Goal: Task Accomplishment & Management: Manage account settings

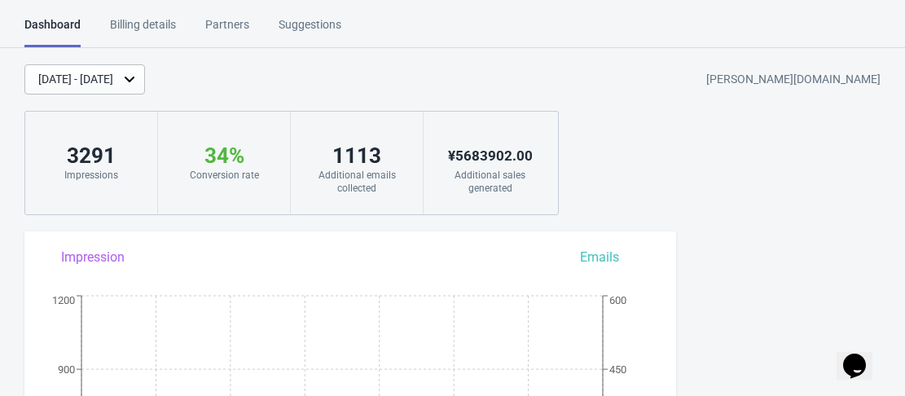
click at [852, 353] on icon "$i18n('chat', 'chat_widget')" at bounding box center [854, 365] width 23 height 24
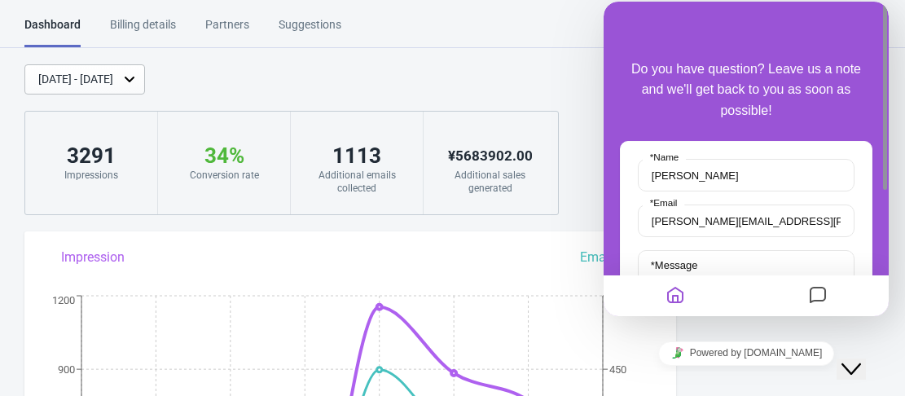
scroll to position [81, 0]
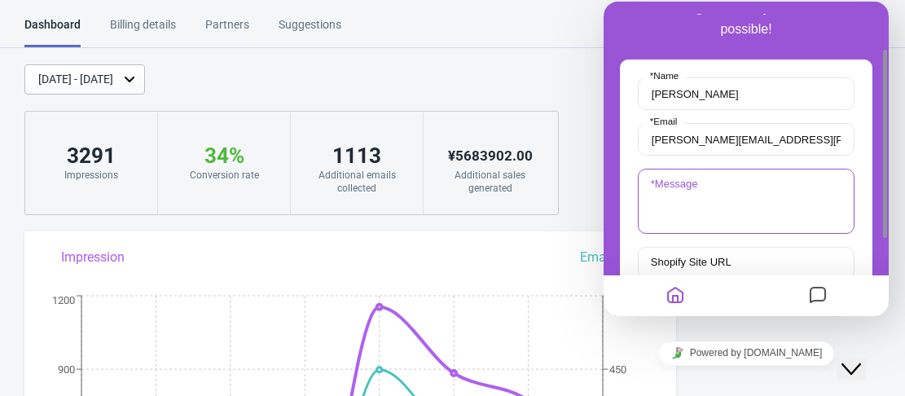
click at [717, 209] on textarea "* Message" at bounding box center [746, 201] width 217 height 65
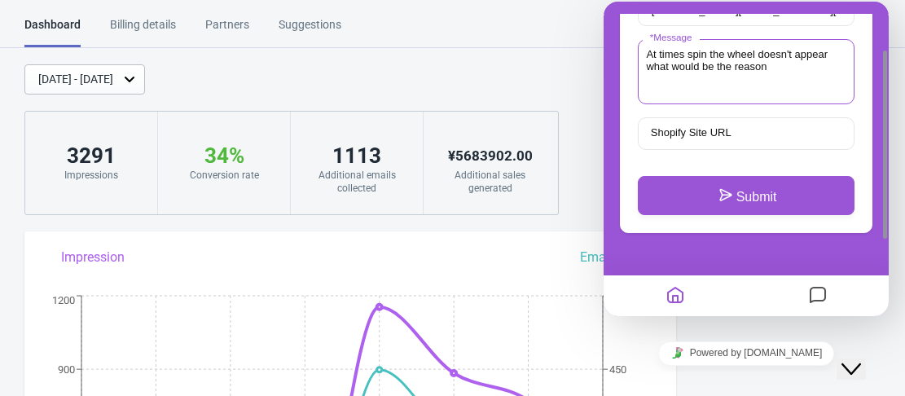
scroll to position [163, 0]
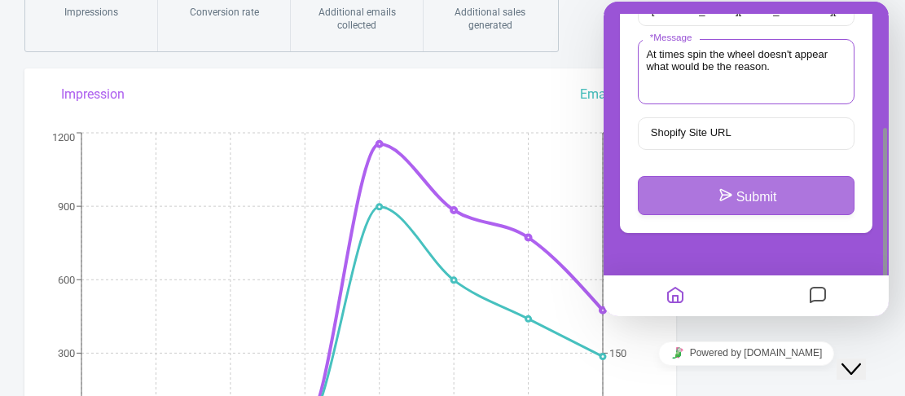
type textarea "At times spin the wheel doesn't appear what would be the reason."
click at [748, 195] on button "Submit" at bounding box center [746, 195] width 217 height 39
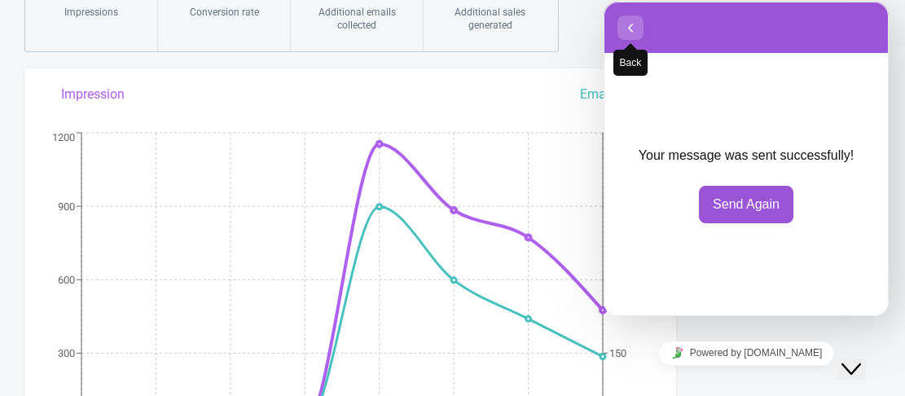
click at [627, 22] on icon "button" at bounding box center [630, 28] width 15 height 20
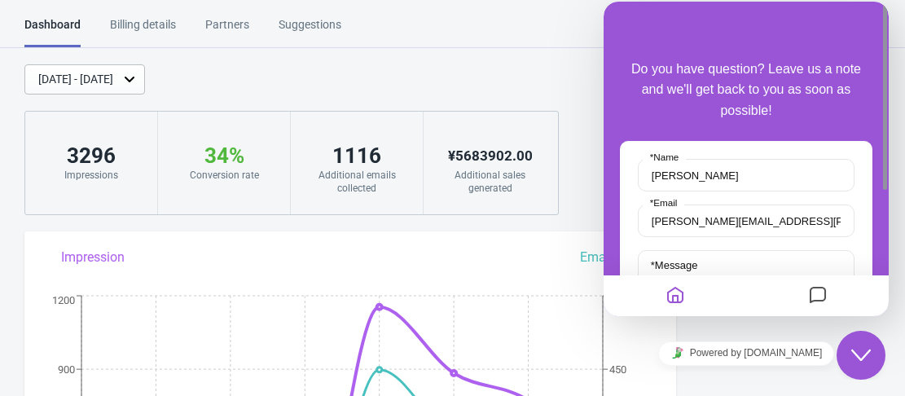
click at [519, 28] on div "Dashboard Billing details Partners Suggestions Dashboard Billing details Partne…" at bounding box center [452, 32] width 905 height 32
drag, startPoint x: 854, startPoint y: 341, endPoint x: 1629, endPoint y: 654, distance: 836.1
click at [854, 341] on button "Close Chat This icon closes the chat window." at bounding box center [860, 355] width 49 height 49
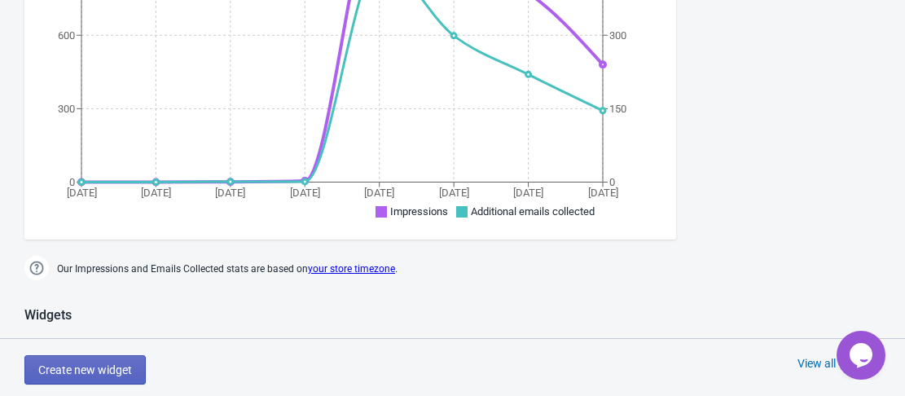
scroll to position [652, 0]
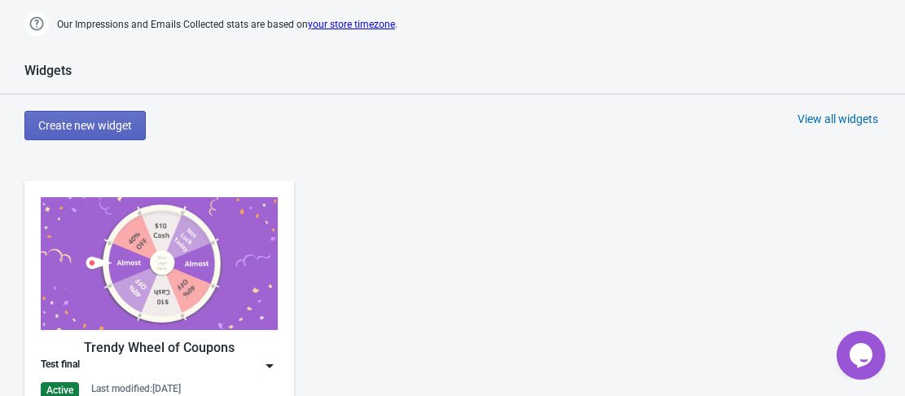
click at [169, 268] on img at bounding box center [159, 263] width 237 height 133
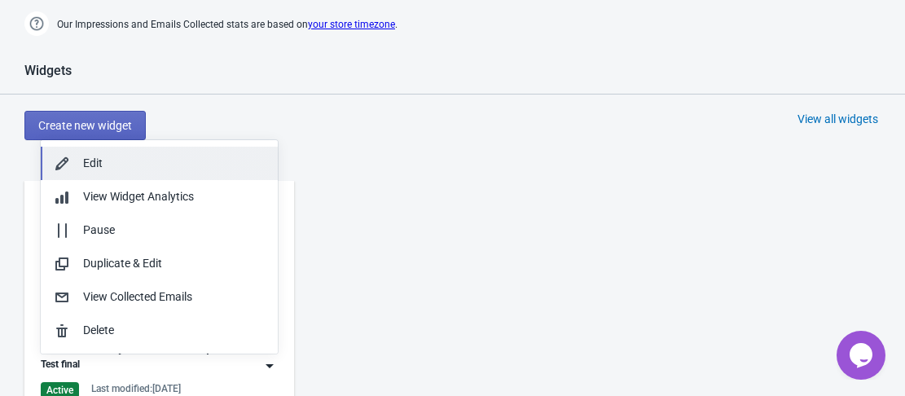
click at [121, 163] on div "Edit" at bounding box center [174, 163] width 182 height 17
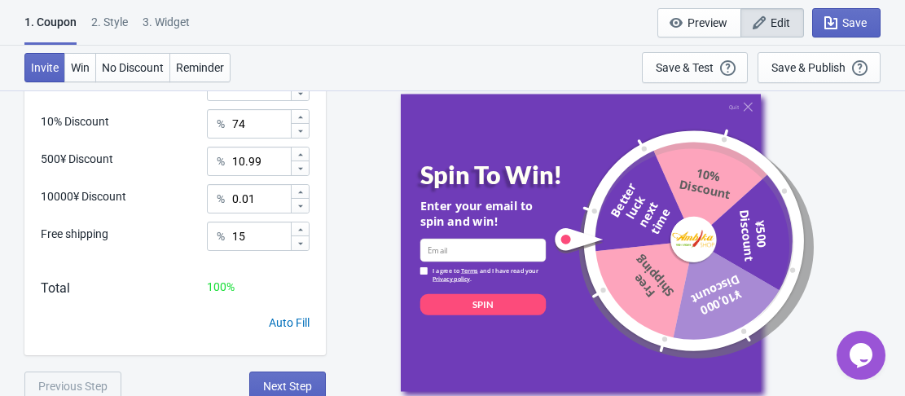
scroll to position [576, 0]
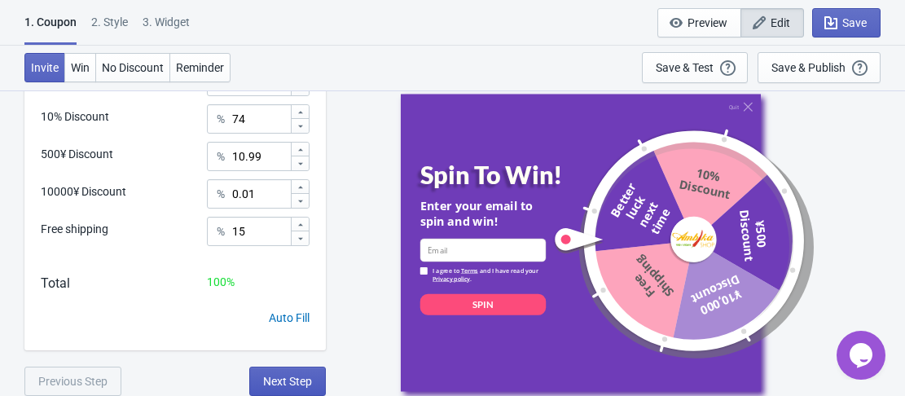
click at [290, 379] on span "Next Step" at bounding box center [287, 381] width 49 height 13
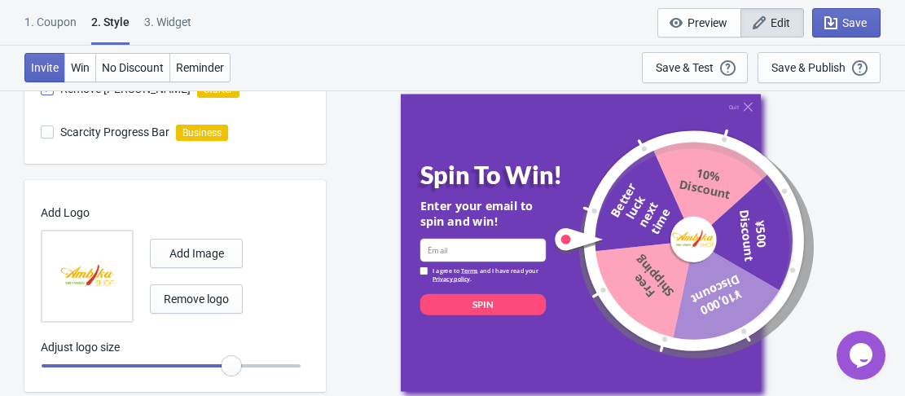
scroll to position [655, 0]
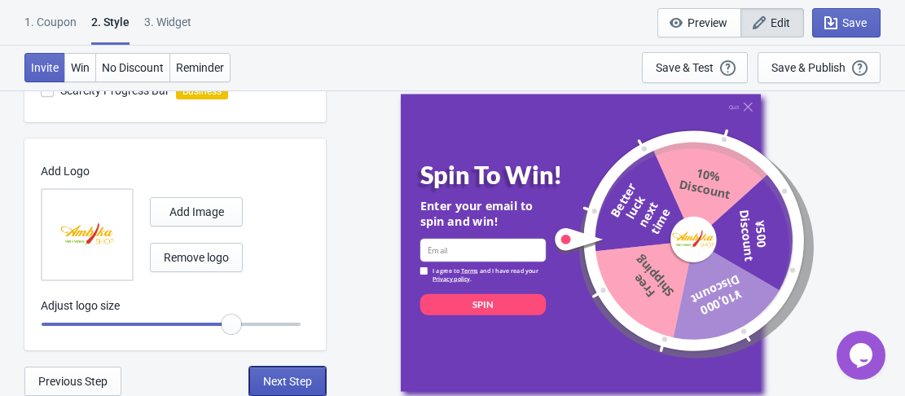
click at [286, 380] on span "Next Step" at bounding box center [287, 381] width 49 height 13
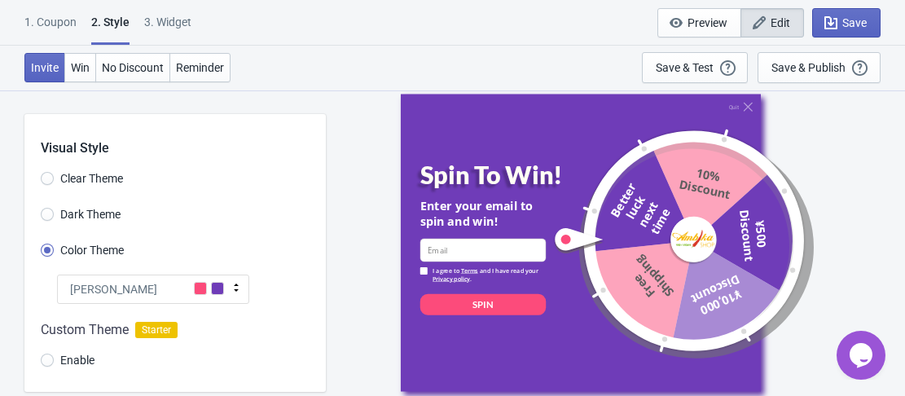
select select "homepageOnly"
select select "period"
select select "circle"
select select "middle_left"
select select "1"
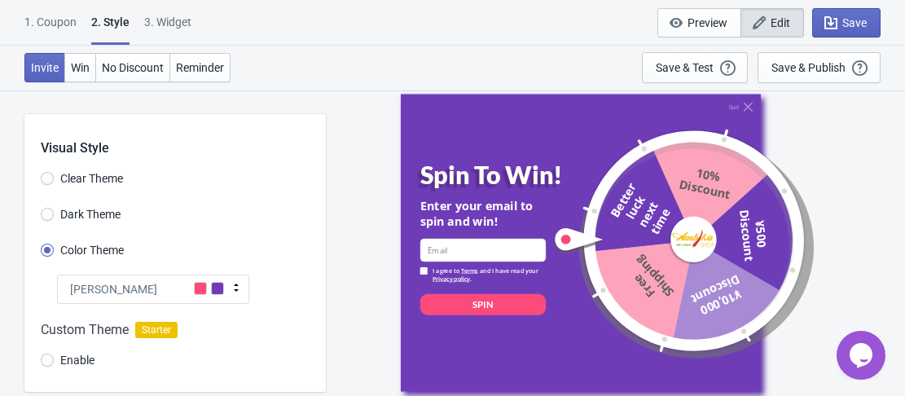
select select "left"
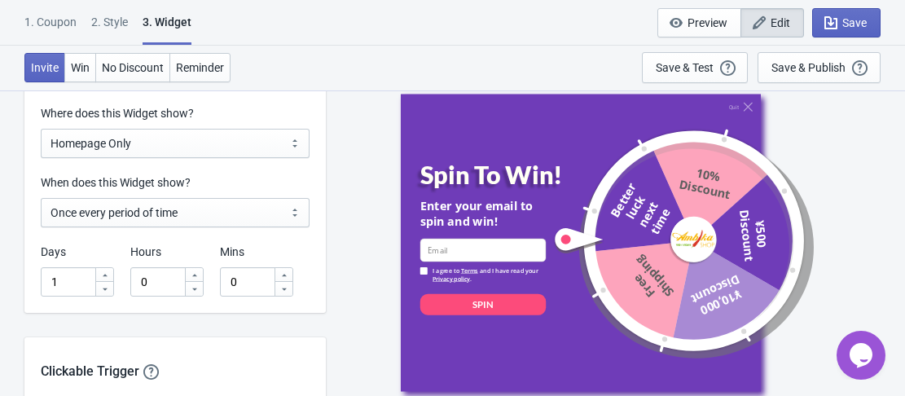
scroll to position [1303, 0]
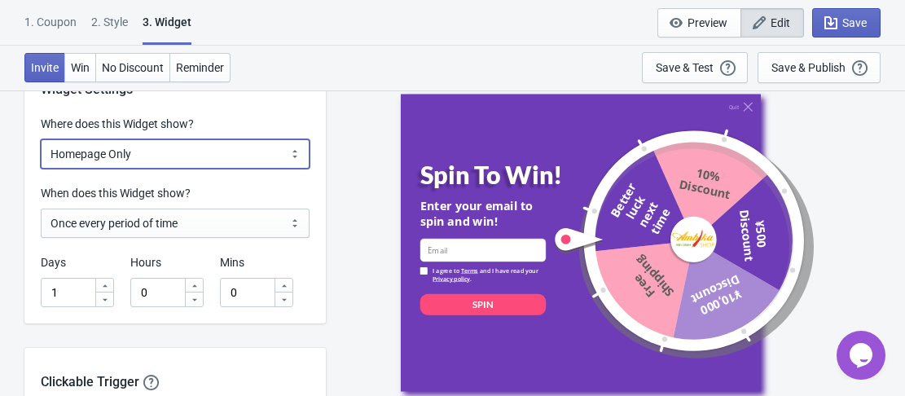
click at [243, 157] on select "All Pages All Product Pages All Blog Pages All Static Pages Specific Product(s)…" at bounding box center [175, 153] width 269 height 29
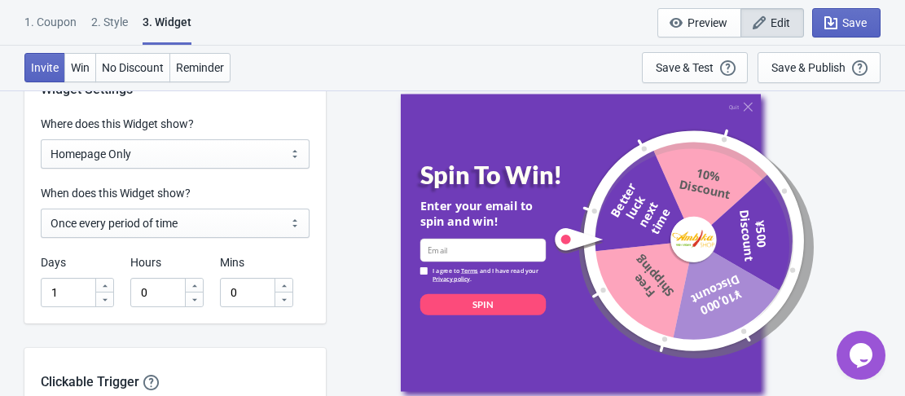
click at [359, 208] on div "Quit Spin To Win! Enter your email to spin and win! email-input I agree to Term…" at bounding box center [615, 242] width 563 height 305
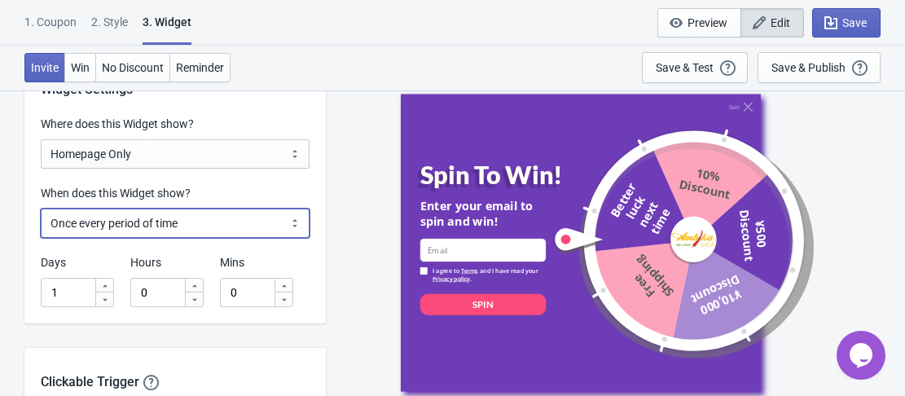
click at [249, 220] on select "Every new visit of page Once every period of time Once per visitor session (Rec…" at bounding box center [175, 223] width 269 height 29
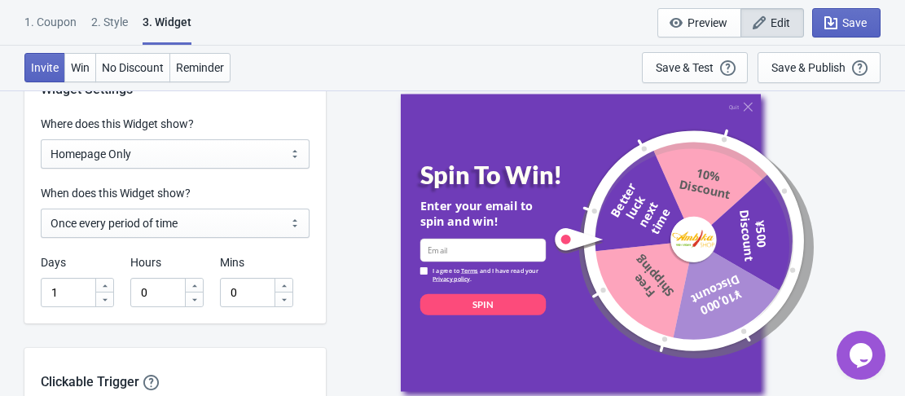
click at [344, 242] on div "Quit Spin To Win! Enter your email to spin and win! email-input I agree to Term…" at bounding box center [615, 242] width 563 height 305
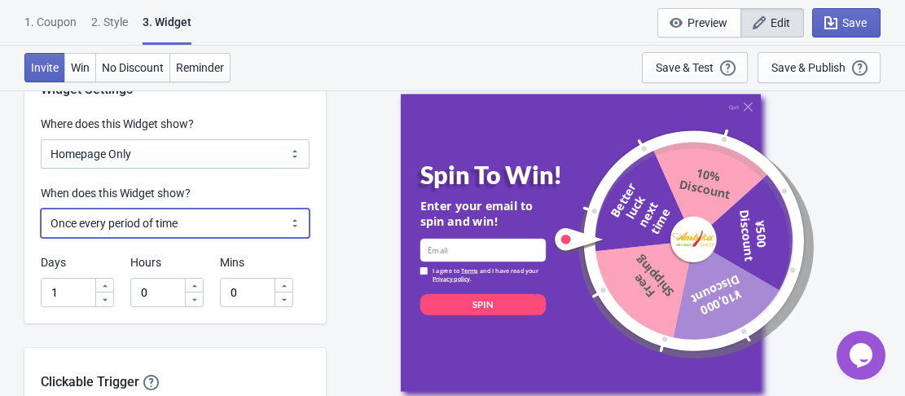
click at [146, 226] on select "Every new visit of page Once every period of time Once per visitor session (Rec…" at bounding box center [175, 223] width 269 height 29
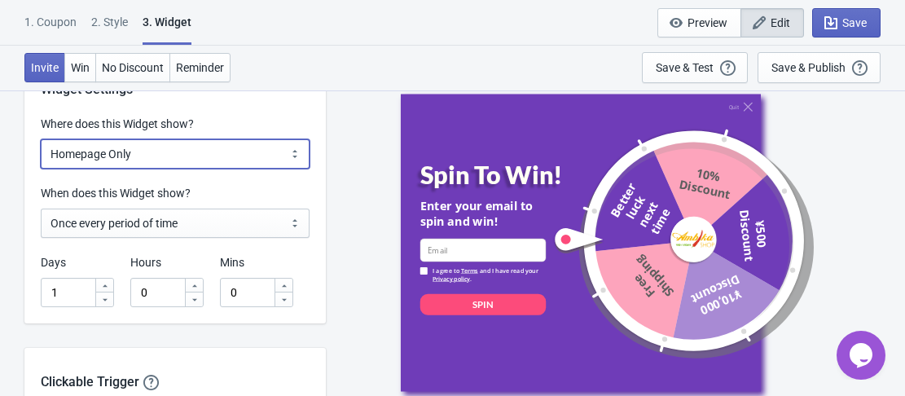
click at [234, 154] on select "All Pages All Product Pages All Blog Pages All Static Pages Specific Product(s)…" at bounding box center [175, 153] width 269 height 29
select select "specificPages"
click at [41, 139] on select "All Pages All Product Pages All Blog Pages All Static Pages Specific Product(s)…" at bounding box center [175, 153] width 269 height 29
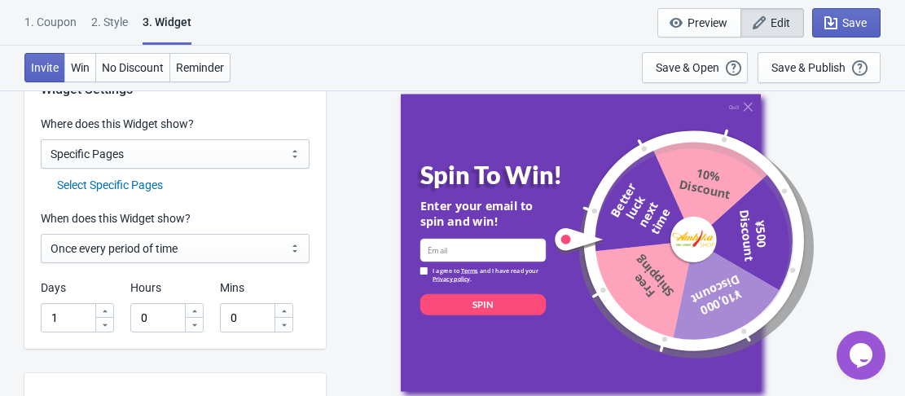
click at [121, 178] on div "Select Specific Pages" at bounding box center [183, 185] width 252 height 17
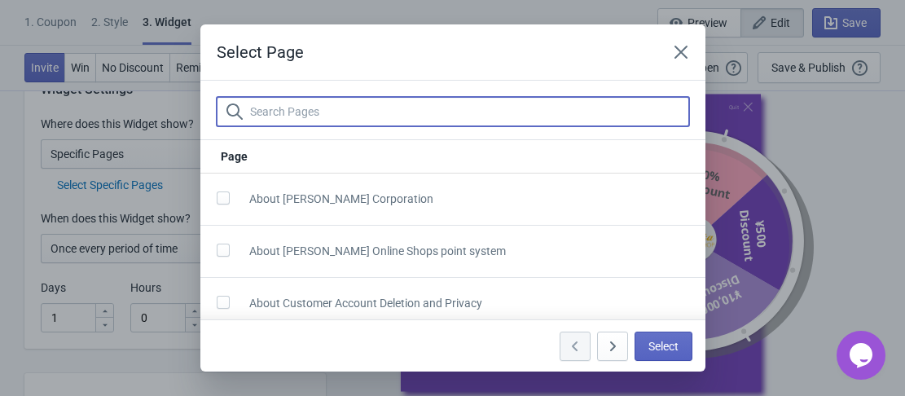
click at [336, 108] on input "text" at bounding box center [469, 111] width 440 height 29
type input "h"
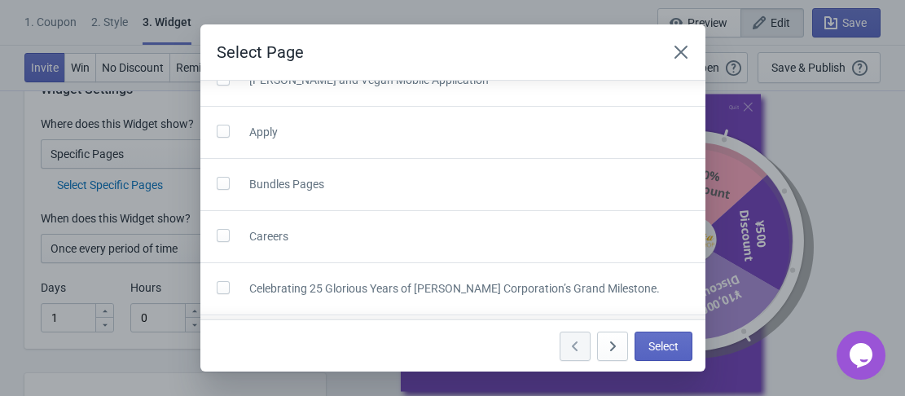
scroll to position [797, 0]
click at [678, 49] on icon "Close" at bounding box center [680, 52] width 13 height 13
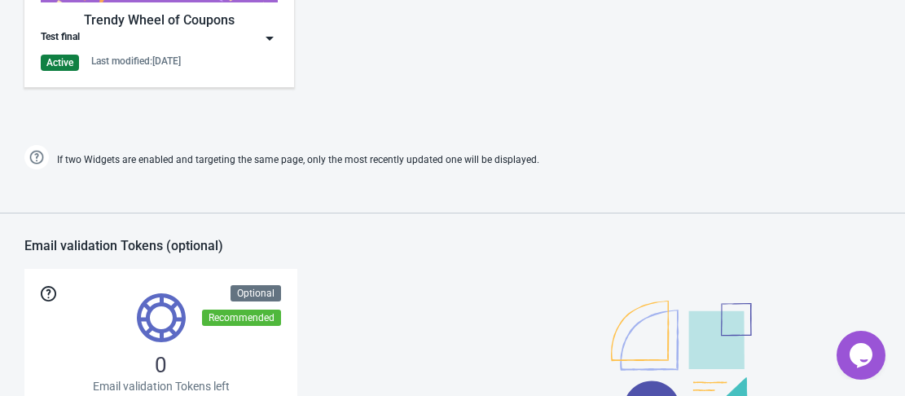
scroll to position [761, 0]
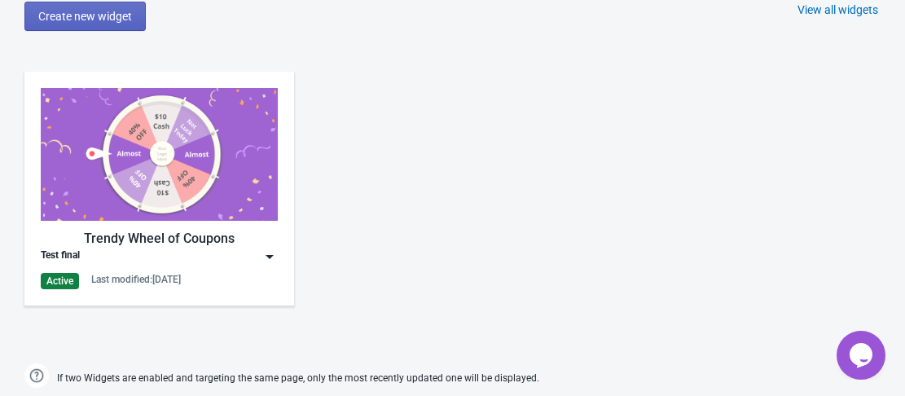
click at [178, 142] on img at bounding box center [159, 154] width 237 height 133
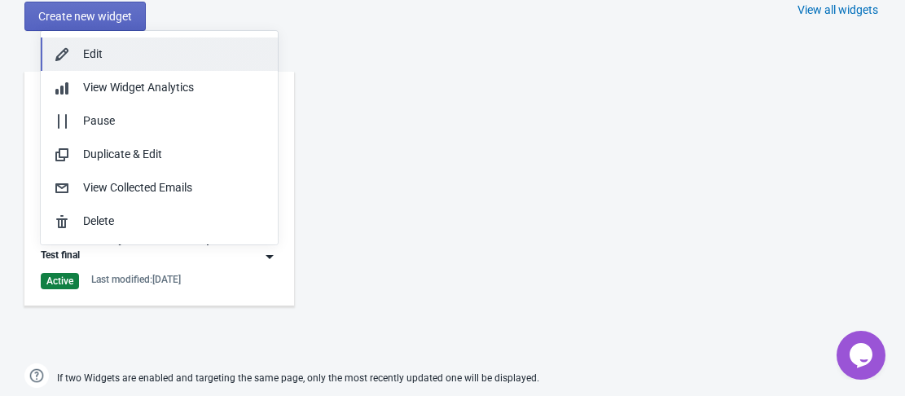
click at [119, 58] on div "Edit" at bounding box center [174, 54] width 182 height 17
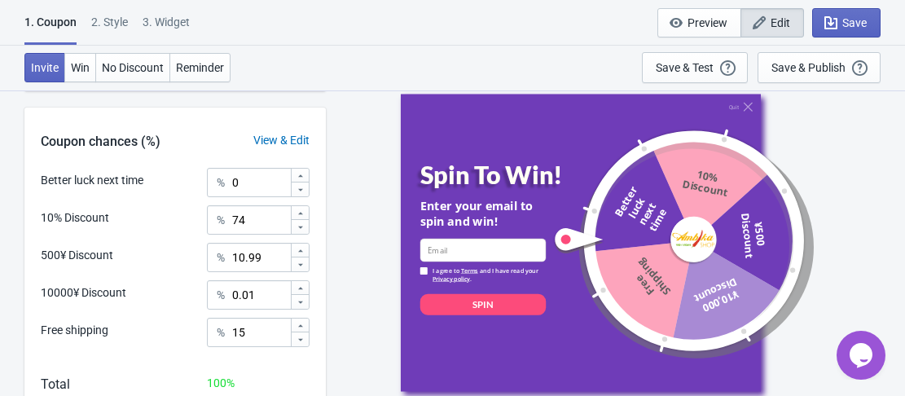
scroll to position [576, 0]
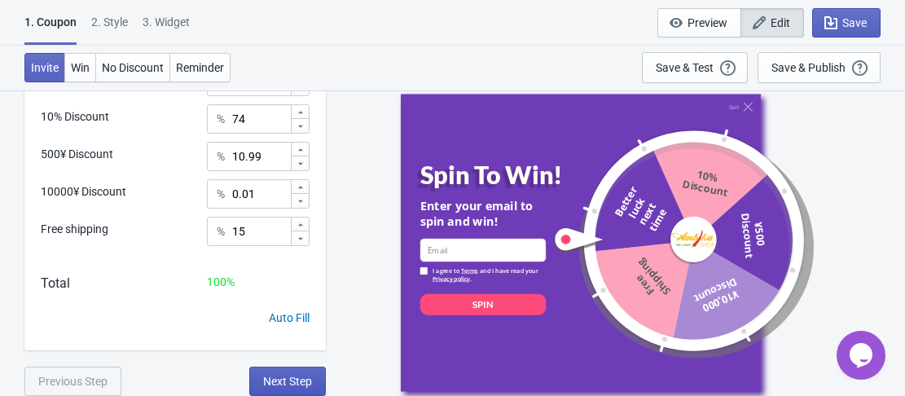
click at [296, 388] on button "Next Step" at bounding box center [287, 381] width 77 height 29
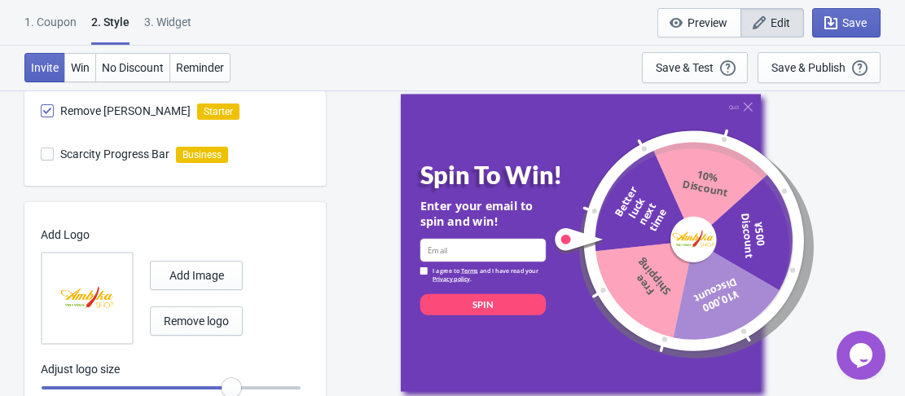
scroll to position [655, 0]
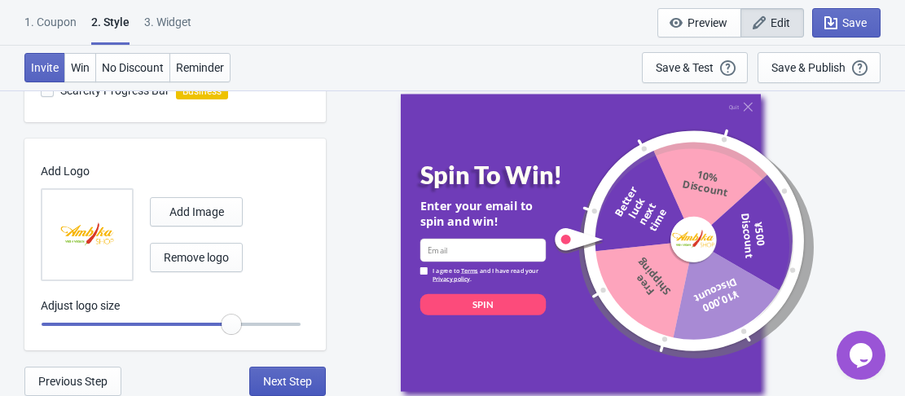
click at [301, 375] on span "Next Step" at bounding box center [287, 381] width 49 height 13
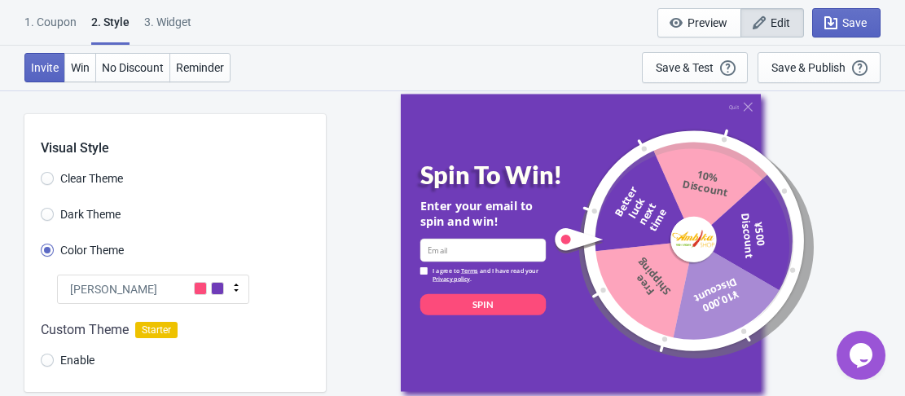
select select "homepageOnly"
select select "period"
select select "circle"
select select "middle_left"
select select "1"
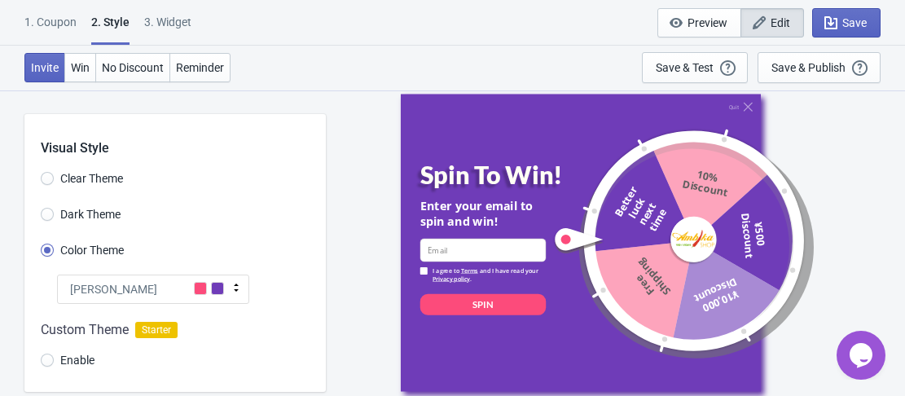
select select "left"
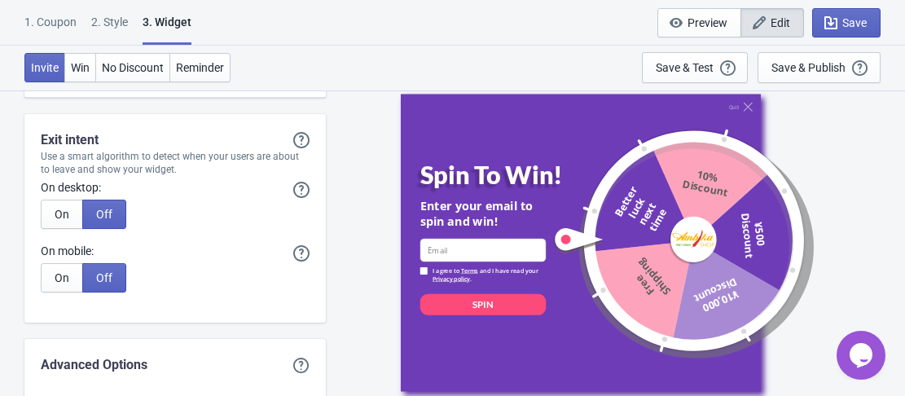
scroll to position [5897, 0]
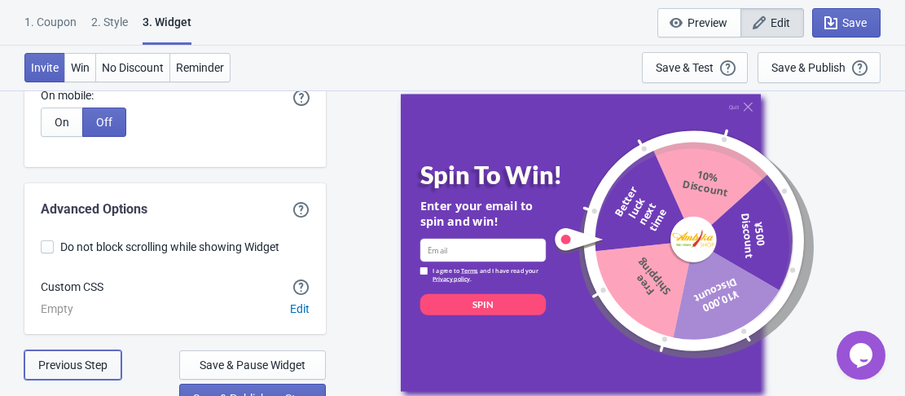
click at [103, 358] on button "Previous Step" at bounding box center [72, 364] width 97 height 29
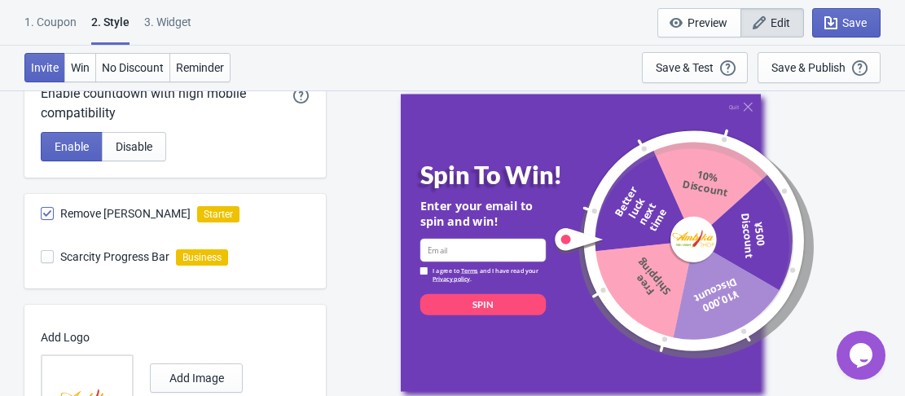
scroll to position [655, 0]
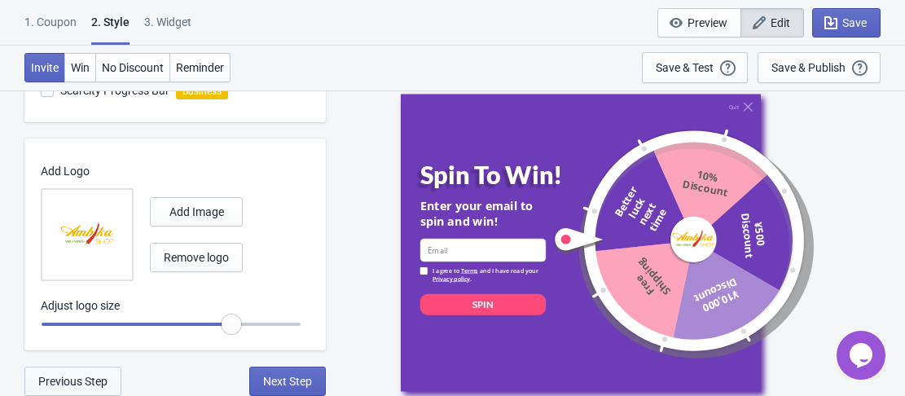
click at [102, 375] on span "Previous Step" at bounding box center [72, 381] width 69 height 13
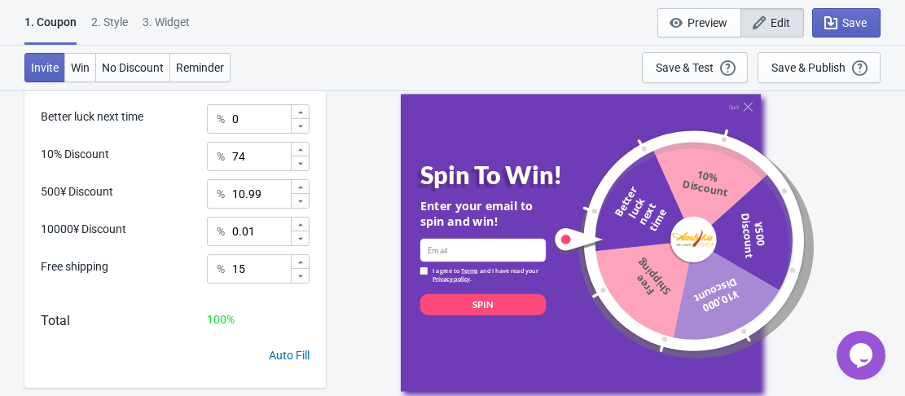
scroll to position [576, 0]
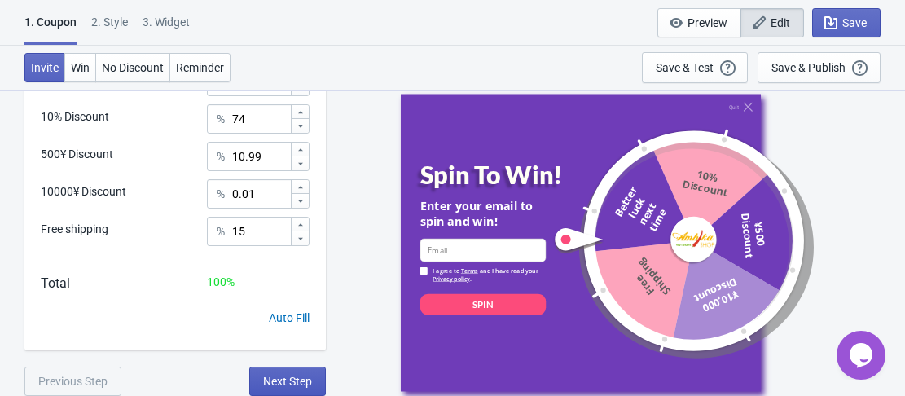
click at [271, 379] on span "Next Step" at bounding box center [287, 381] width 49 height 13
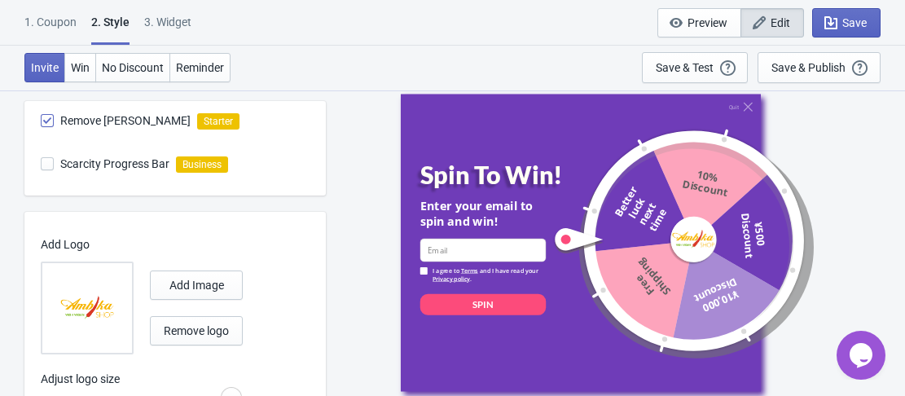
scroll to position [655, 0]
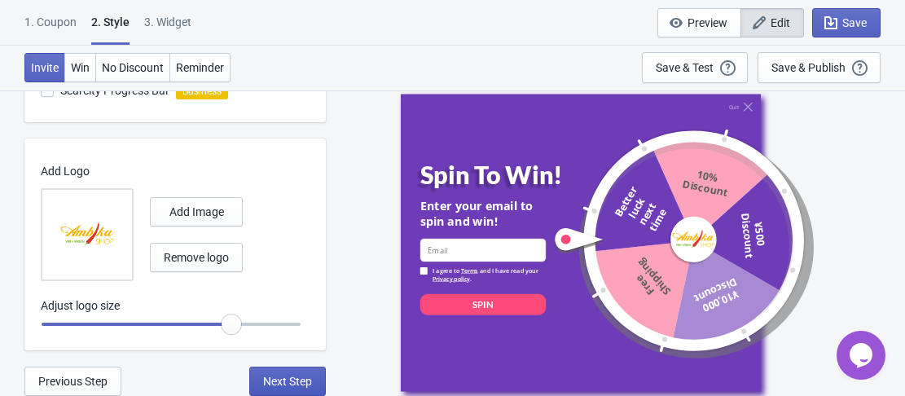
click at [274, 386] on span "Next Step" at bounding box center [287, 381] width 49 height 13
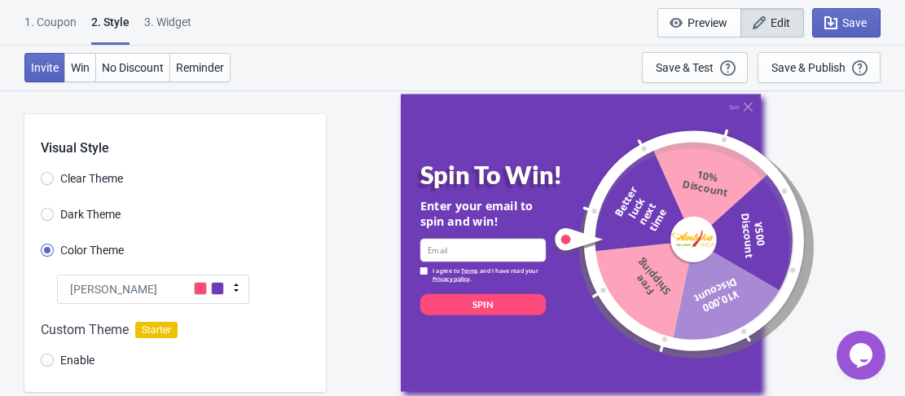
select select "homepageOnly"
select select "period"
select select "circle"
select select "middle_left"
select select "1"
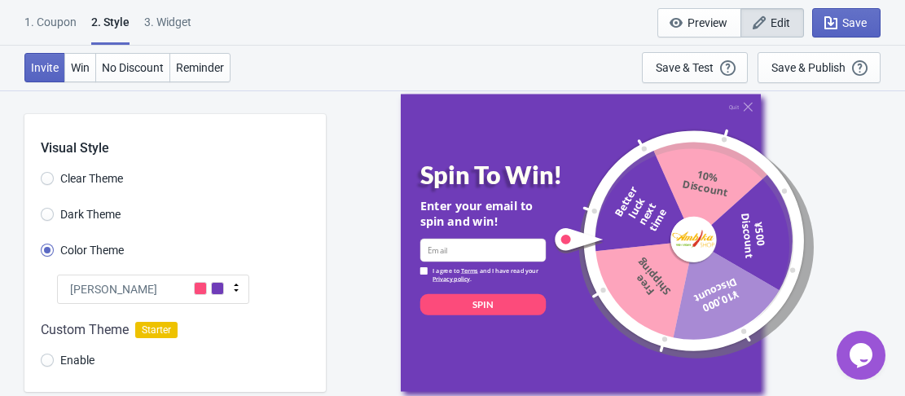
select select "left"
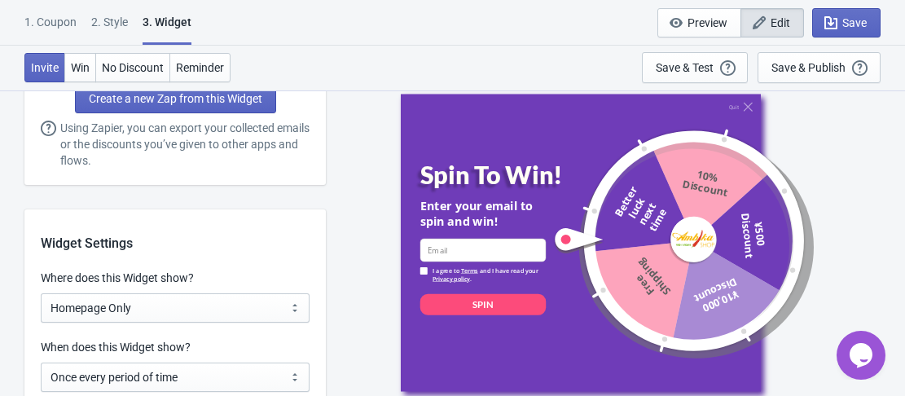
scroll to position [1385, 0]
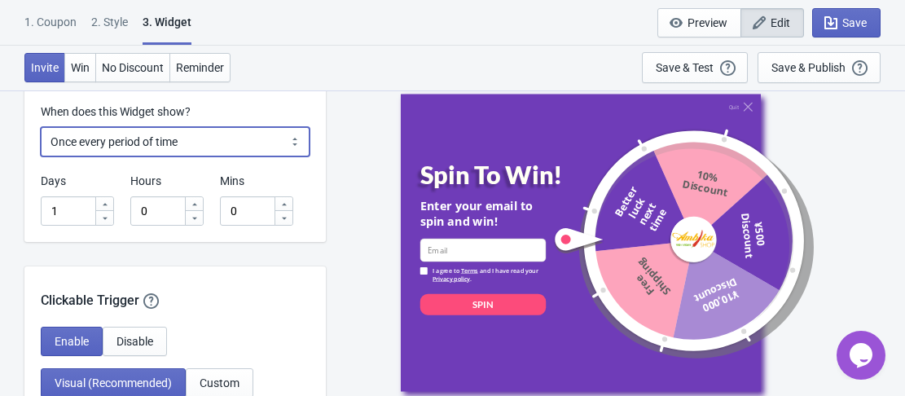
click at [171, 146] on select "Every new visit of page Once every period of time Once per visitor session (Rec…" at bounding box center [175, 141] width 269 height 29
click at [41, 127] on select "Every new visit of page Once every period of time Once per visitor session (Rec…" at bounding box center [175, 141] width 269 height 29
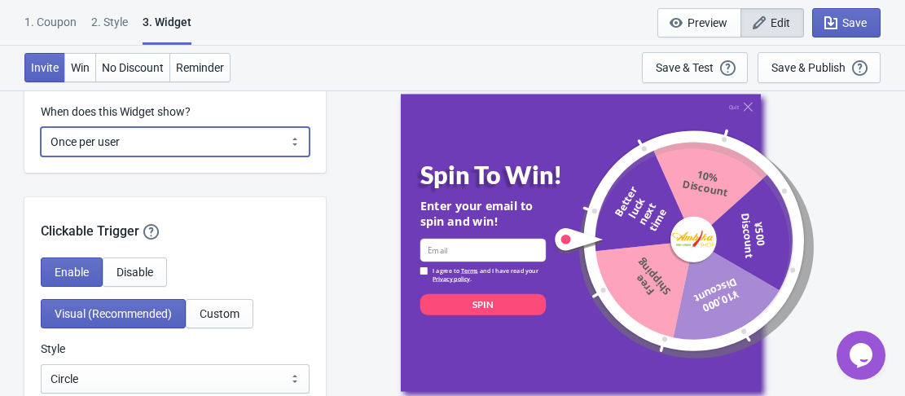
click at [180, 151] on select "Every new visit of page Once every period of time Once per visitor session (Rec…" at bounding box center [175, 141] width 269 height 29
select select "period"
click at [41, 127] on select "Every new visit of page Once every period of time Once per visitor session (Rec…" at bounding box center [175, 141] width 269 height 29
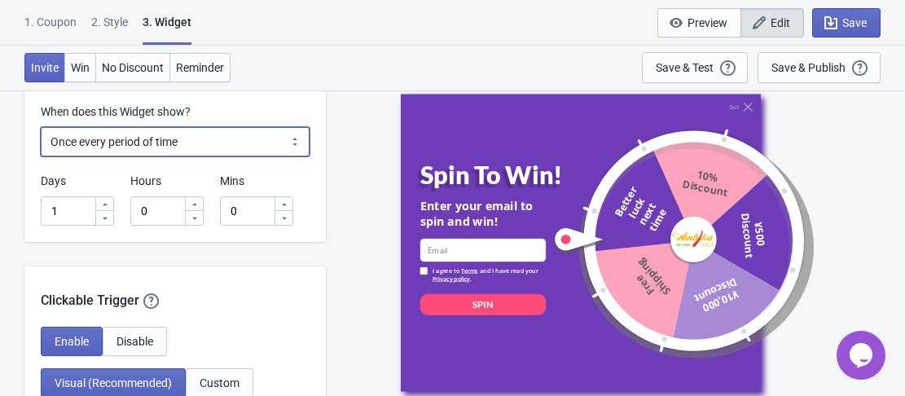
click at [165, 141] on select "Every new visit of page Once every period of time Once per visitor session (Rec…" at bounding box center [175, 141] width 269 height 29
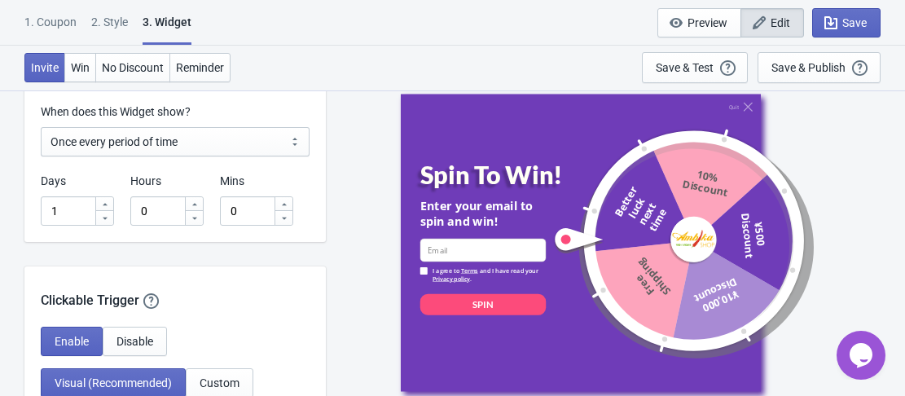
click at [348, 116] on div "Quit Spin To Win! Enter your email to spin and win! email-input I agree to Term…" at bounding box center [615, 242] width 563 height 305
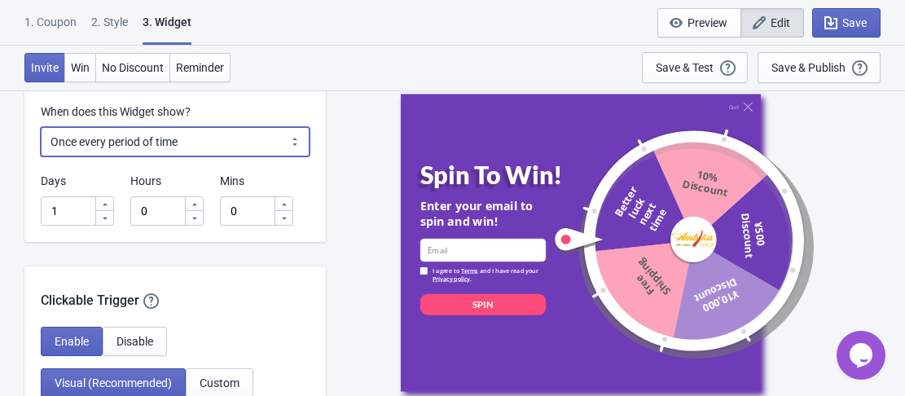
click at [239, 147] on select "Every new visit of page Once every period of time Once per visitor session (Rec…" at bounding box center [175, 141] width 269 height 29
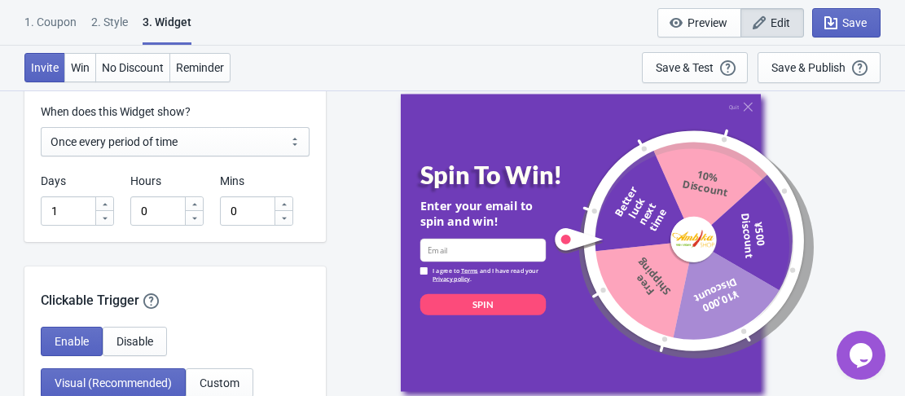
click at [358, 147] on div "Quit Spin To Win! Enter your email to spin and win! email-input I agree to Term…" at bounding box center [615, 242] width 563 height 305
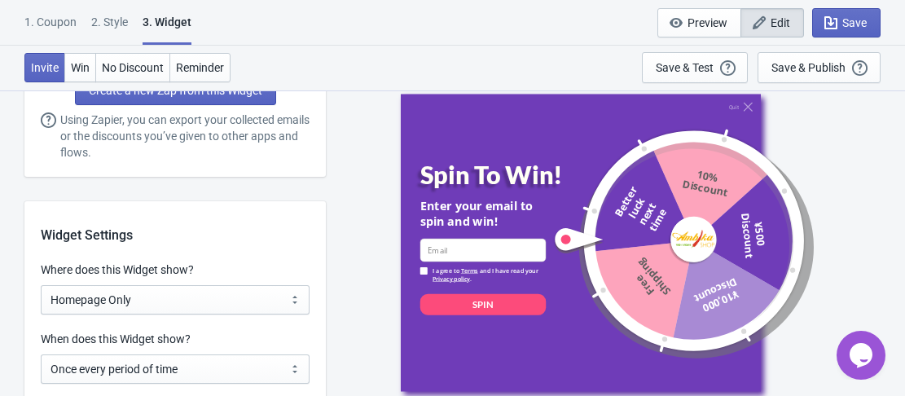
scroll to position [1222, 0]
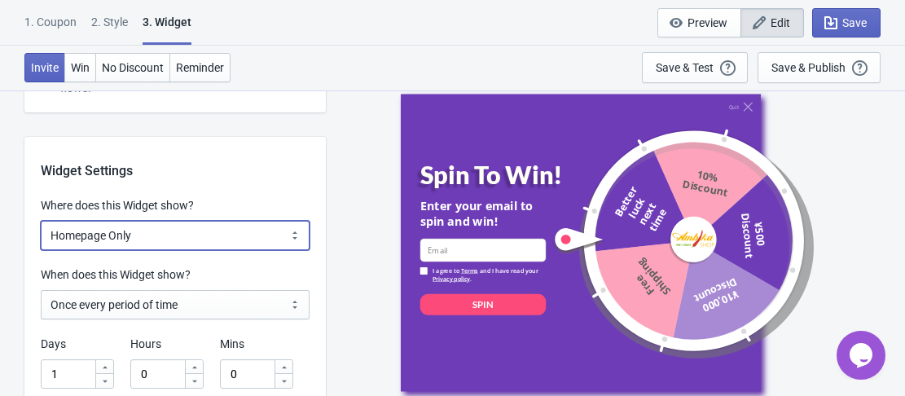
click at [213, 223] on select "All Pages All Product Pages All Blog Pages All Static Pages Specific Product(s)…" at bounding box center [175, 235] width 269 height 29
select select "specificPages"
click at [41, 221] on select "All Pages All Product Pages All Blog Pages All Static Pages Specific Product(s)…" at bounding box center [175, 235] width 269 height 29
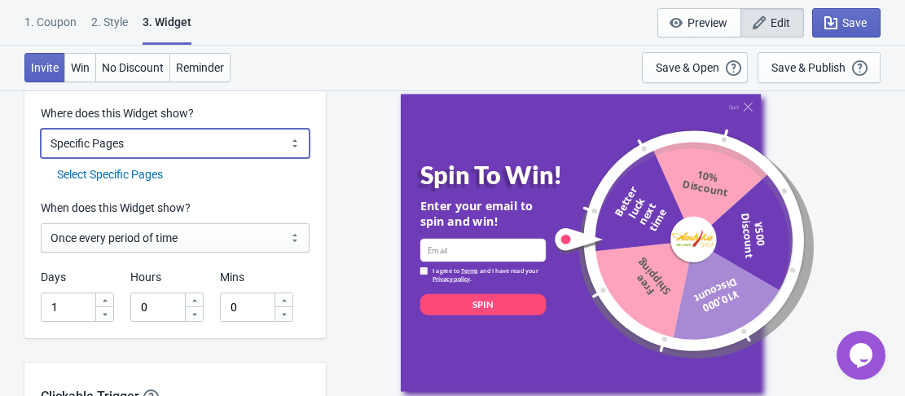
scroll to position [1303, 0]
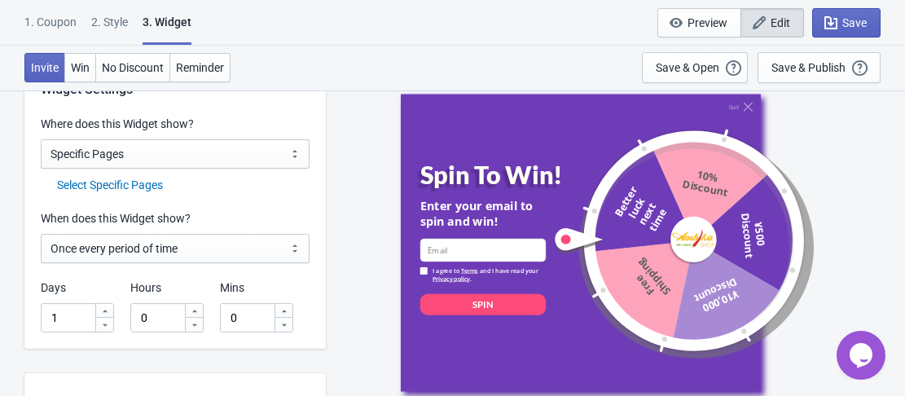
click at [147, 185] on div "Select Specific Pages" at bounding box center [183, 185] width 252 height 17
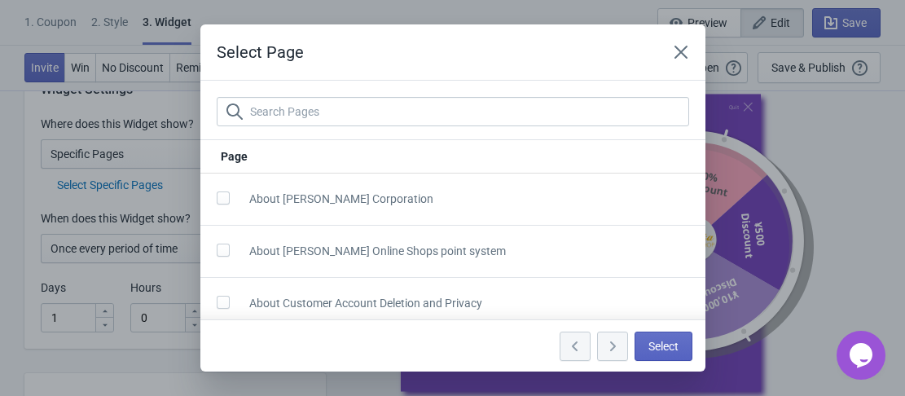
scroll to position [0, 0]
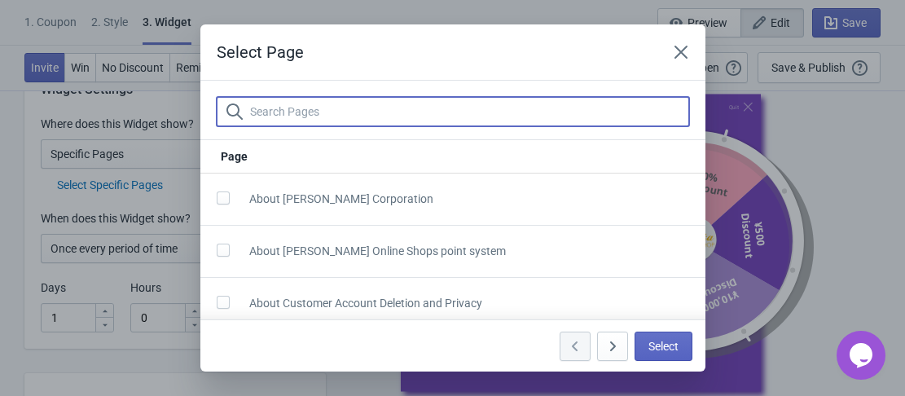
click at [334, 111] on input "text" at bounding box center [469, 111] width 440 height 29
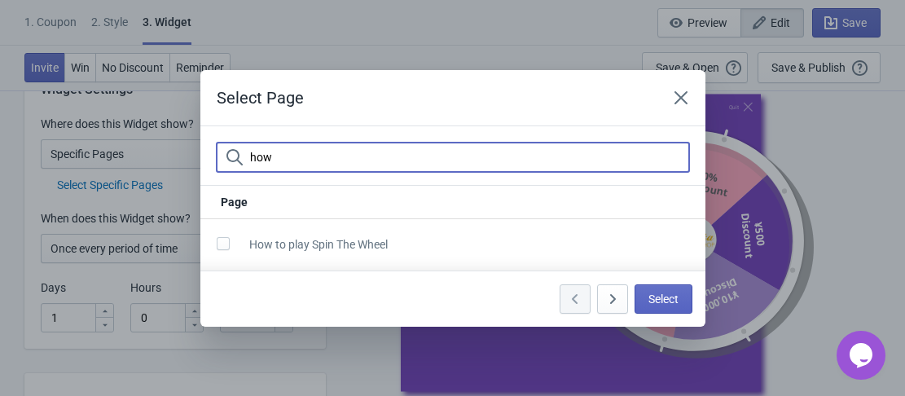
type input "how"
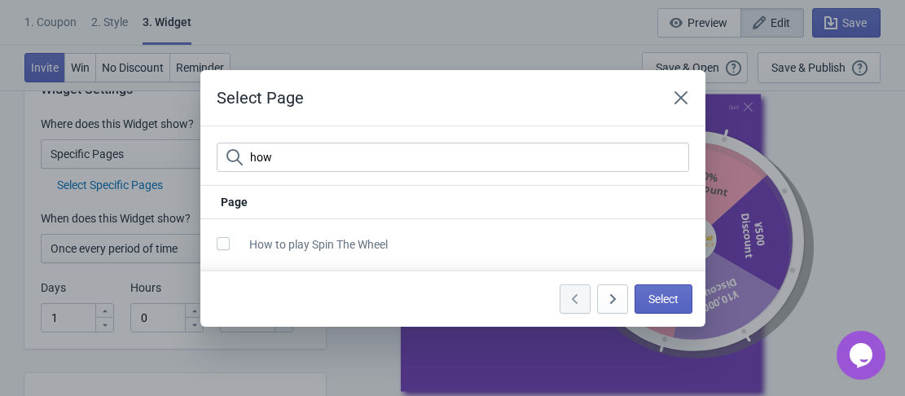
click at [234, 247] on label at bounding box center [227, 242] width 20 height 21
click at [217, 247] on input "checkbox" at bounding box center [217, 251] width 1 height 29
checkbox input "true"
click at [645, 306] on button "Select" at bounding box center [663, 298] width 58 height 29
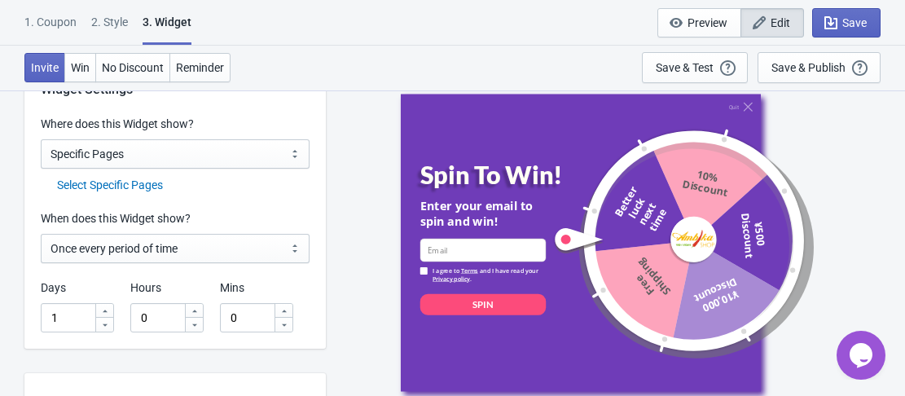
scroll to position [1385, 0]
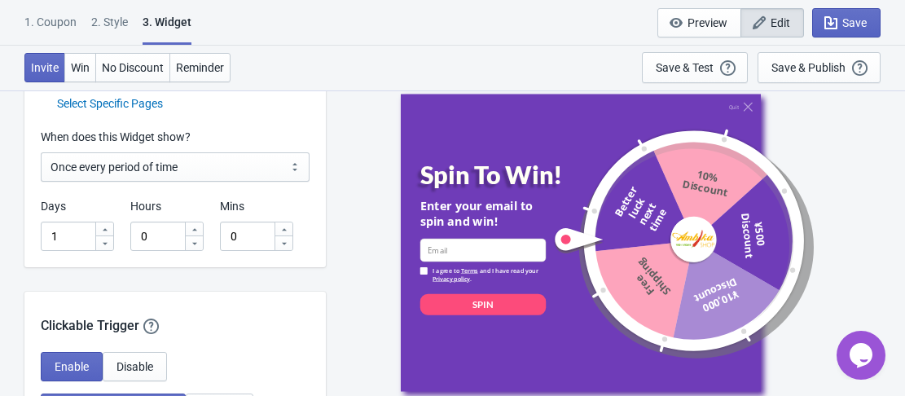
click at [127, 108] on div "Select Specific Pages" at bounding box center [183, 103] width 252 height 17
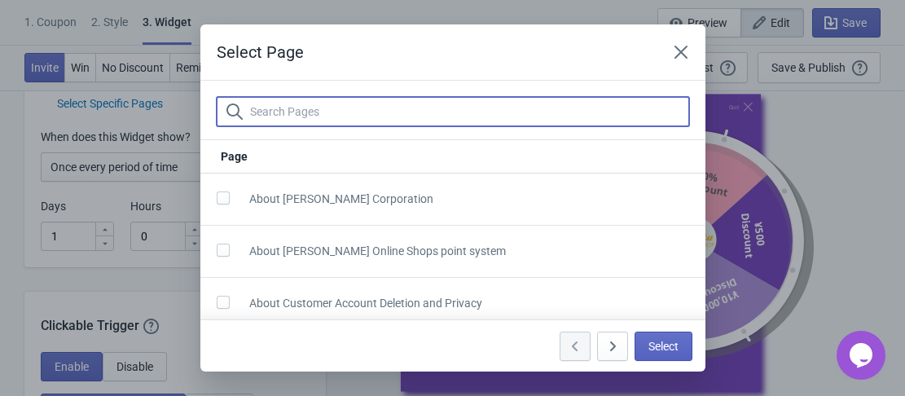
click at [396, 99] on input "text" at bounding box center [469, 111] width 440 height 29
type input "/"
type input "a"
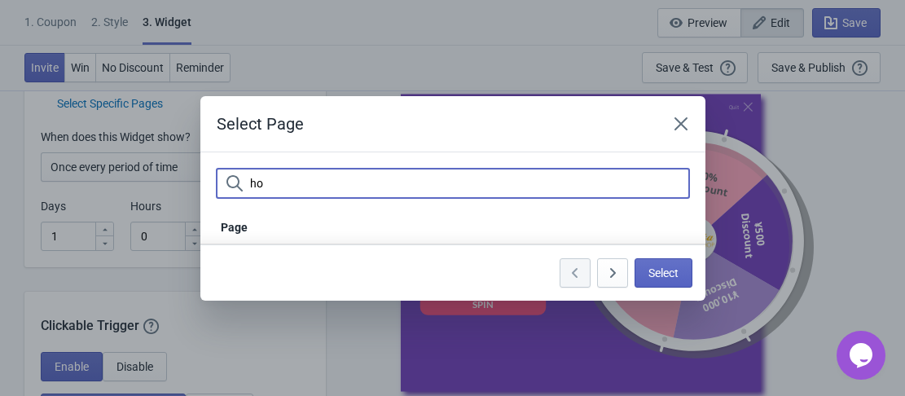
type input "h"
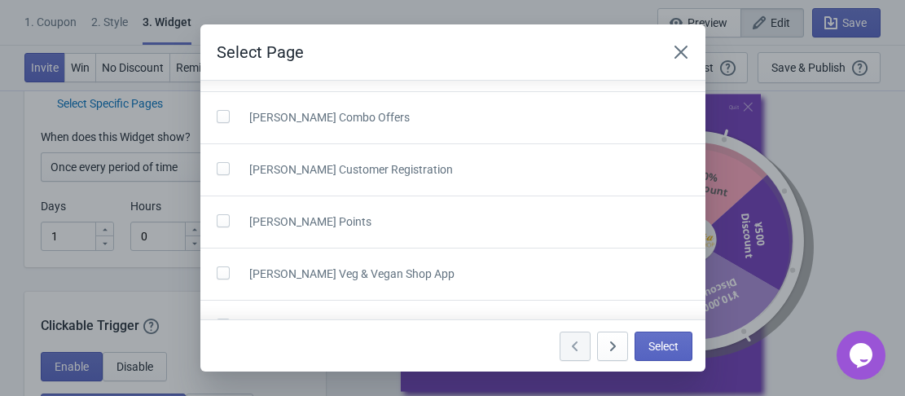
scroll to position [0, 0]
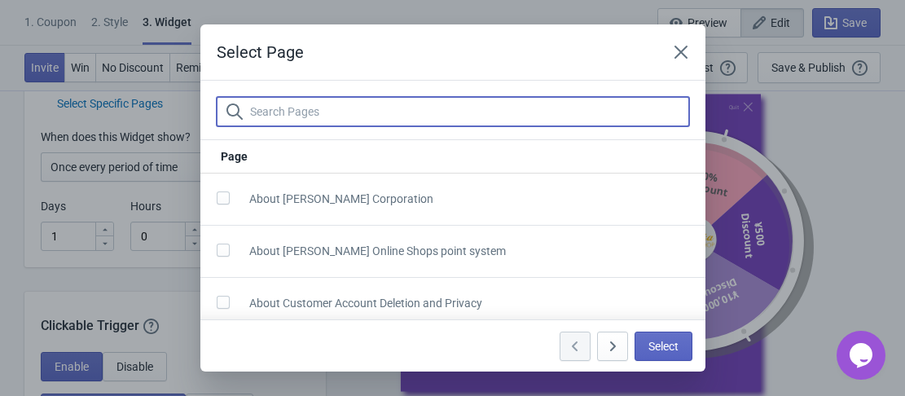
click at [389, 108] on input "text" at bounding box center [469, 111] width 440 height 29
type input "/"
paste input "[URL][DOMAIN_NAME]"
type input "[URL][DOMAIN_NAME]"
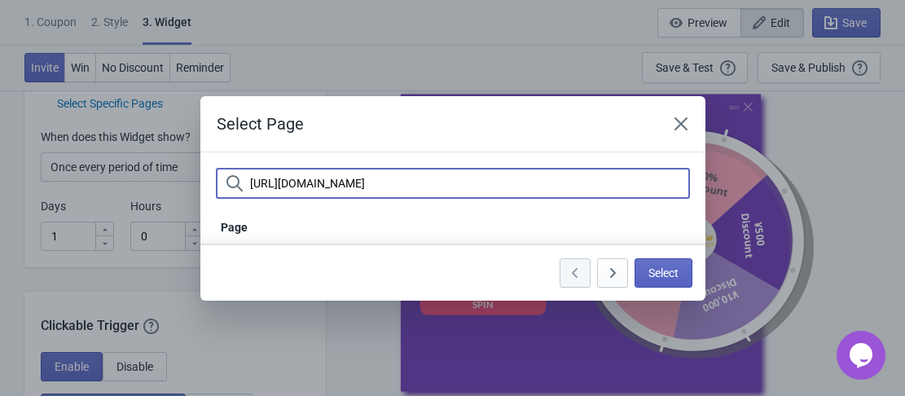
drag, startPoint x: 442, startPoint y: 177, endPoint x: 226, endPoint y: 186, distance: 216.8
click at [226, 186] on div "[URL][DOMAIN_NAME]" at bounding box center [453, 183] width 472 height 29
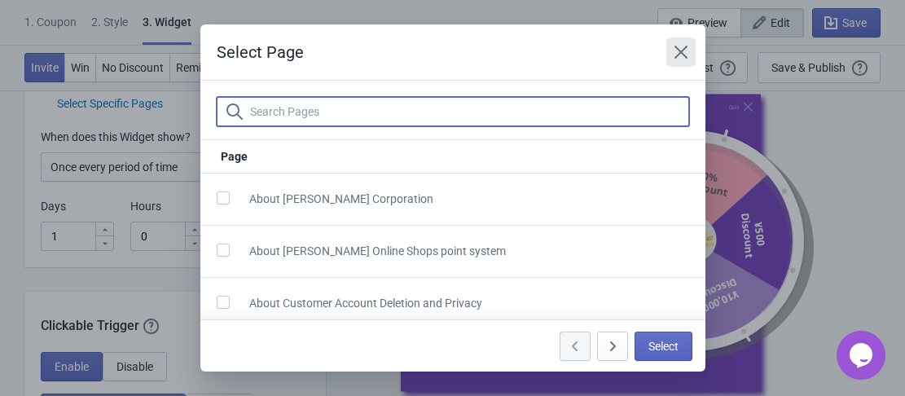
click at [674, 50] on icon "Close" at bounding box center [681, 52] width 16 height 16
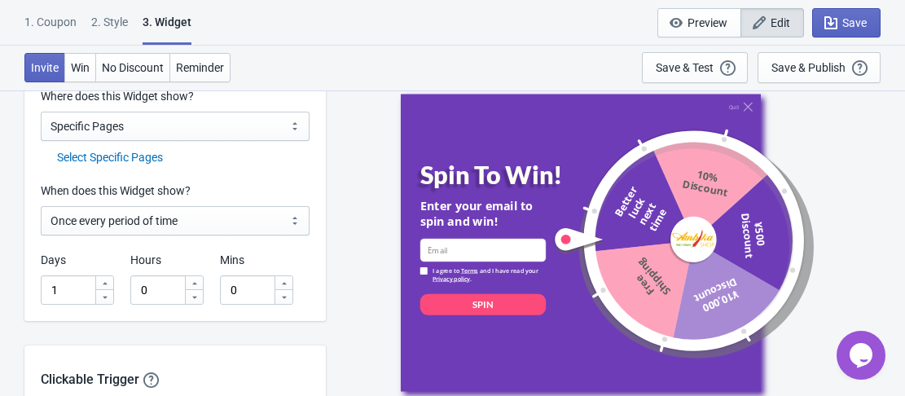
scroll to position [1303, 0]
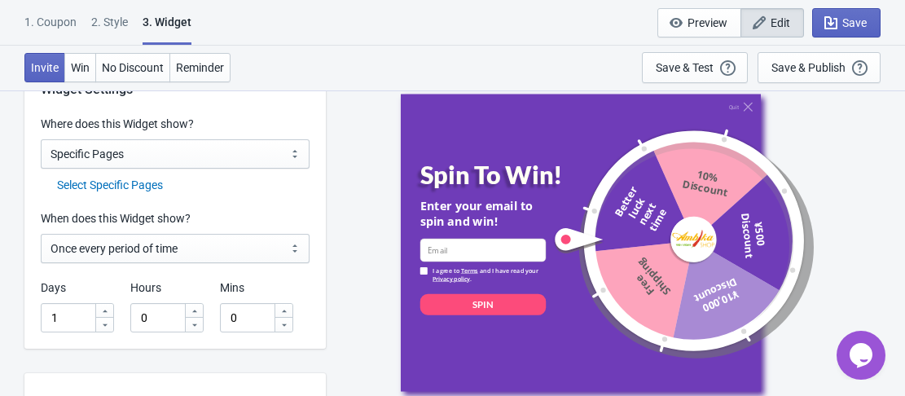
click at [118, 179] on div "Select Specific Pages" at bounding box center [183, 185] width 252 height 17
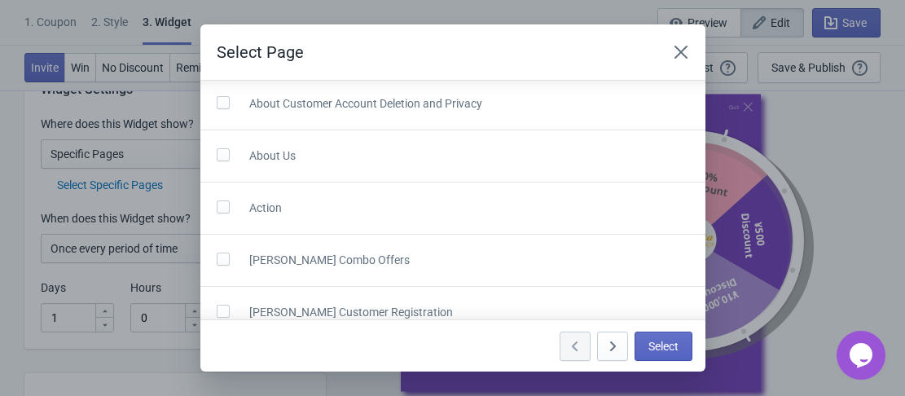
scroll to position [244, 0]
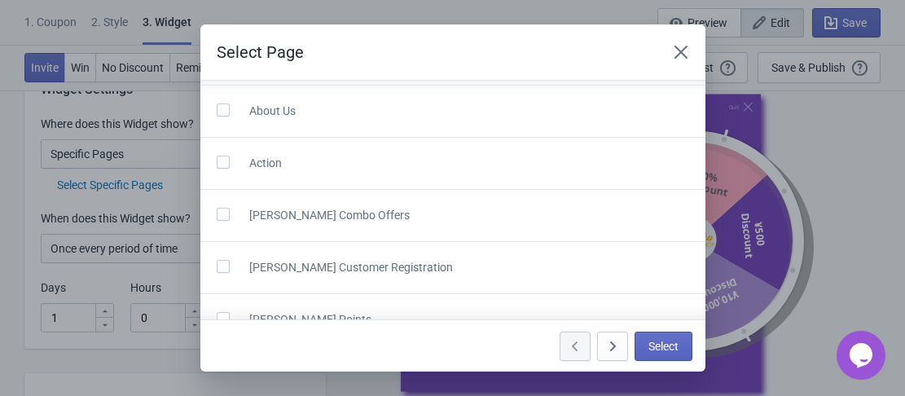
click at [610, 338] on icon "button" at bounding box center [612, 346] width 16 height 16
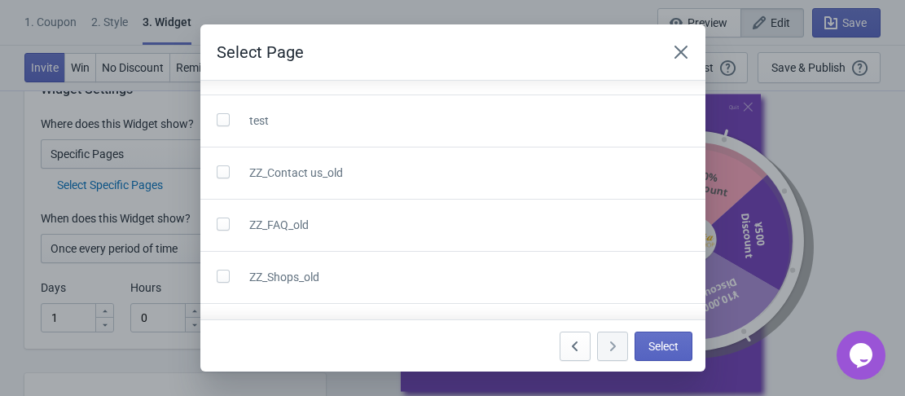
scroll to position [1157, 0]
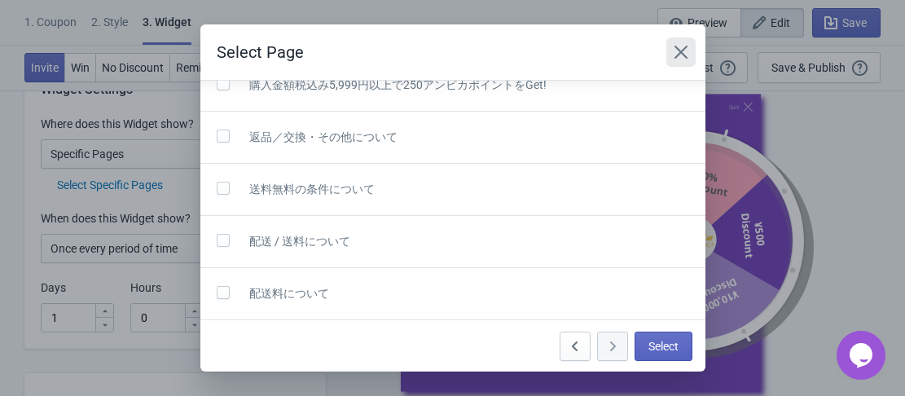
click at [679, 40] on button "Close" at bounding box center [680, 51] width 29 height 29
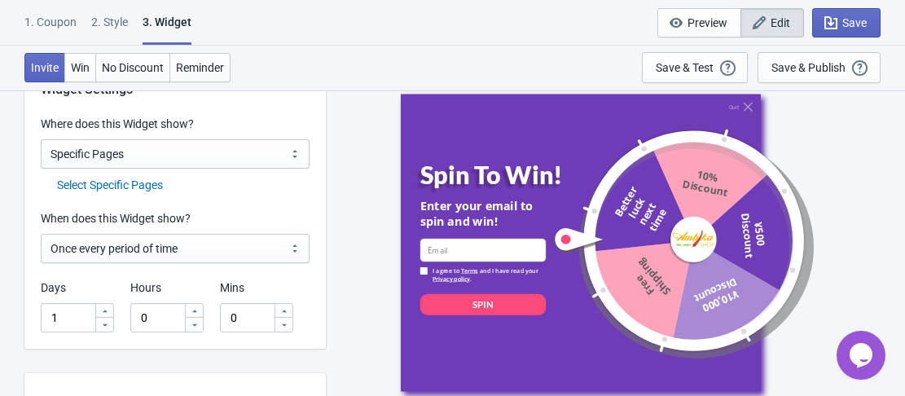
click at [149, 183] on div "Select Specific Pages" at bounding box center [183, 185] width 252 height 17
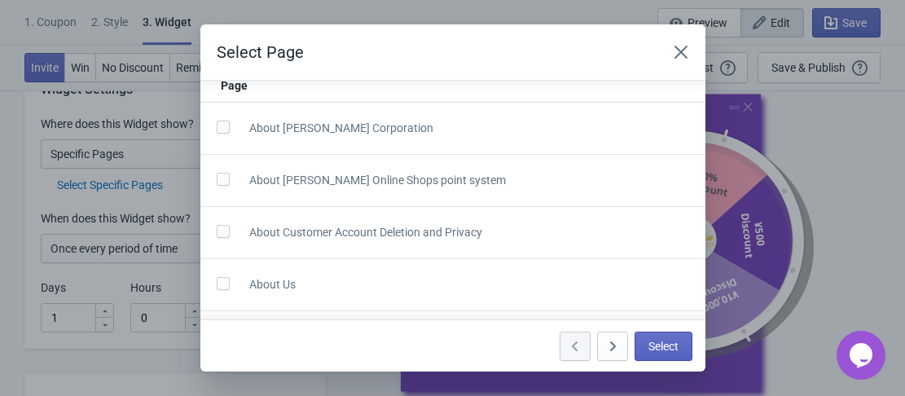
scroll to position [407, 0]
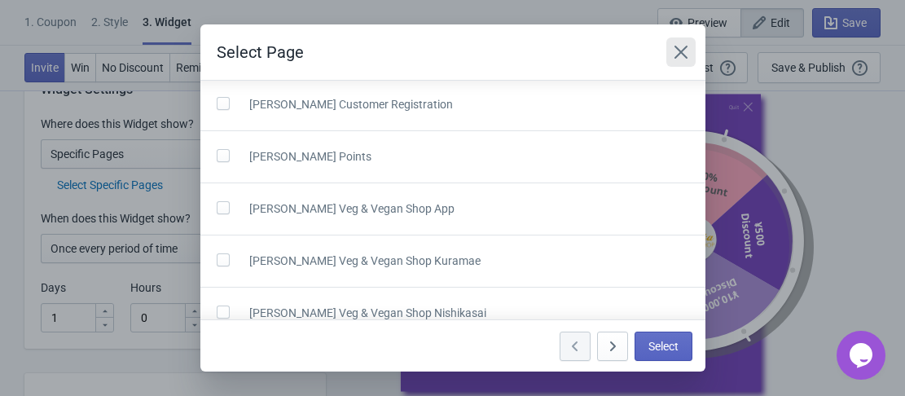
click at [679, 50] on icon "Close" at bounding box center [681, 52] width 16 height 16
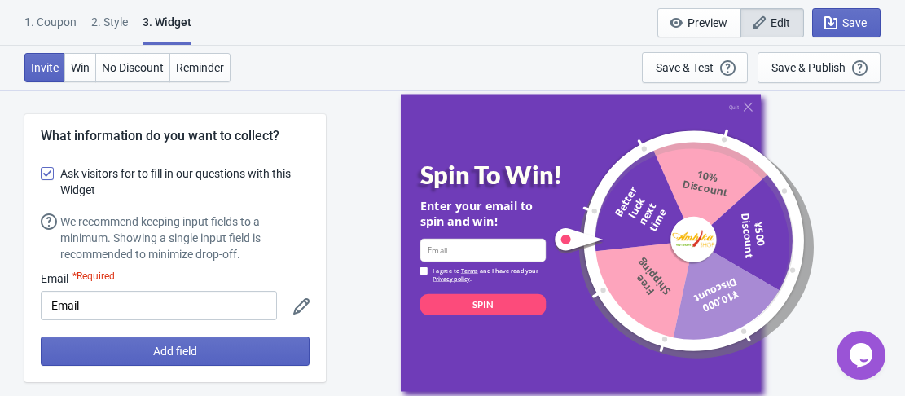
scroll to position [1303, 0]
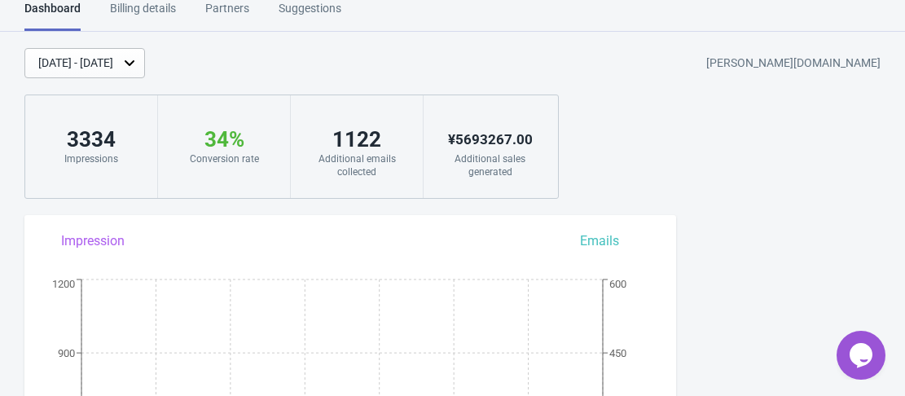
scroll to position [1230, 0]
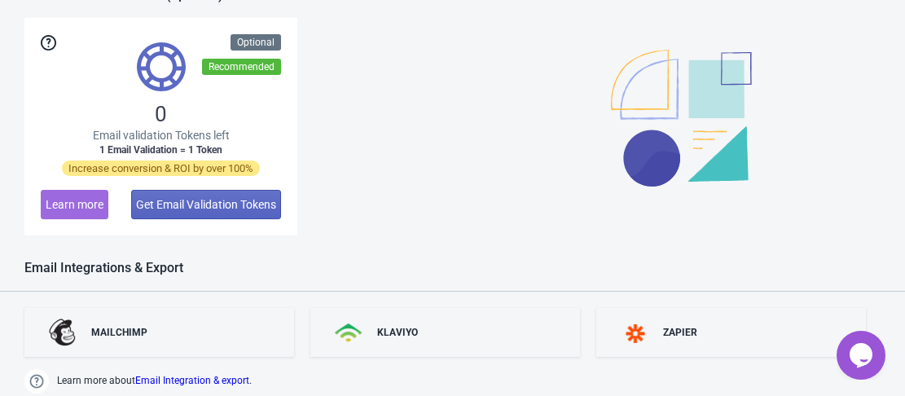
click at [214, 105] on div "0 Email validation Tokens left 1 Email Validation = 1 Token Increase conversion…" at bounding box center [160, 126] width 273 height 217
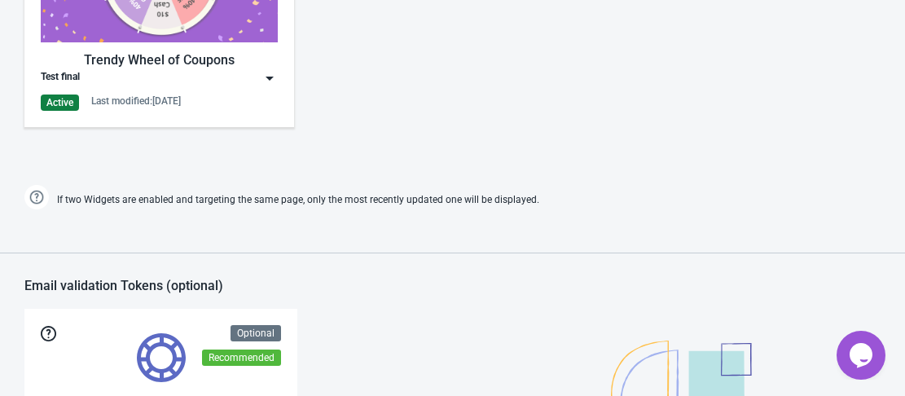
scroll to position [904, 0]
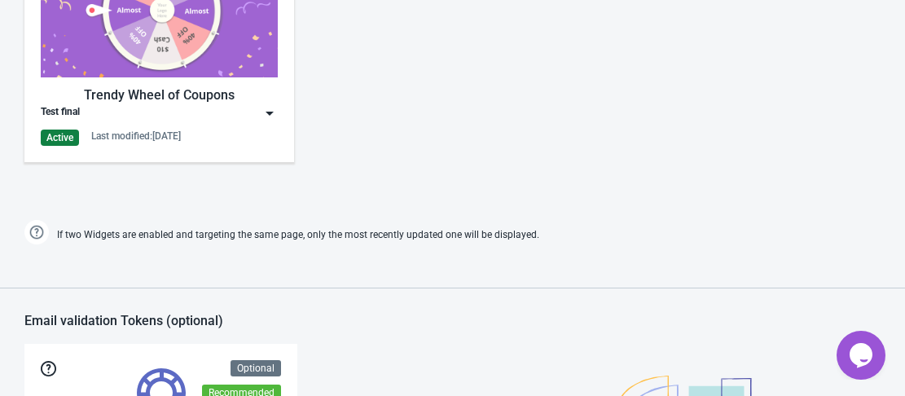
click at [178, 34] on img at bounding box center [159, 11] width 237 height 133
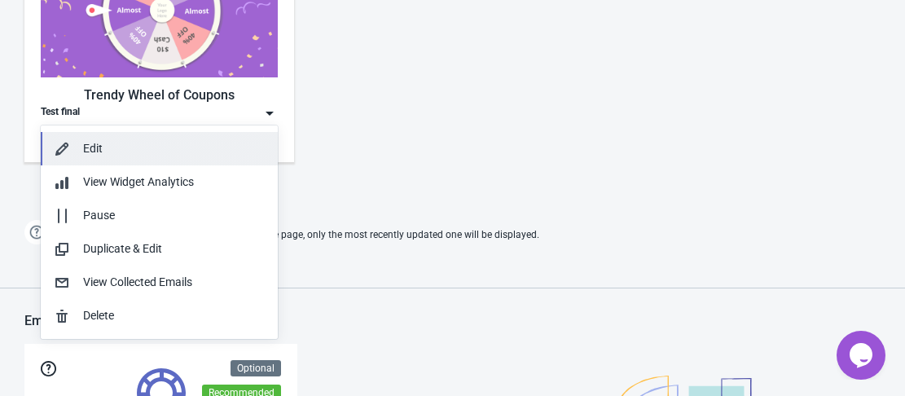
click at [110, 150] on div "Edit" at bounding box center [174, 148] width 182 height 17
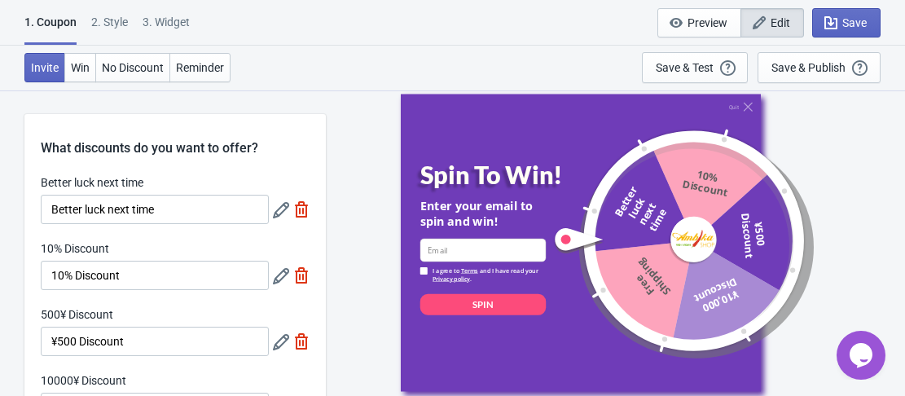
scroll to position [576, 0]
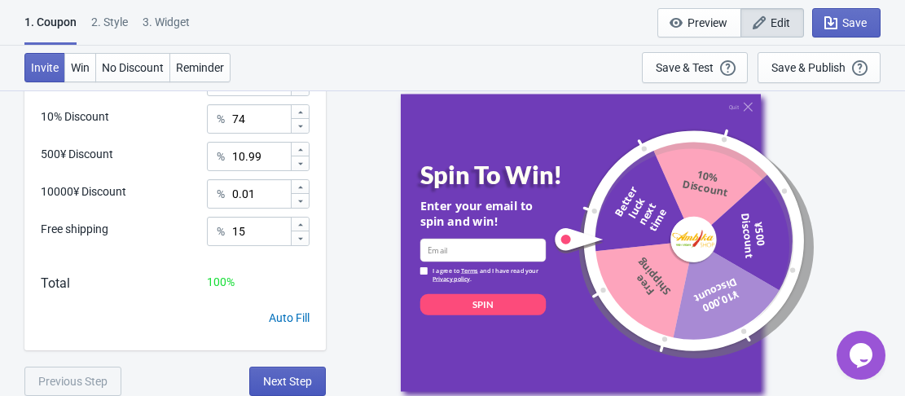
click at [282, 377] on span "Next Step" at bounding box center [287, 381] width 49 height 13
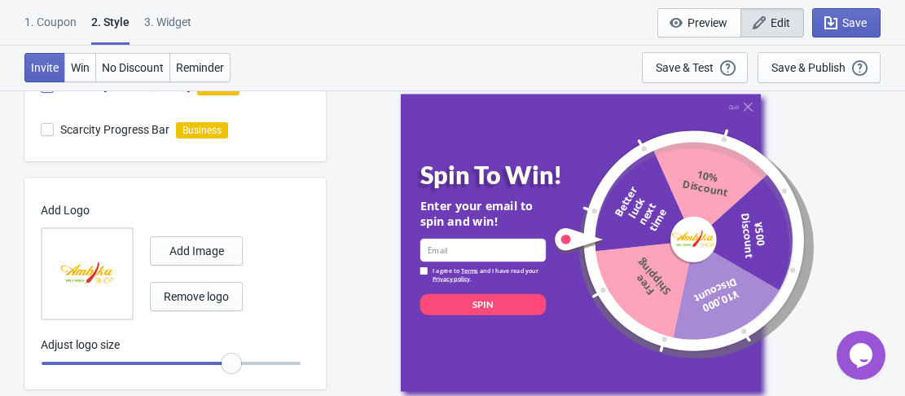
scroll to position [655, 0]
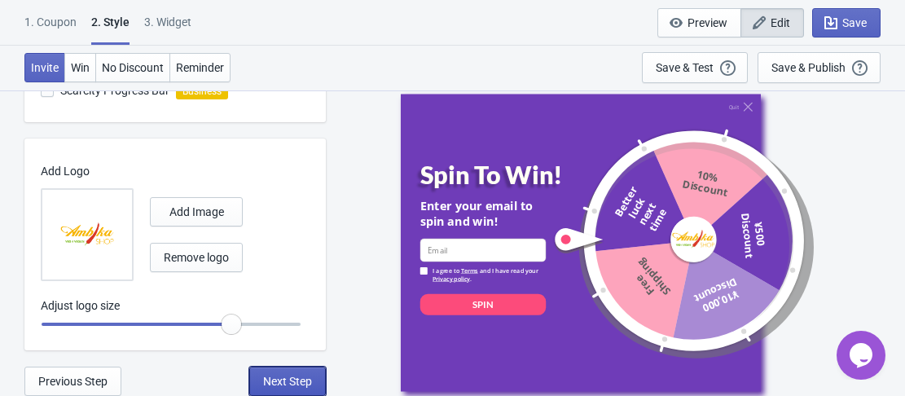
click at [277, 393] on button "Next Step" at bounding box center [287, 381] width 77 height 29
select select "homepageOnly"
select select "period"
select select "circle"
select select "middle_left"
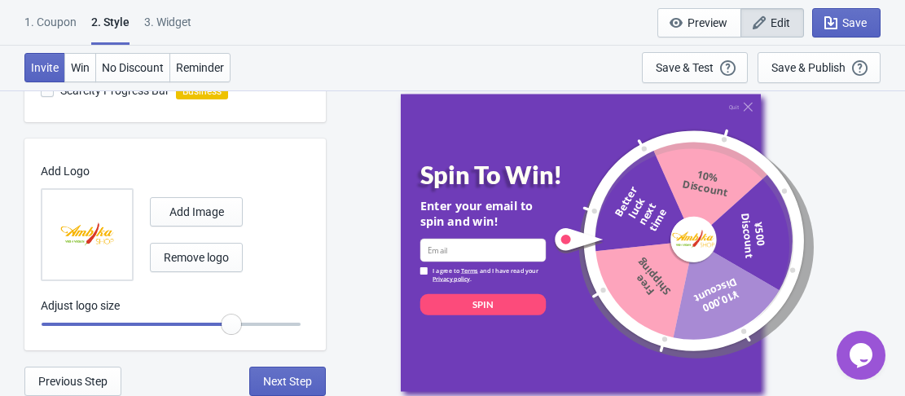
select select "1"
select select "left"
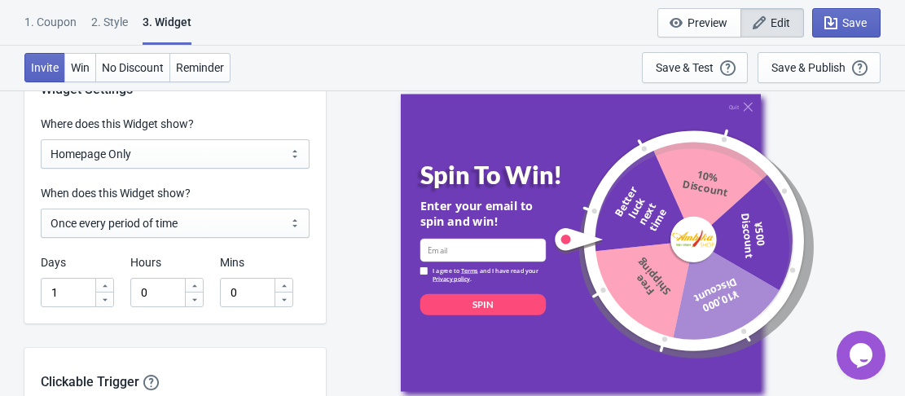
scroll to position [1222, 0]
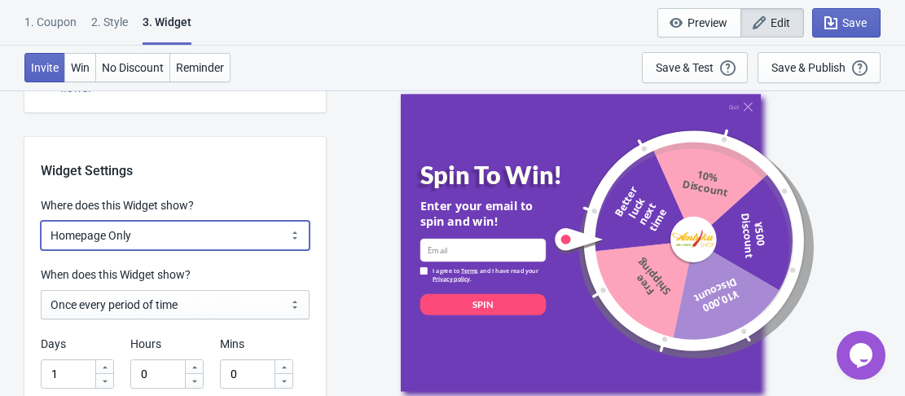
click at [274, 237] on select "All Pages All Product Pages All Blog Pages All Static Pages Specific Product(s)…" at bounding box center [175, 235] width 269 height 29
select select "specificURL"
click at [41, 221] on select "All Pages All Product Pages All Blog Pages All Static Pages Specific Product(s)…" at bounding box center [175, 235] width 269 height 29
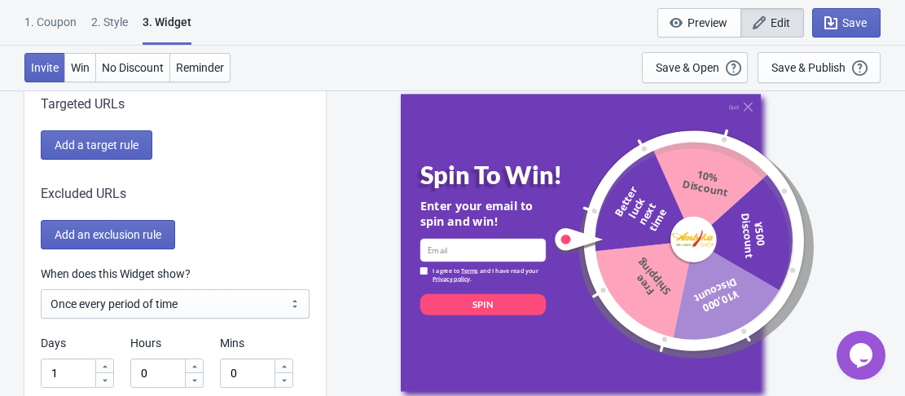
scroll to position [1385, 0]
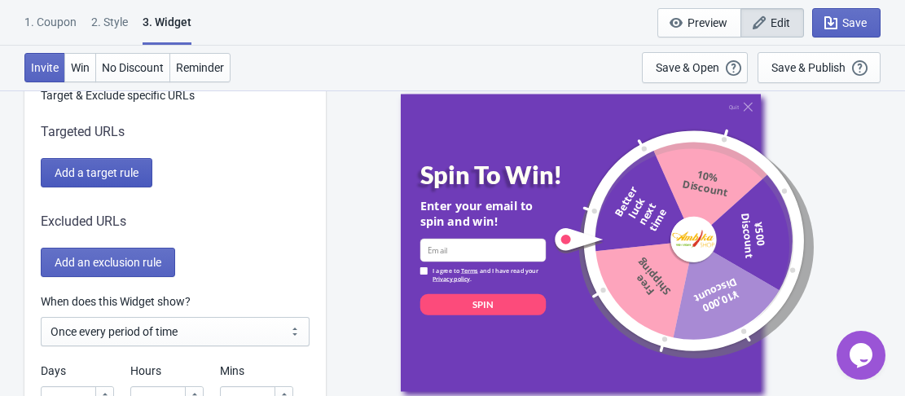
click at [125, 177] on span "Add a target rule" at bounding box center [97, 172] width 84 height 13
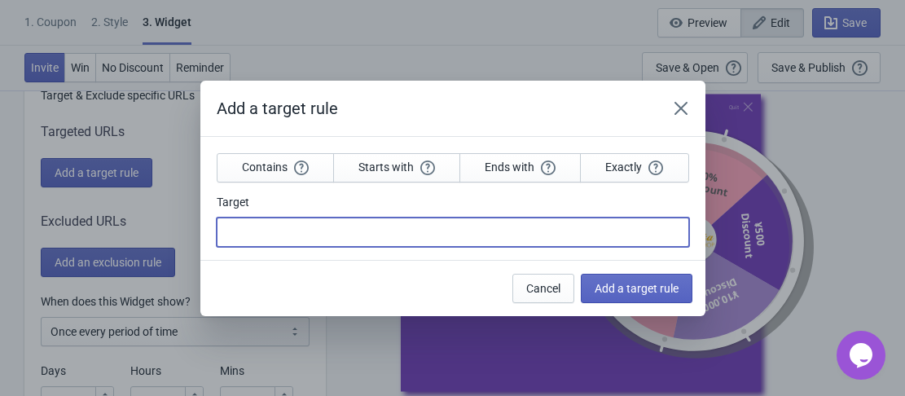
click at [297, 246] on input "Target" at bounding box center [453, 231] width 472 height 29
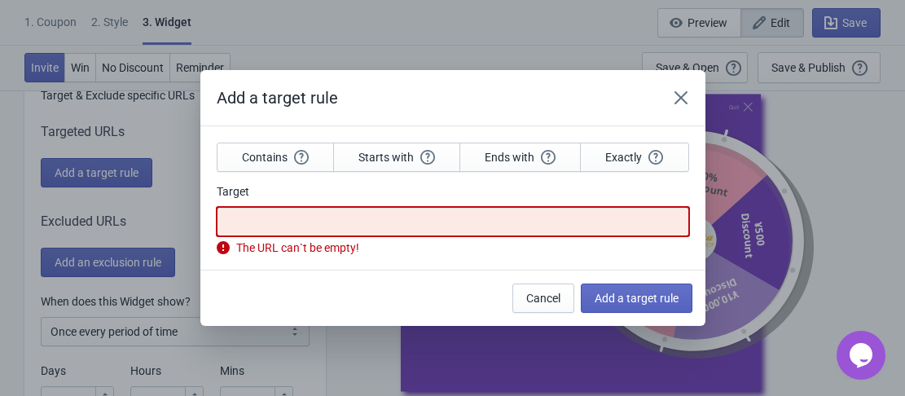
paste input "[URL][DOMAIN_NAME]"
type input "[URL][DOMAIN_NAME]"
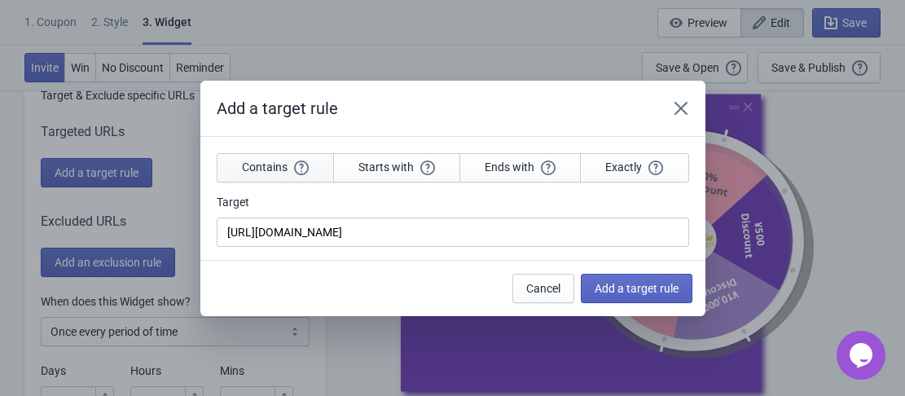
click at [285, 166] on button "Contains" at bounding box center [275, 167] width 117 height 29
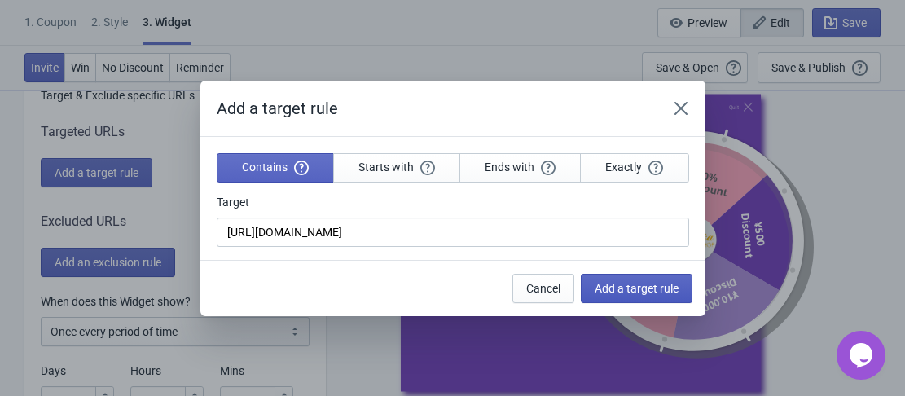
click at [638, 292] on span "Add a target rule" at bounding box center [637, 288] width 84 height 13
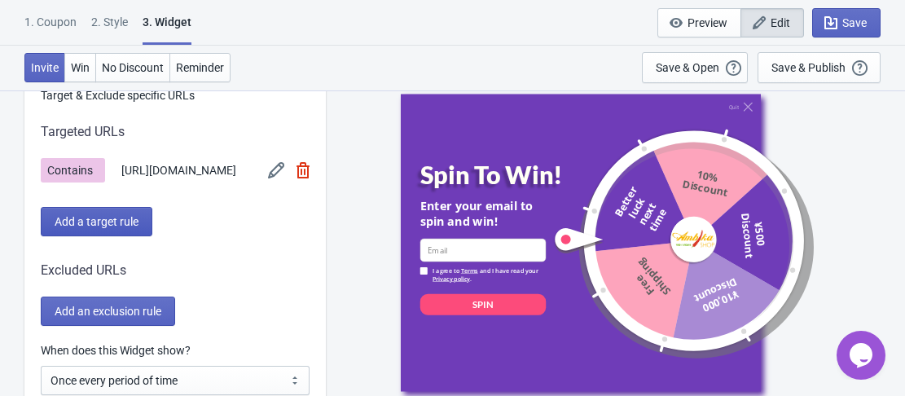
click at [108, 228] on span "Add a target rule" at bounding box center [97, 221] width 84 height 13
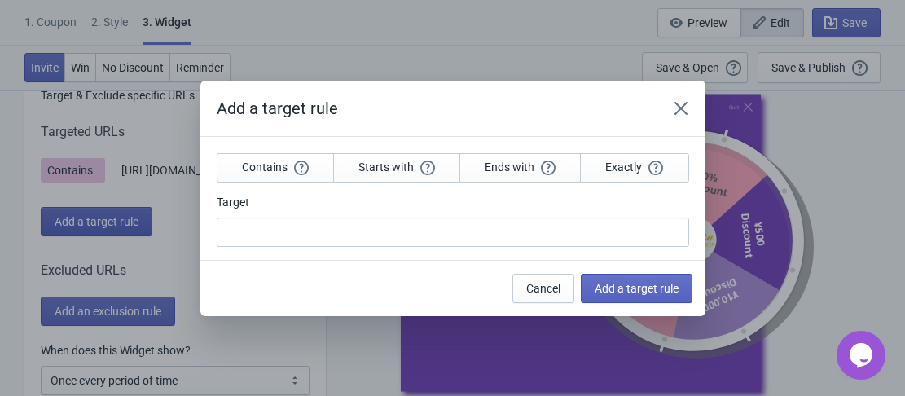
scroll to position [0, 0]
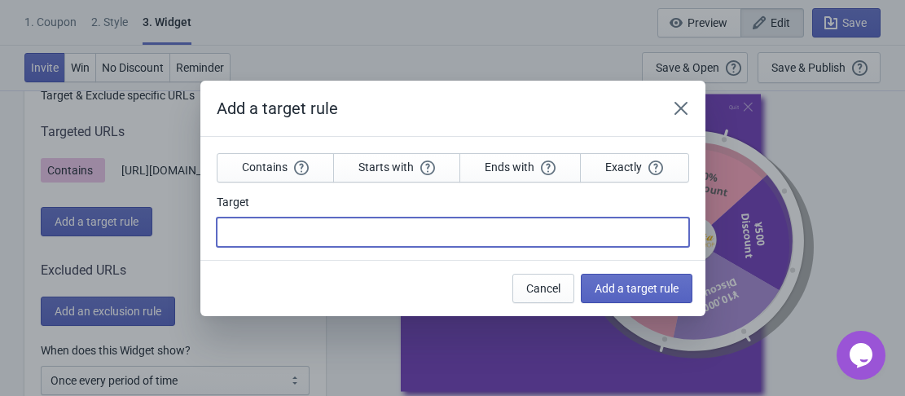
click at [325, 233] on input "Target" at bounding box center [453, 231] width 472 height 29
paste input "[URL][DOMAIN_NAME]"
type input "[URL][DOMAIN_NAME]"
click at [247, 169] on span "Contains" at bounding box center [275, 167] width 67 height 15
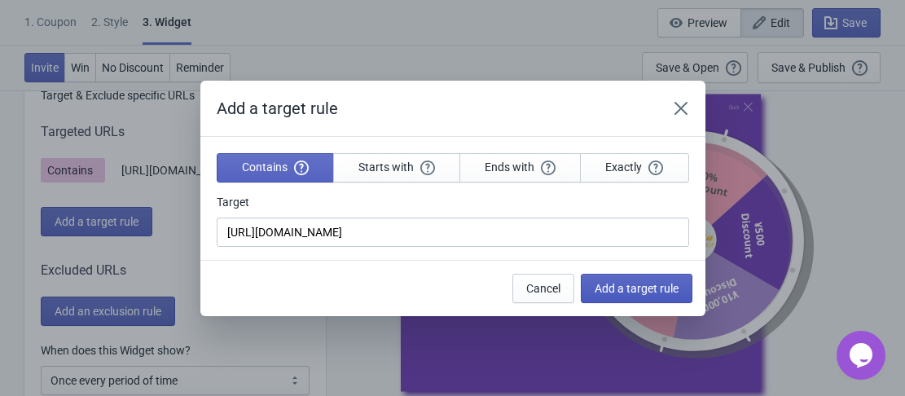
click at [620, 287] on span "Add a target rule" at bounding box center [637, 288] width 84 height 13
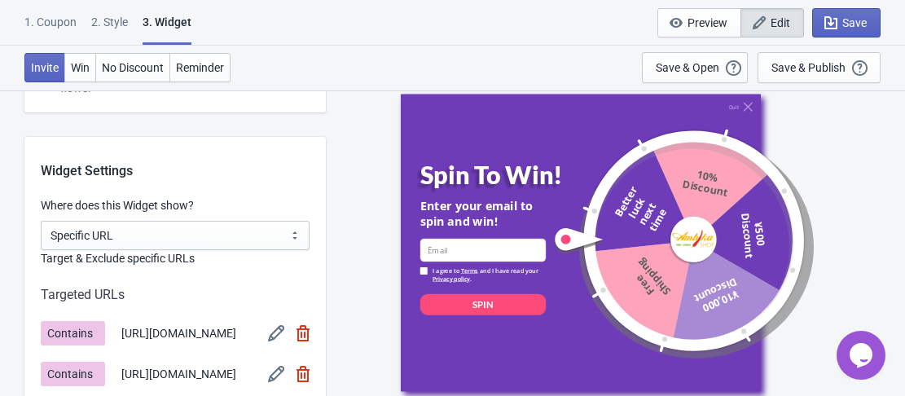
scroll to position [1303, 0]
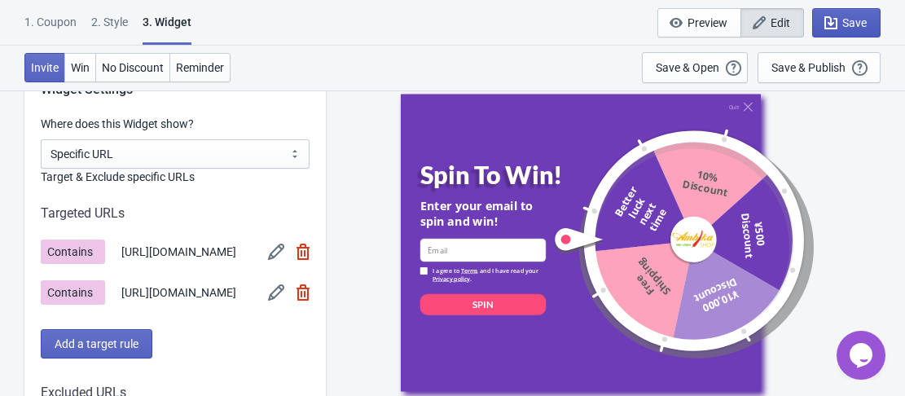
click at [853, 26] on span "Save" at bounding box center [854, 22] width 24 height 13
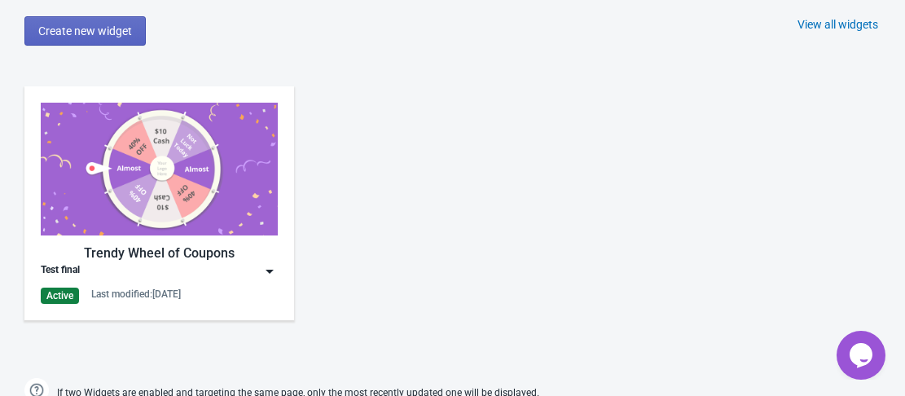
scroll to position [741, 0]
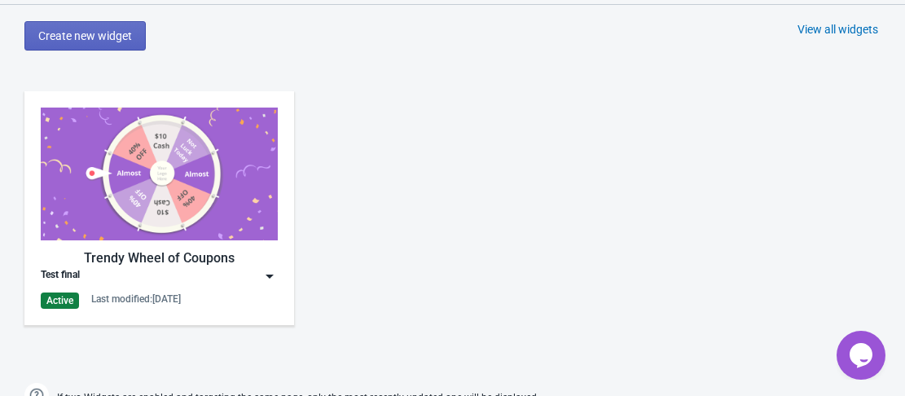
click at [177, 183] on img at bounding box center [159, 174] width 237 height 133
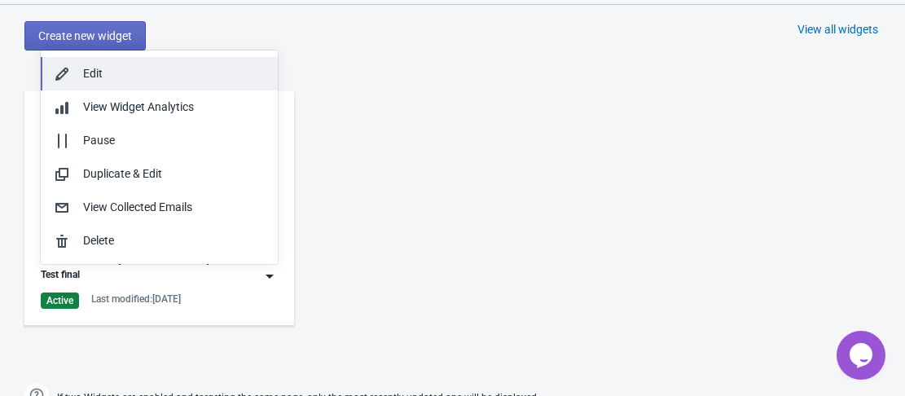
click at [135, 81] on div "Edit" at bounding box center [174, 73] width 182 height 17
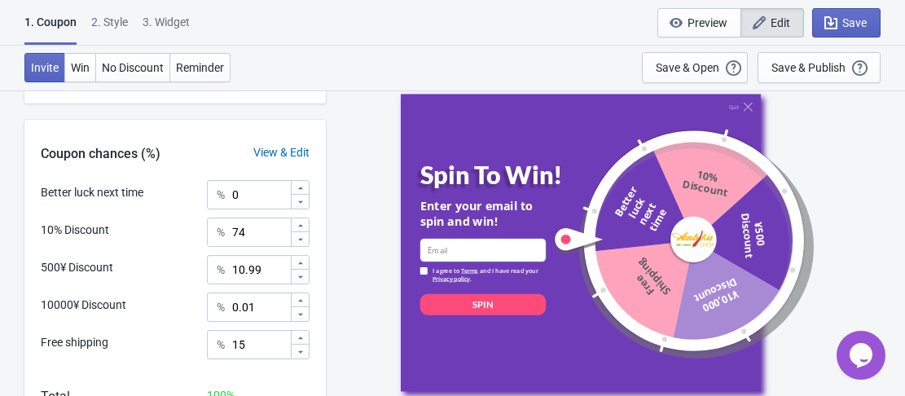
scroll to position [576, 0]
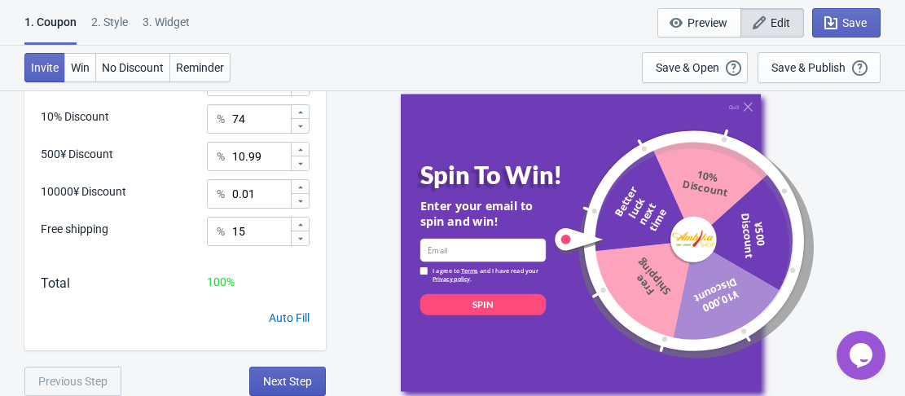
click at [276, 383] on span "Next Step" at bounding box center [287, 381] width 49 height 13
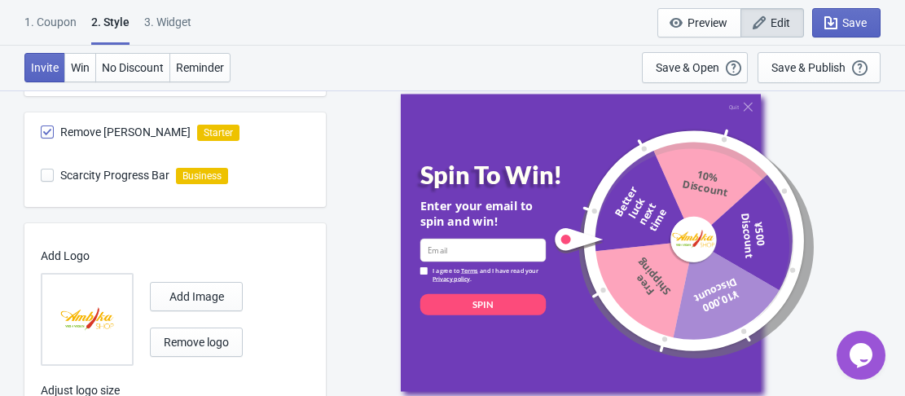
scroll to position [655, 0]
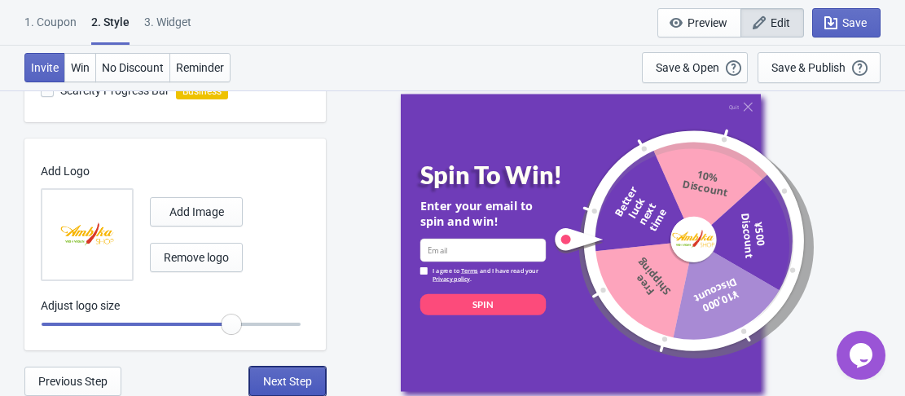
click at [290, 378] on span "Next Step" at bounding box center [287, 381] width 49 height 13
select select "specificURL"
select select "period"
select select "circle"
select select "middle_left"
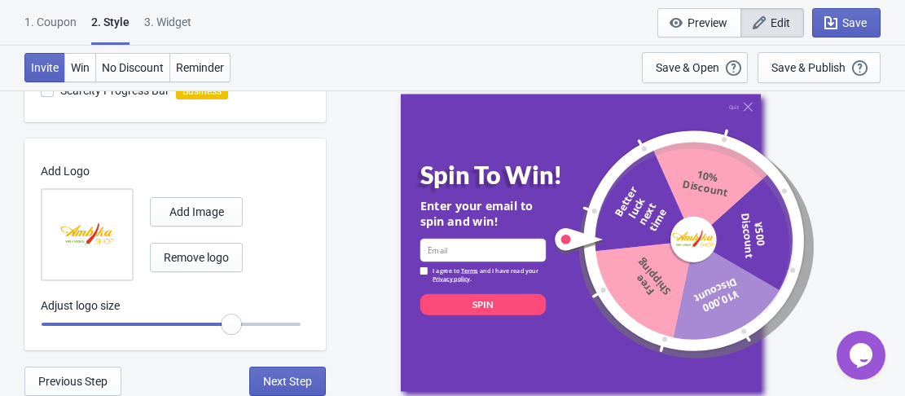
select select "1"
select select "left"
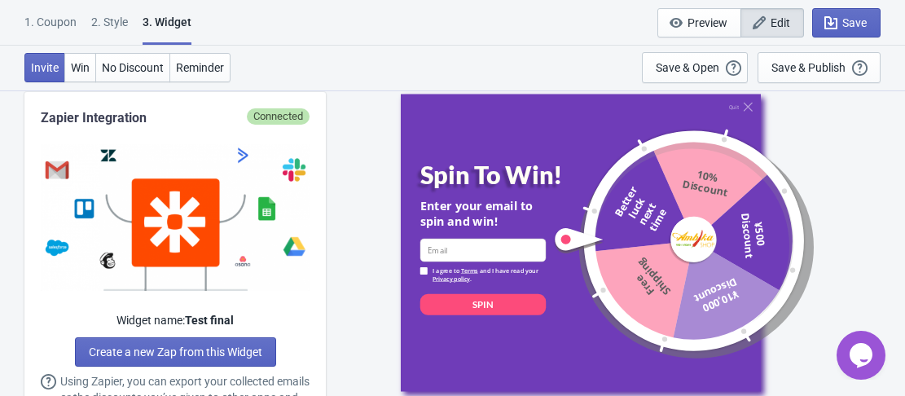
scroll to position [1303, 0]
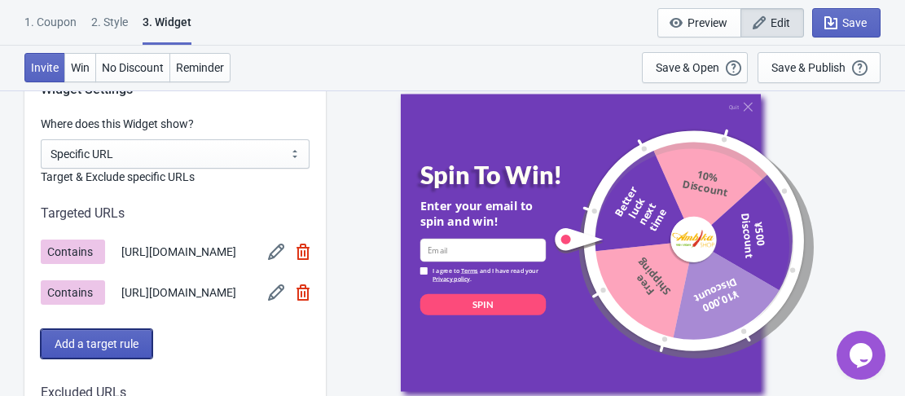
click at [90, 350] on span "Add a target rule" at bounding box center [97, 343] width 84 height 13
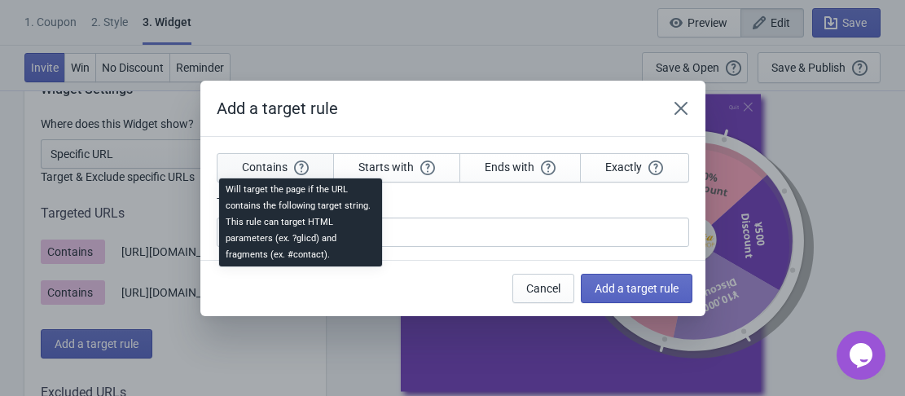
click at [301, 175] on div "Will target the page if the URL contains the following target string. This rule…" at bounding box center [300, 227] width 189 height 104
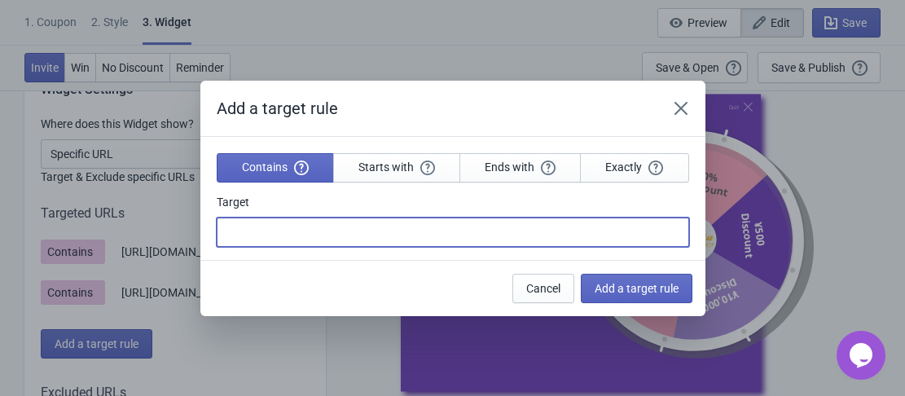
click at [443, 233] on input "Target" at bounding box center [453, 231] width 472 height 29
paste input "[URL][DOMAIN_NAME]"
type input "[URL][DOMAIN_NAME]"
click at [648, 291] on span "Add a target rule" at bounding box center [637, 288] width 84 height 13
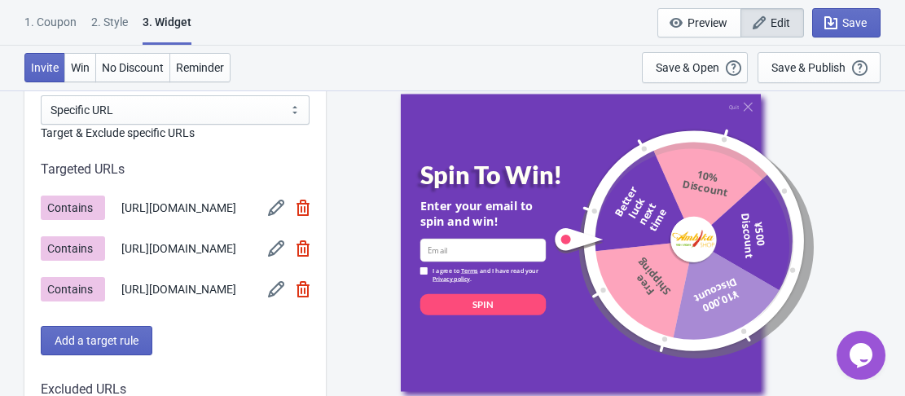
scroll to position [1385, 0]
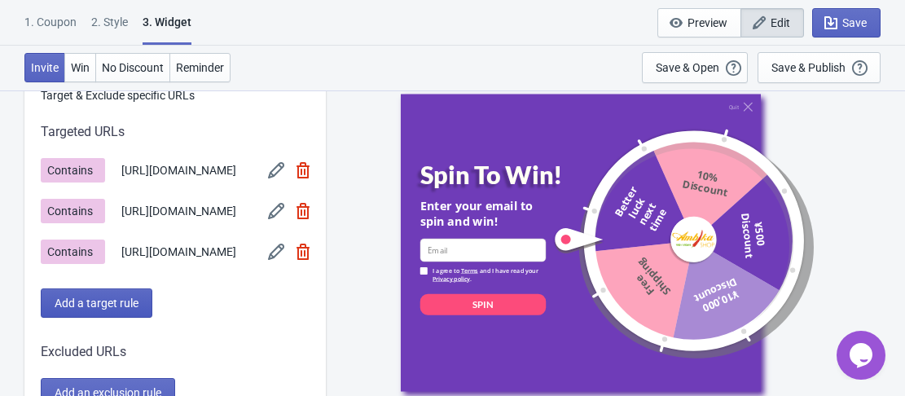
click at [112, 310] on span "Add a target rule" at bounding box center [97, 302] width 84 height 13
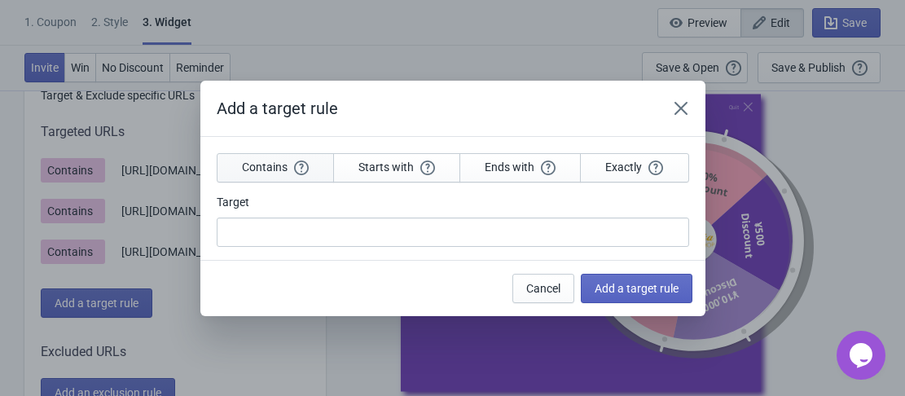
click at [270, 168] on span "Contains" at bounding box center [275, 167] width 67 height 15
click at [635, 168] on span "Exactly" at bounding box center [634, 167] width 58 height 15
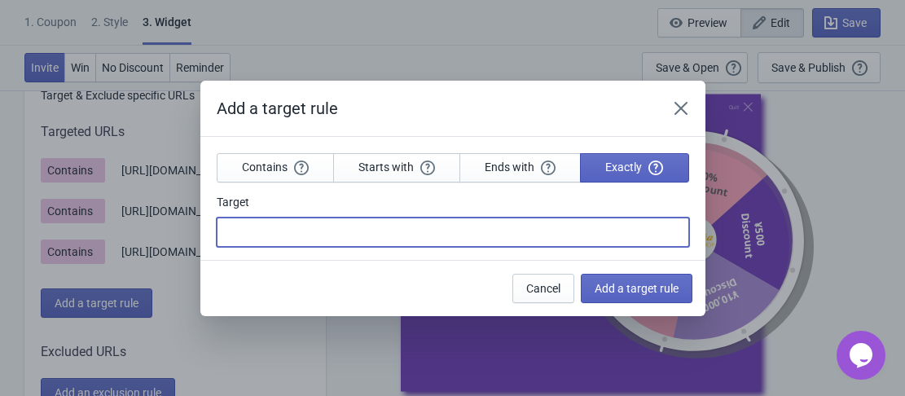
click at [363, 236] on input "Target" at bounding box center [453, 231] width 472 height 29
paste input "[URL][DOMAIN_NAME]"
type input "[URL][DOMAIN_NAME]"
click at [639, 293] on span "Add a target rule" at bounding box center [637, 288] width 84 height 13
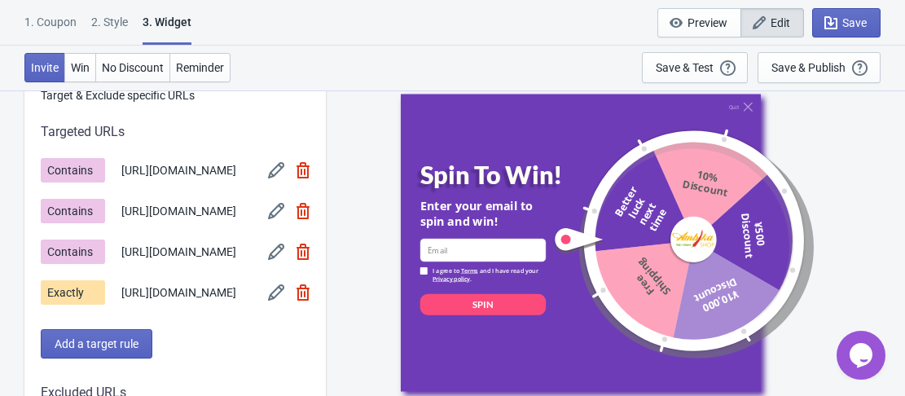
click at [271, 176] on img at bounding box center [276, 170] width 16 height 16
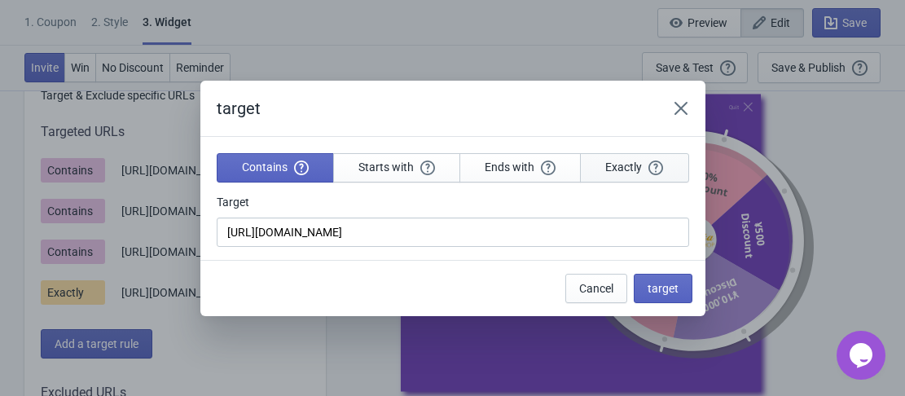
click at [628, 173] on span "Exactly" at bounding box center [634, 167] width 58 height 15
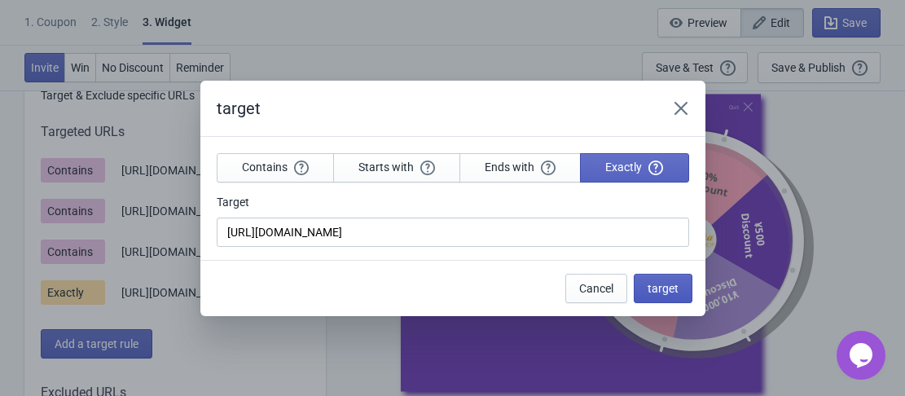
click at [657, 286] on span "target" at bounding box center [663, 288] width 31 height 13
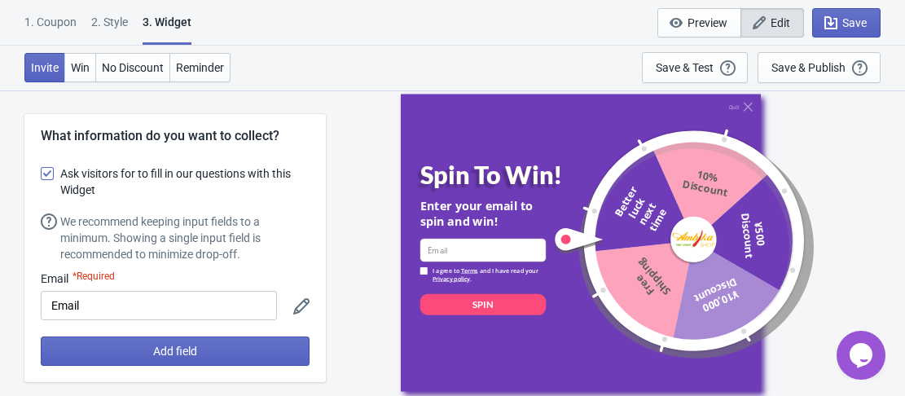
scroll to position [1385, 0]
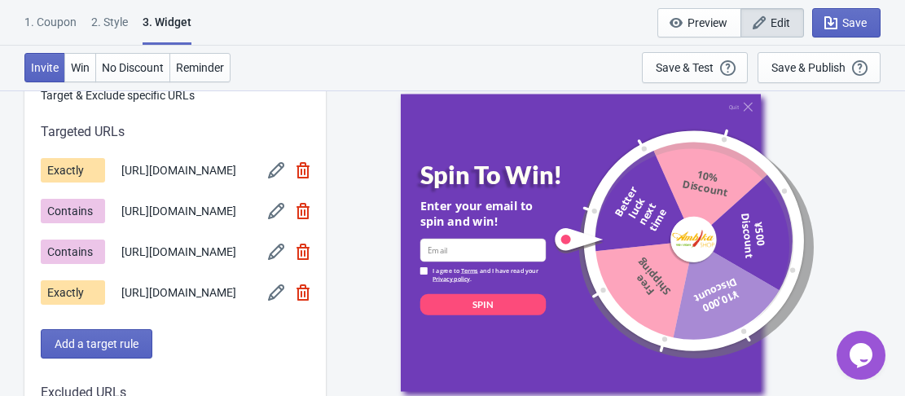
click at [59, 223] on span "Contains" at bounding box center [73, 211] width 64 height 24
click at [273, 219] on img at bounding box center [276, 211] width 16 height 16
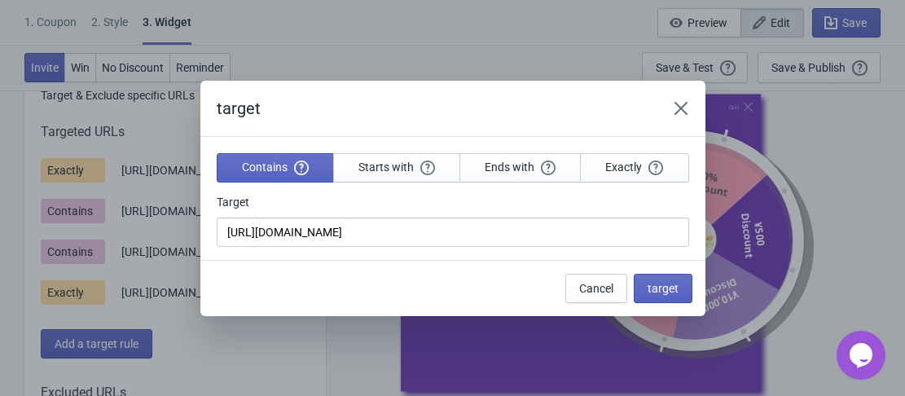
scroll to position [0, 0]
click at [623, 174] on span "Exactly" at bounding box center [634, 167] width 58 height 15
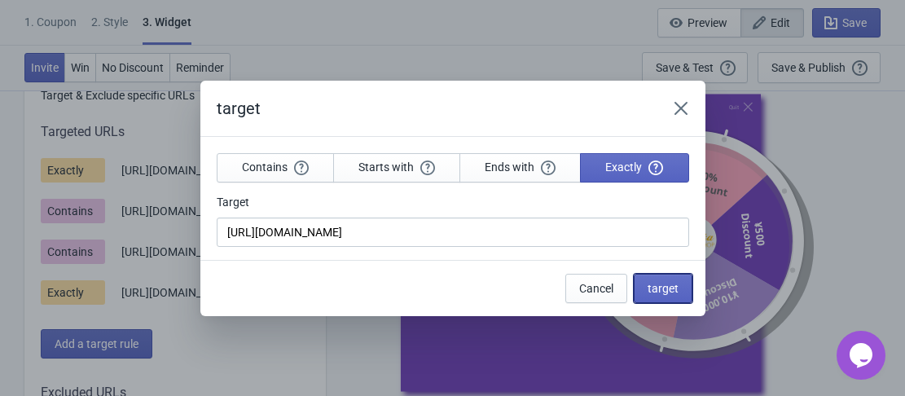
drag, startPoint x: 666, startPoint y: 292, endPoint x: 632, endPoint y: 292, distance: 34.2
click at [666, 292] on span "target" at bounding box center [663, 288] width 31 height 13
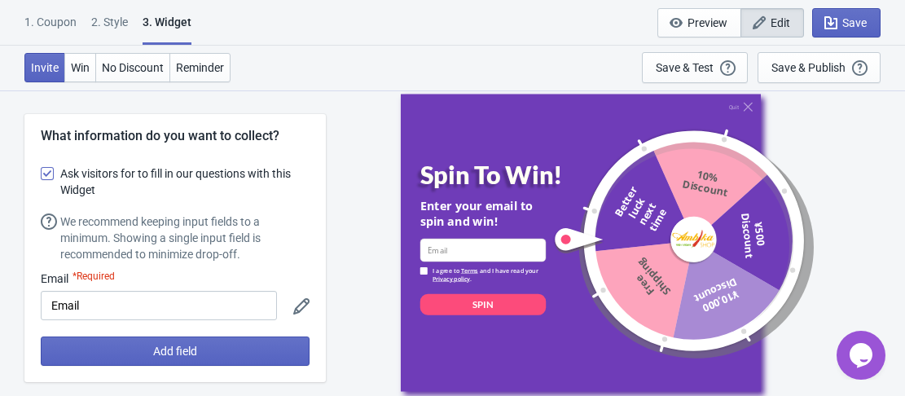
scroll to position [1385, 0]
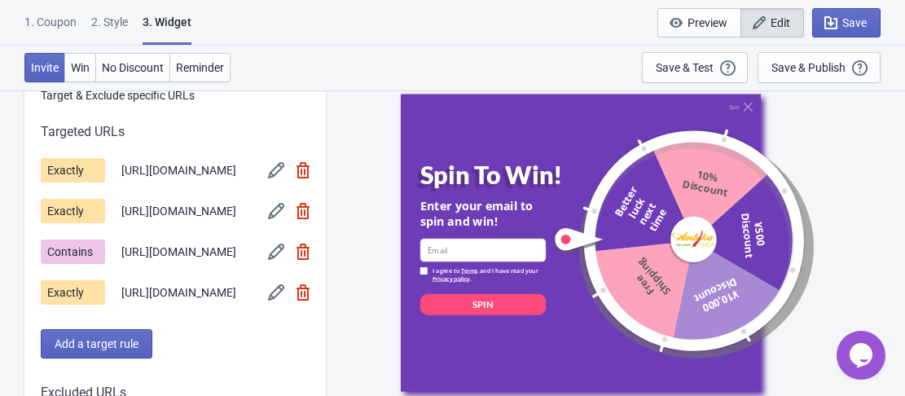
click at [273, 260] on img at bounding box center [276, 252] width 16 height 16
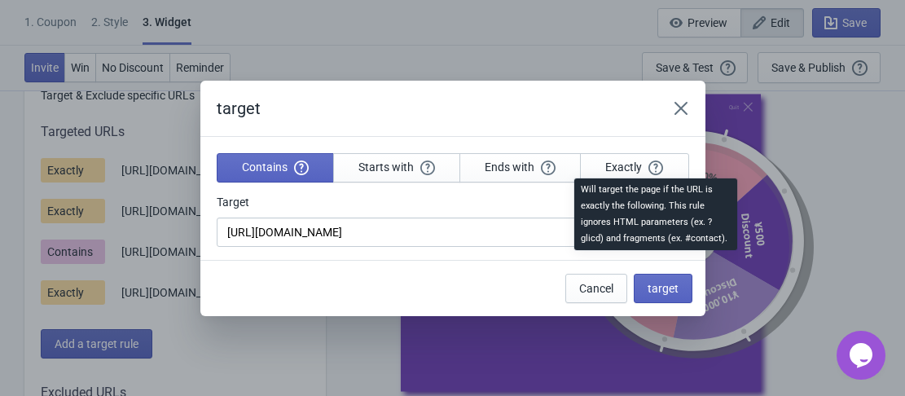
click at [644, 175] on div "Will target the page if the URL is exactly the following. This rule ignores HTM…" at bounding box center [655, 219] width 189 height 88
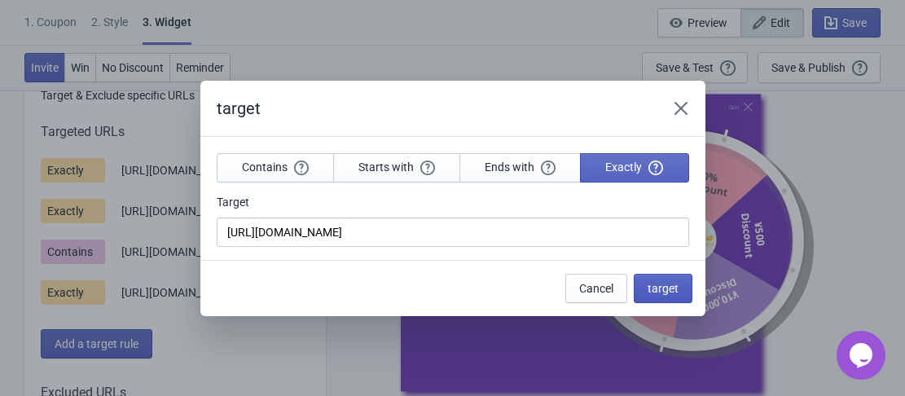
click at [665, 292] on span "target" at bounding box center [663, 288] width 31 height 13
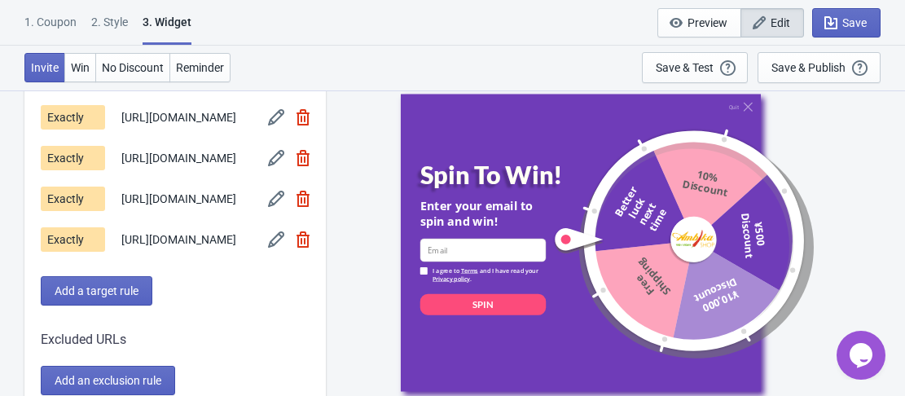
scroll to position [1466, 0]
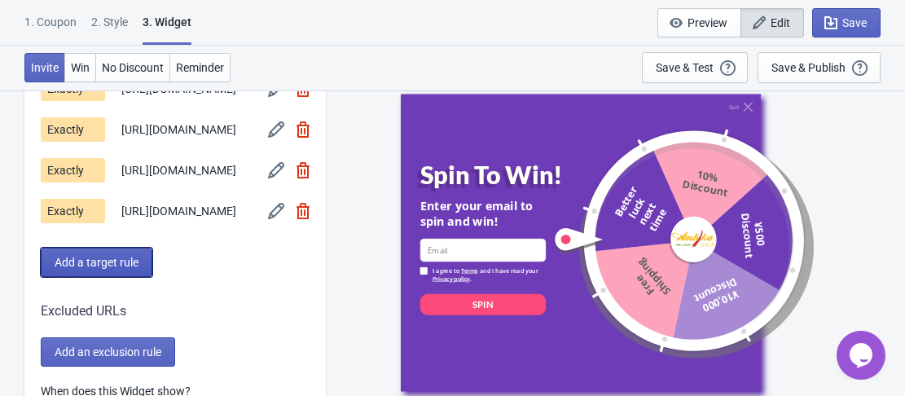
click at [120, 269] on span "Add a target rule" at bounding box center [97, 262] width 84 height 13
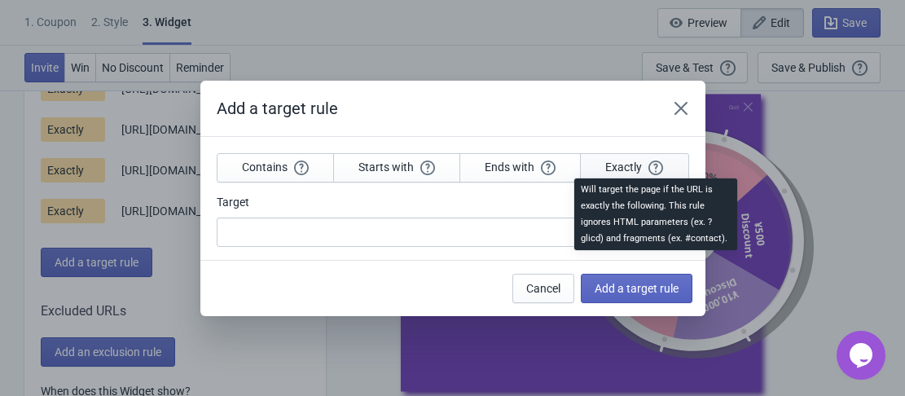
click at [650, 161] on icon "button" at bounding box center [655, 167] width 15 height 15
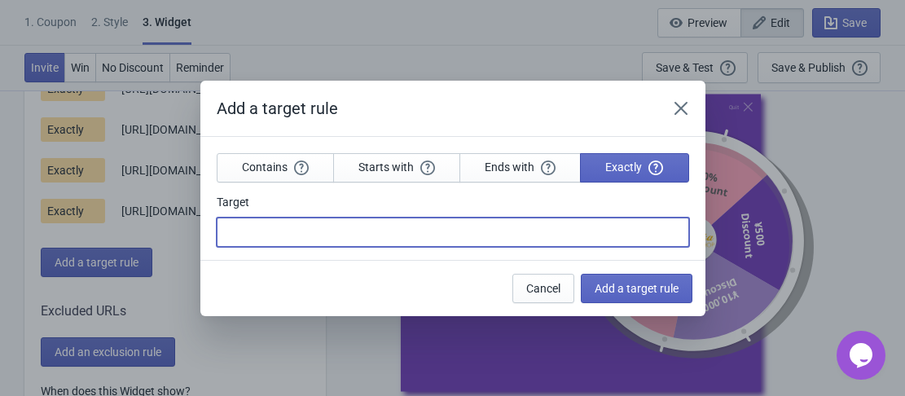
click at [421, 236] on input "Target" at bounding box center [453, 231] width 472 height 29
paste input "[URL][DOMAIN_NAME]"
type input "[URL][DOMAIN_NAME]"
click at [634, 293] on span "Add a target rule" at bounding box center [637, 288] width 84 height 13
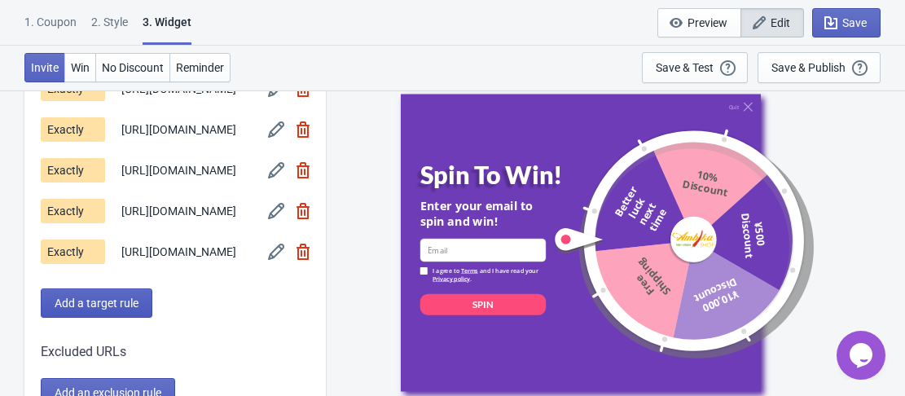
scroll to position [1548, 0]
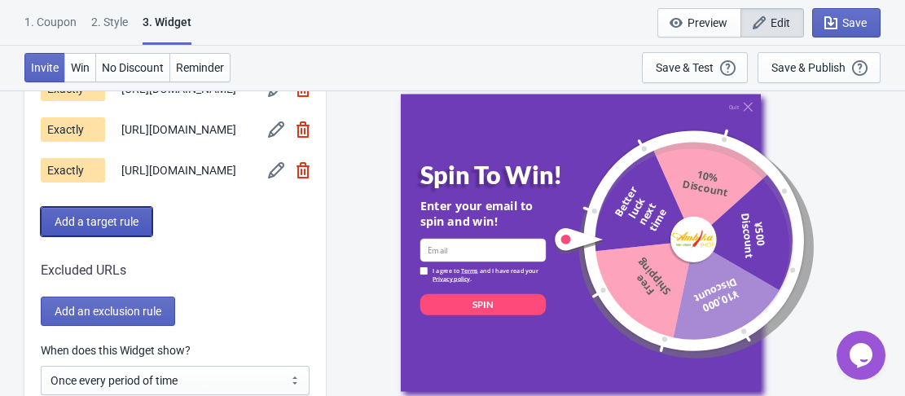
click at [117, 236] on button "Add a target rule" at bounding box center [97, 221] width 112 height 29
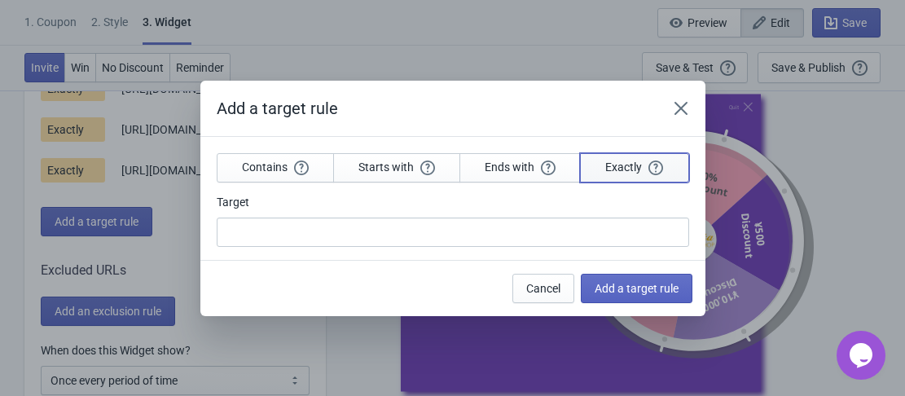
click at [626, 175] on button "Exactly" at bounding box center [634, 167] width 108 height 29
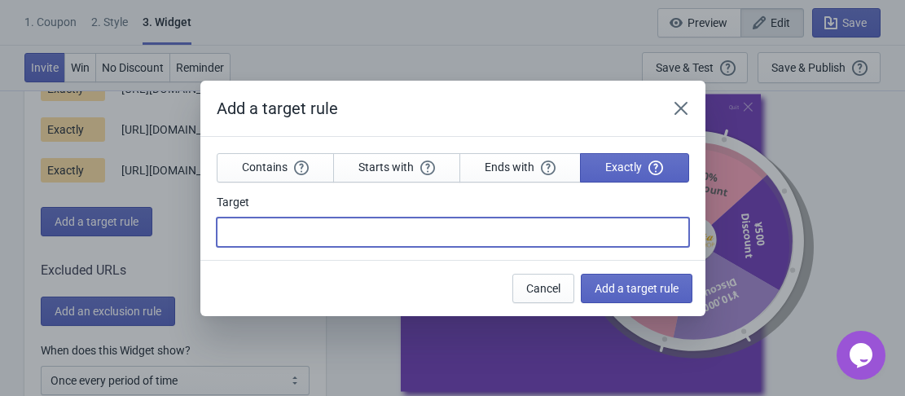
click at [479, 237] on input "Target" at bounding box center [453, 231] width 472 height 29
paste input "[URL][DOMAIN_NAME]"
type input "[URL][DOMAIN_NAME]"
click at [630, 285] on span "Add a target rule" at bounding box center [637, 288] width 84 height 13
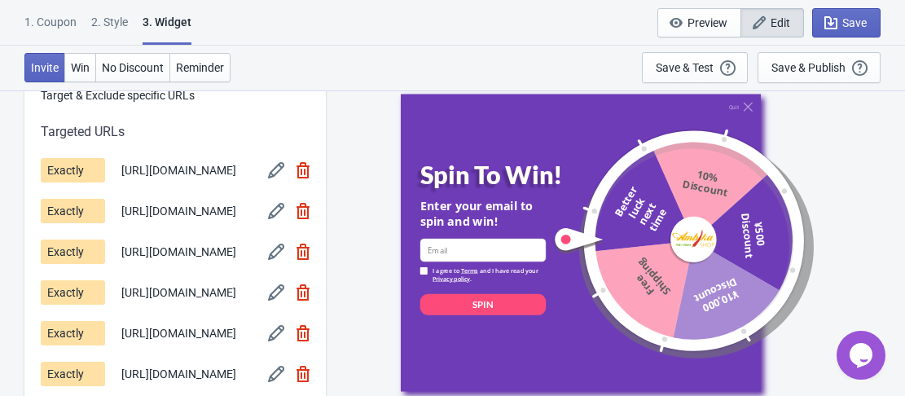
scroll to position [1303, 0]
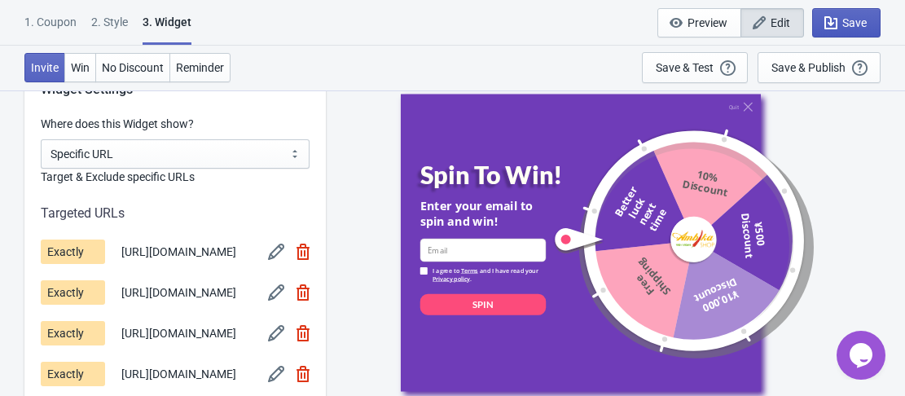
click at [847, 26] on span "Save" at bounding box center [854, 22] width 24 height 13
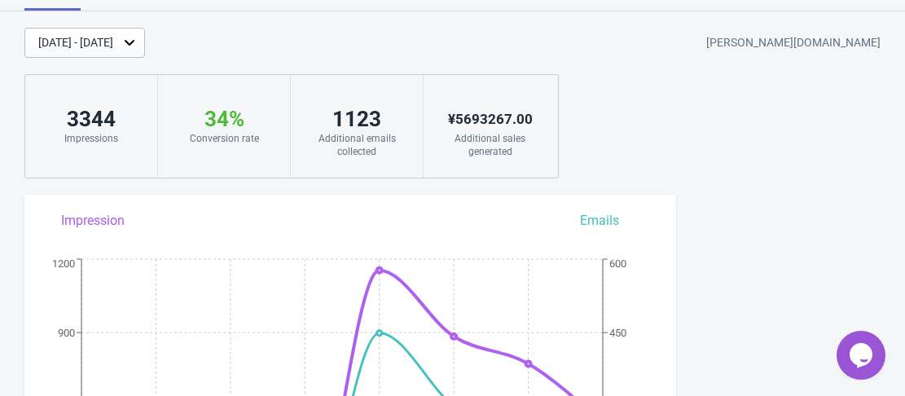
scroll to position [8, 0]
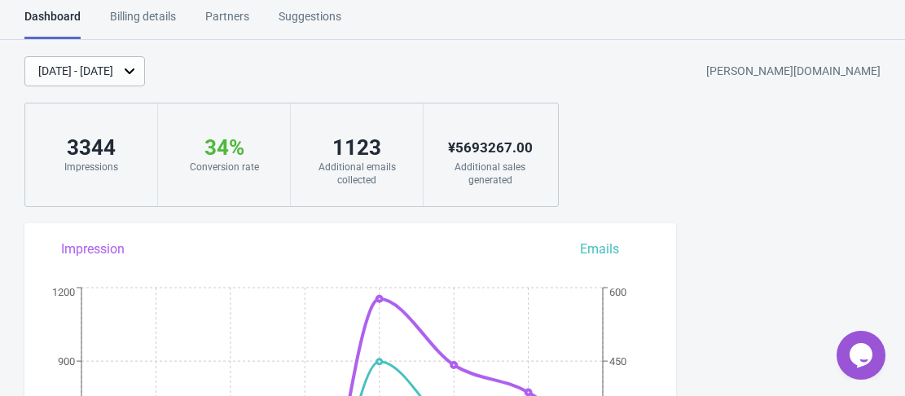
click at [113, 75] on div "[DATE] - [DATE]" at bounding box center [75, 71] width 75 height 17
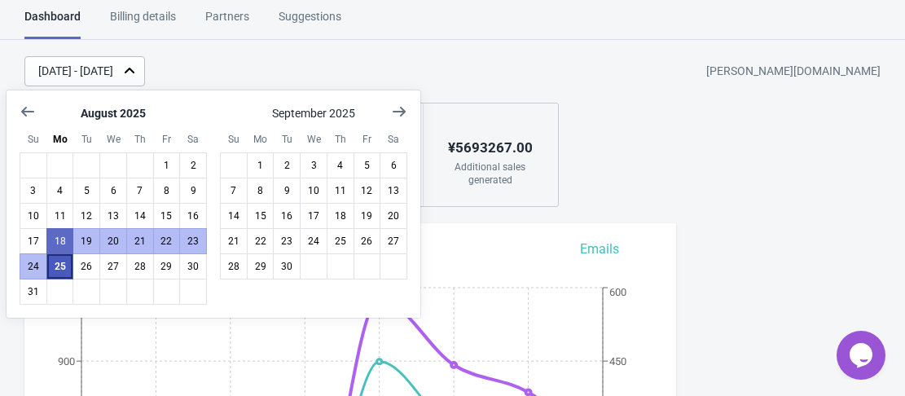
click at [65, 274] on button "25" at bounding box center [60, 266] width 28 height 26
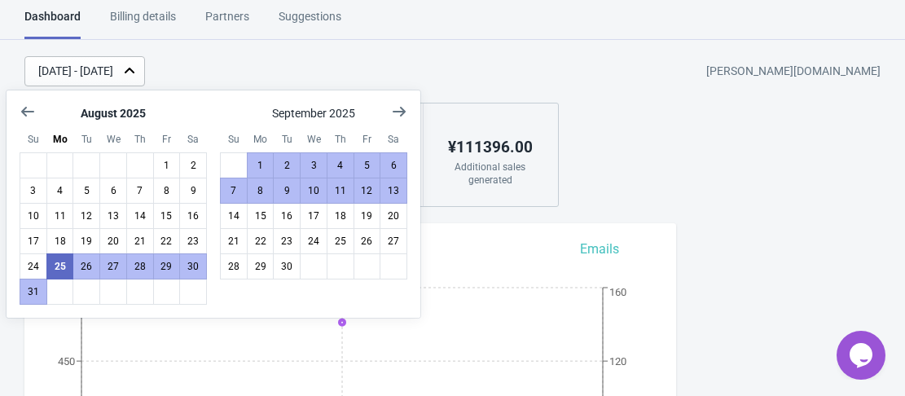
click at [670, 195] on div "[DATE] - [DATE] [PERSON_NAME][DOMAIN_NAME] 529 Impressions 29 % Your Tada Widge…" at bounding box center [452, 131] width 905 height 151
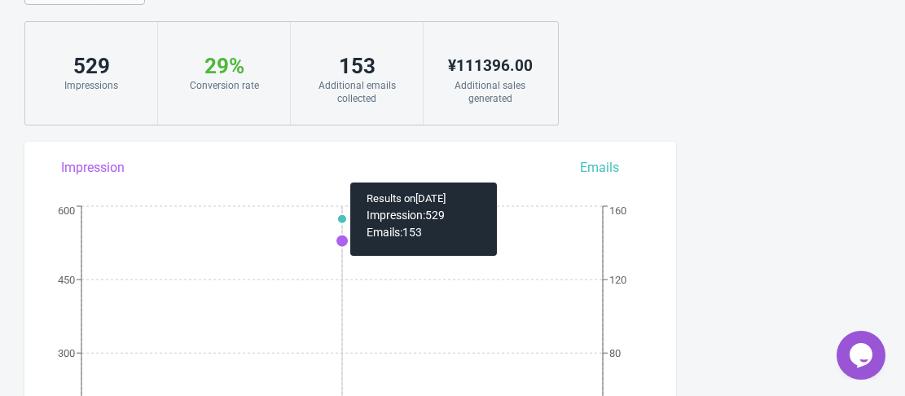
scroll to position [0, 0]
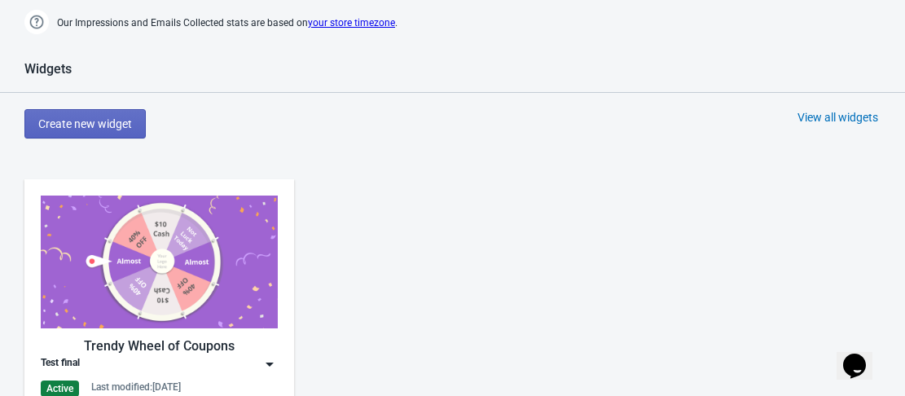
scroll to position [733, 0]
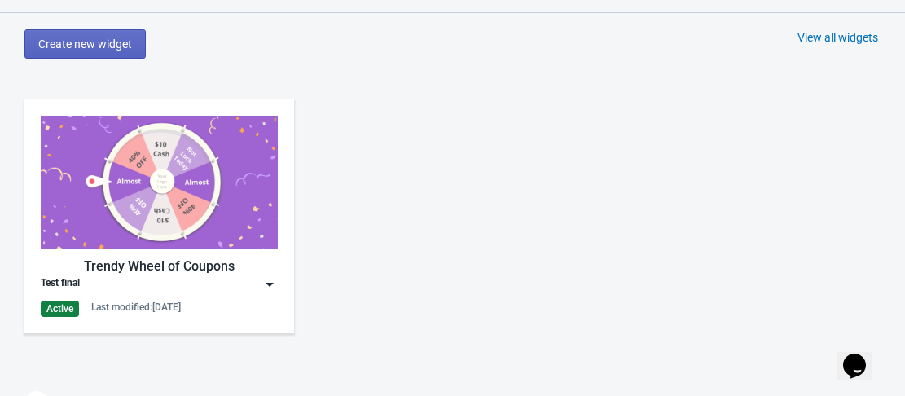
click at [185, 186] on img at bounding box center [159, 182] width 237 height 133
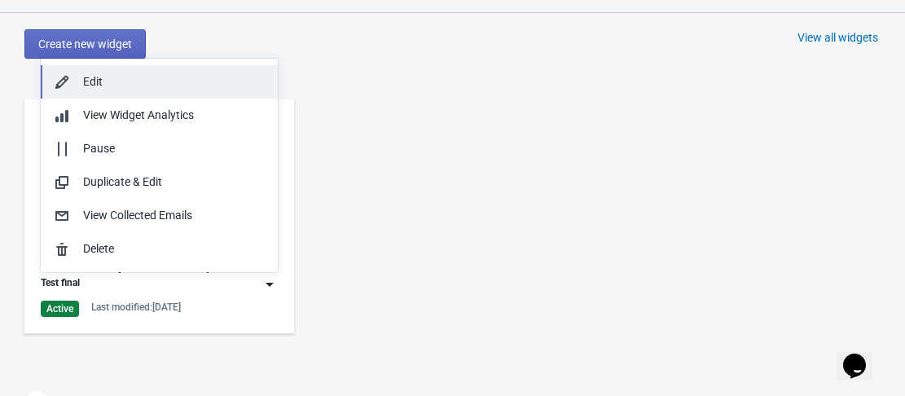
click at [156, 85] on div "Edit" at bounding box center [174, 81] width 182 height 17
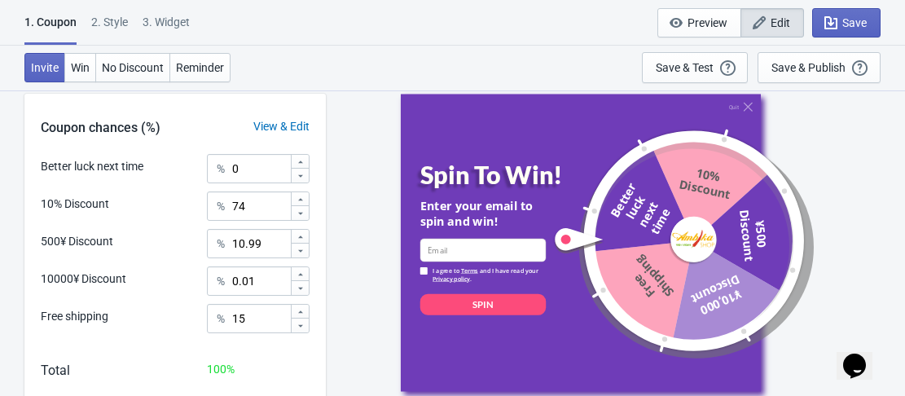
scroll to position [576, 0]
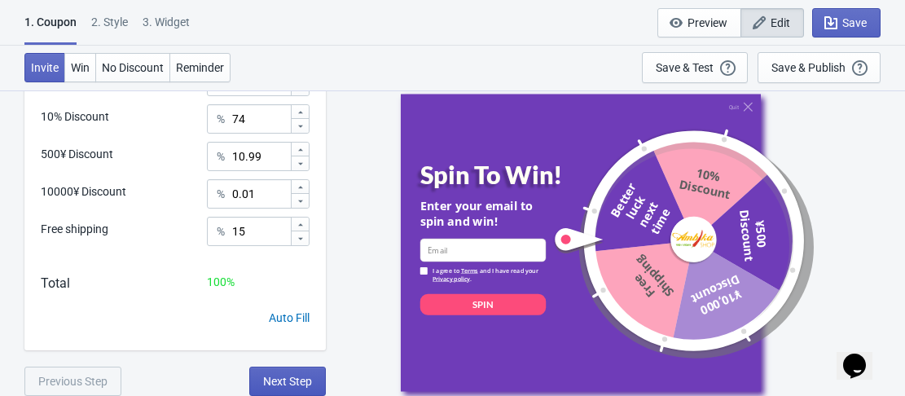
click at [297, 367] on button "Next Step" at bounding box center [287, 381] width 77 height 29
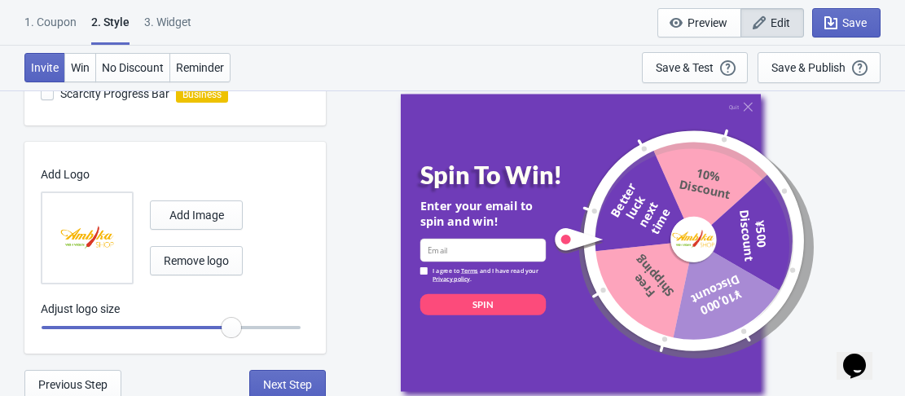
scroll to position [655, 0]
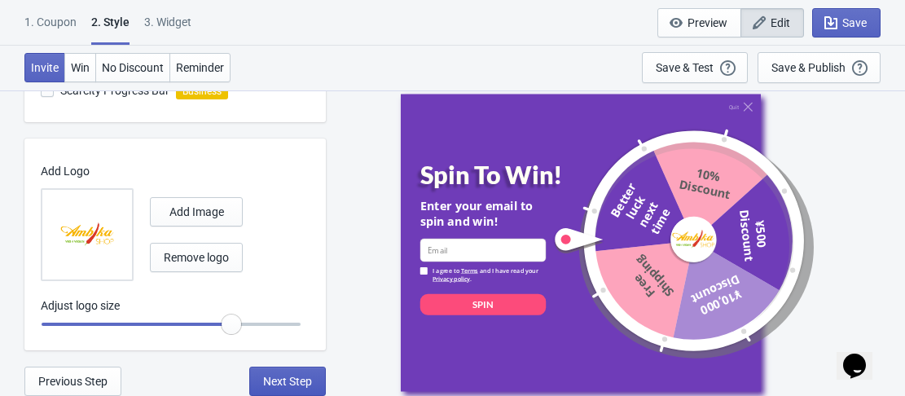
click at [281, 387] on span "Next Step" at bounding box center [287, 381] width 49 height 13
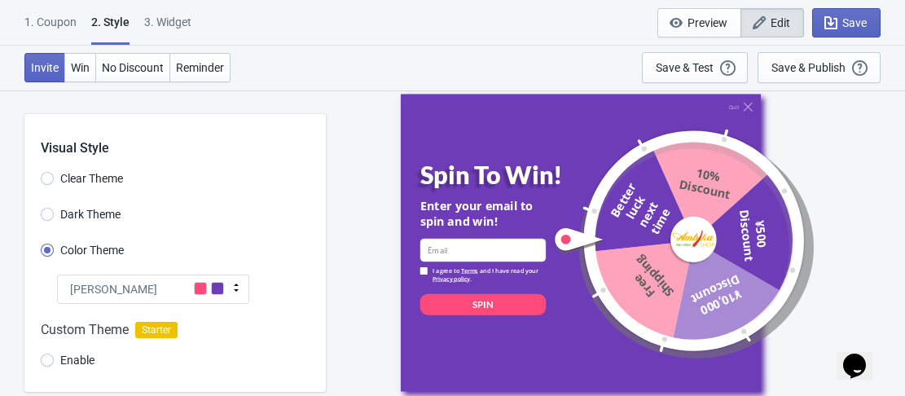
select select "specificURL"
select select "period"
select select "circle"
select select "middle_left"
select select "1"
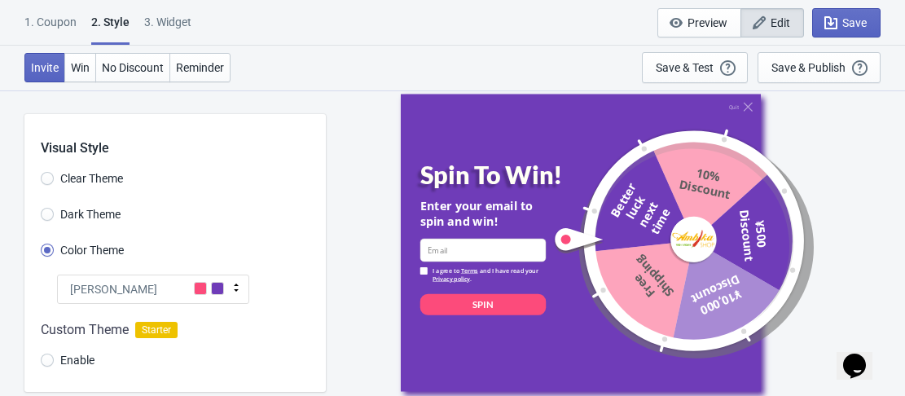
select select "left"
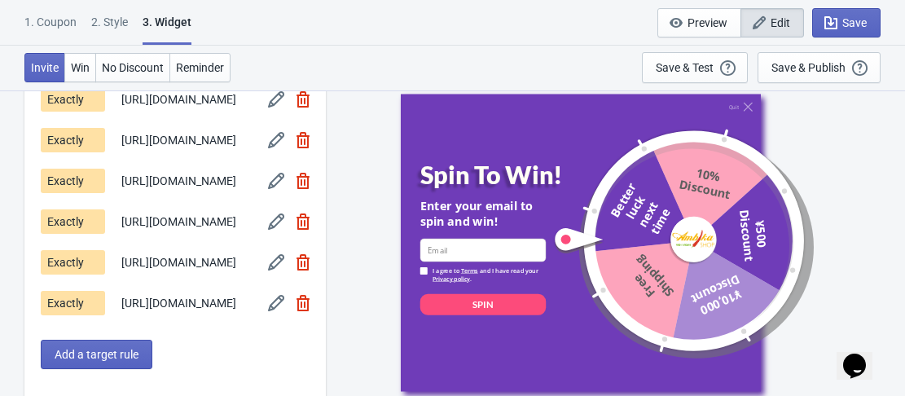
scroll to position [1303, 0]
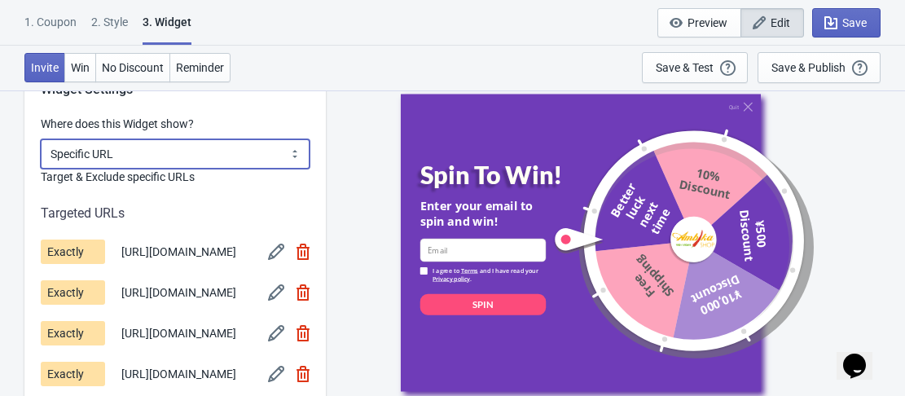
click at [231, 160] on select "All Pages All Product Pages All Blog Pages All Static Pages Specific Product(s)…" at bounding box center [175, 153] width 269 height 29
click at [41, 139] on select "All Pages All Product Pages All Blog Pages All Static Pages Specific Product(s)…" at bounding box center [175, 153] width 269 height 29
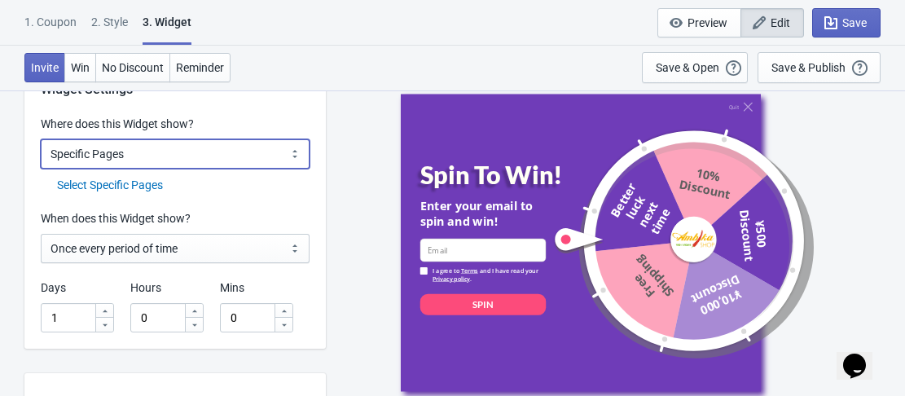
click at [220, 164] on select "All Pages All Product Pages All Blog Pages All Static Pages Specific Product(s)…" at bounding box center [175, 153] width 269 height 29
click at [41, 139] on select "All Pages All Product Pages All Blog Pages All Static Pages Specific Product(s)…" at bounding box center [175, 153] width 269 height 29
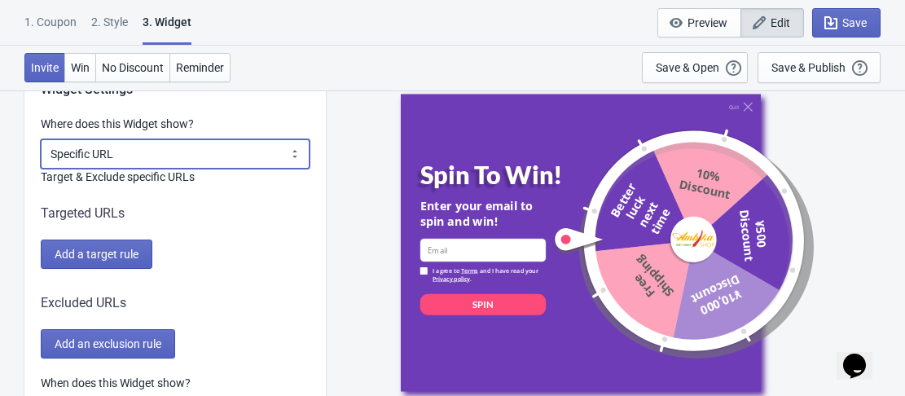
click at [196, 158] on select "All Pages All Product Pages All Blog Pages All Static Pages Specific Product(s)…" at bounding box center [175, 153] width 269 height 29
click at [41, 139] on select "All Pages All Product Pages All Blog Pages All Static Pages Specific Product(s)…" at bounding box center [175, 153] width 269 height 29
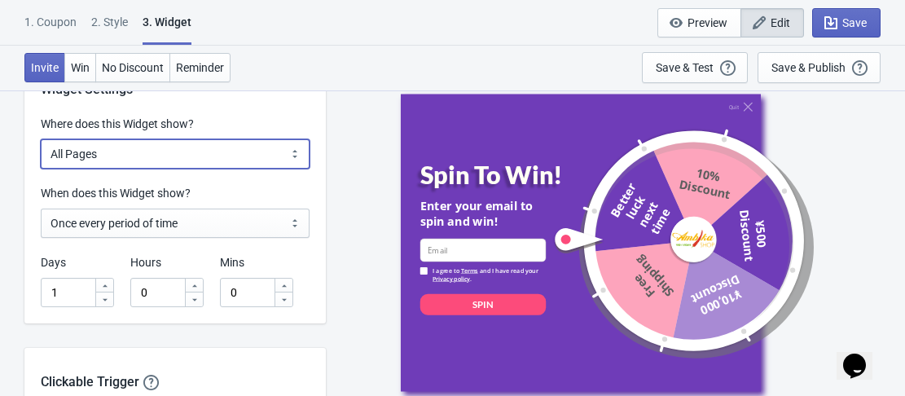
click at [226, 163] on select "All Pages All Product Pages All Blog Pages All Static Pages Specific Product(s)…" at bounding box center [175, 153] width 269 height 29
click at [41, 139] on select "All Pages All Product Pages All Blog Pages All Static Pages Specific Product(s)…" at bounding box center [175, 153] width 269 height 29
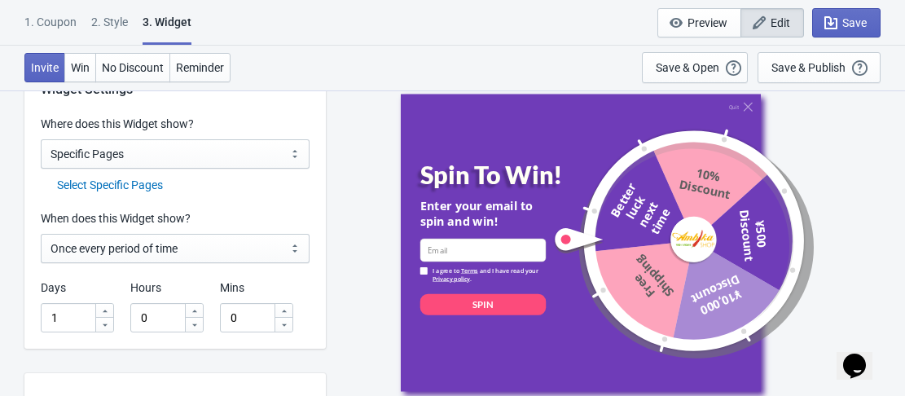
click at [125, 186] on div "Select Specific Pages" at bounding box center [183, 185] width 252 height 17
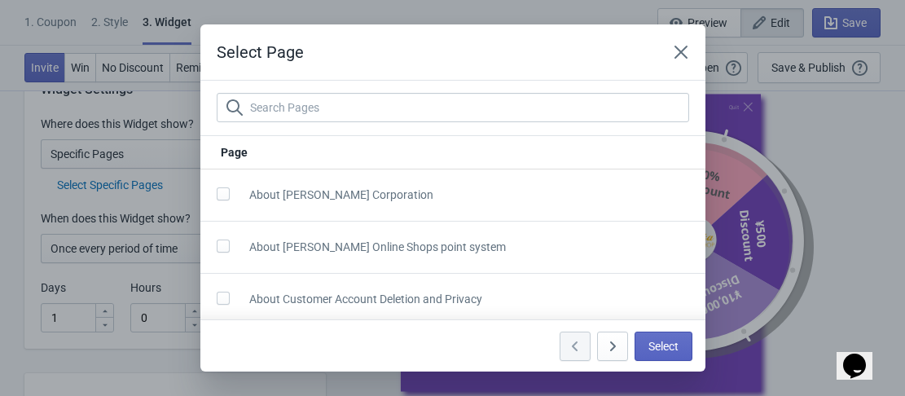
scroll to position [0, 0]
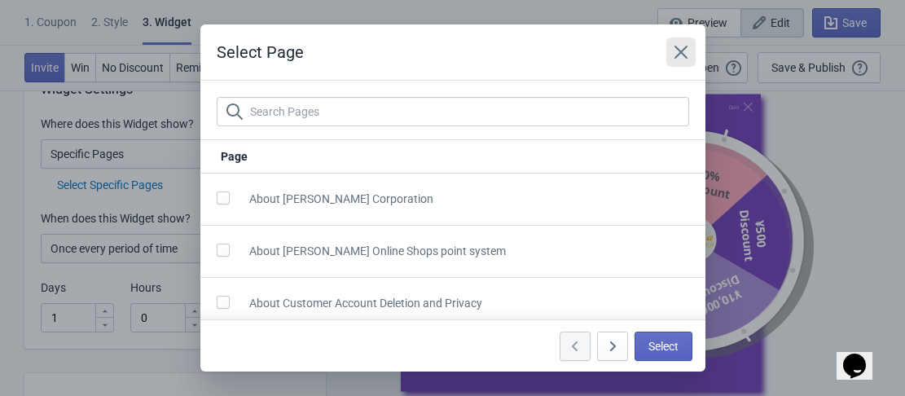
click at [678, 59] on icon "Close" at bounding box center [681, 52] width 16 height 16
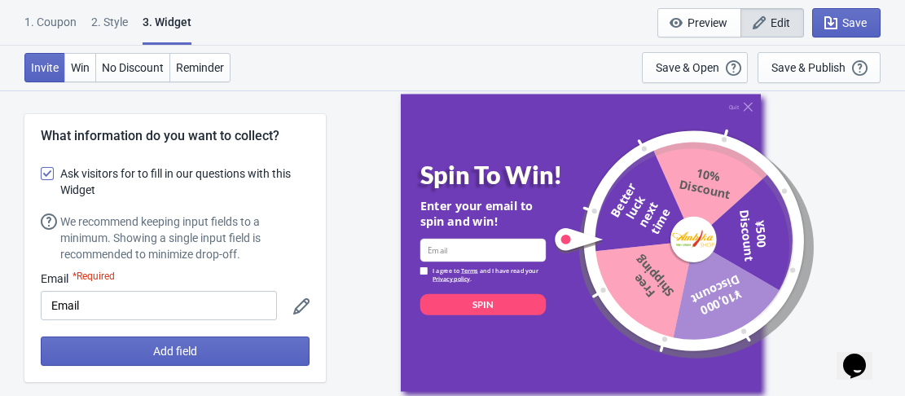
scroll to position [1303, 0]
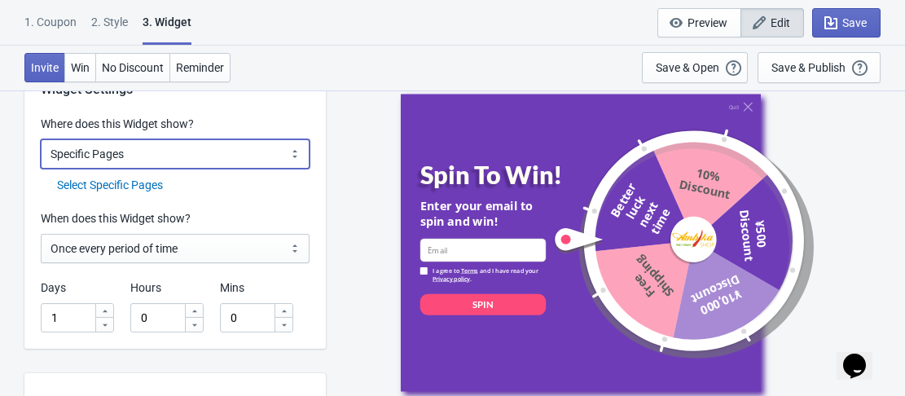
click at [135, 153] on select "All Pages All Product Pages All Blog Pages All Static Pages Specific Product(s)…" at bounding box center [175, 153] width 269 height 29
click at [41, 139] on select "All Pages All Product Pages All Blog Pages All Static Pages Specific Product(s)…" at bounding box center [175, 153] width 269 height 29
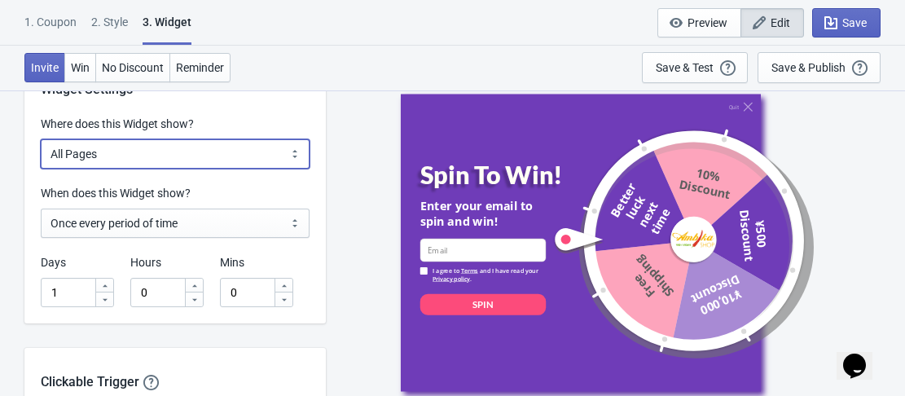
click at [252, 156] on select "All Pages All Product Pages All Blog Pages All Static Pages Specific Product(s)…" at bounding box center [175, 153] width 269 height 29
select select "specificURL"
click at [41, 139] on select "All Pages All Product Pages All Blog Pages All Static Pages Specific Product(s)…" at bounding box center [175, 153] width 269 height 29
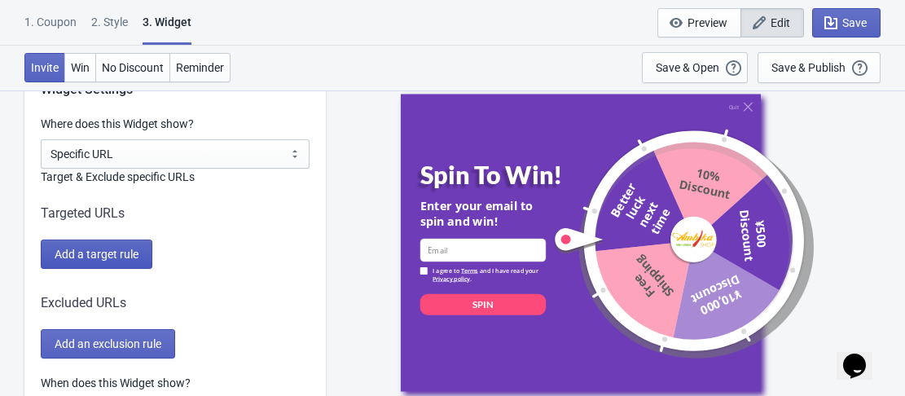
click at [106, 255] on span "Add a target rule" at bounding box center [97, 254] width 84 height 13
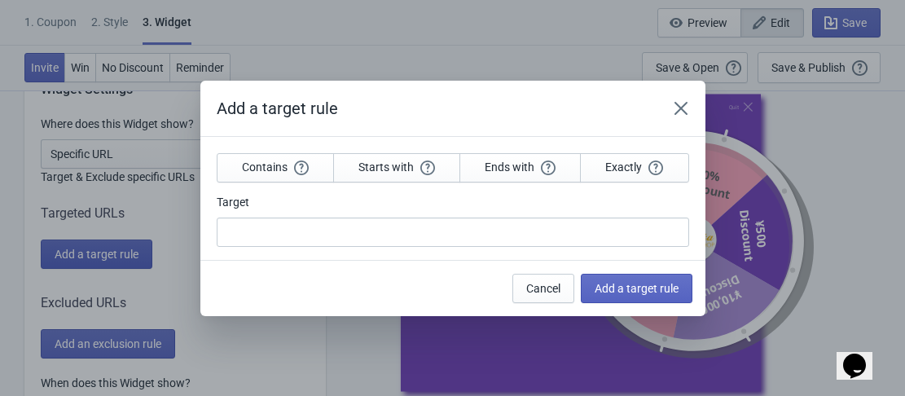
scroll to position [0, 0]
drag, startPoint x: 639, startPoint y: 157, endPoint x: 547, endPoint y: 211, distance: 106.6
click at [639, 158] on button "Exactly" at bounding box center [634, 167] width 108 height 29
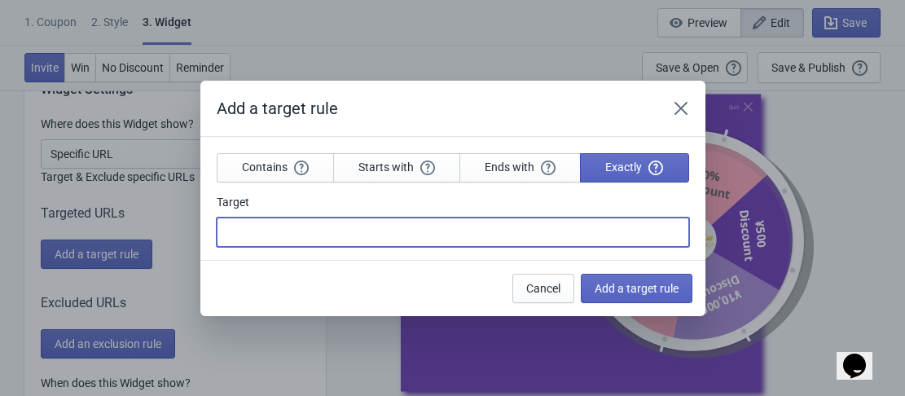
click at [468, 235] on input "Target" at bounding box center [453, 231] width 472 height 29
paste input "[URL][DOMAIN_NAME]"
type input "[URL][DOMAIN_NAME]"
click at [616, 285] on span "Add a target rule" at bounding box center [637, 288] width 84 height 13
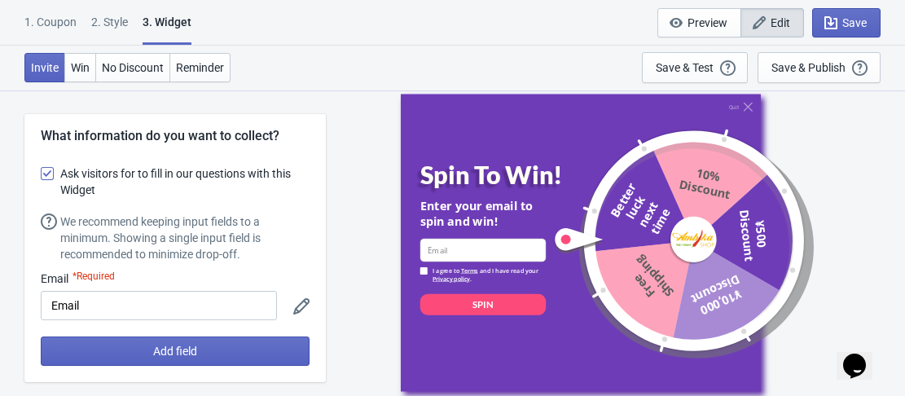
scroll to position [1303, 0]
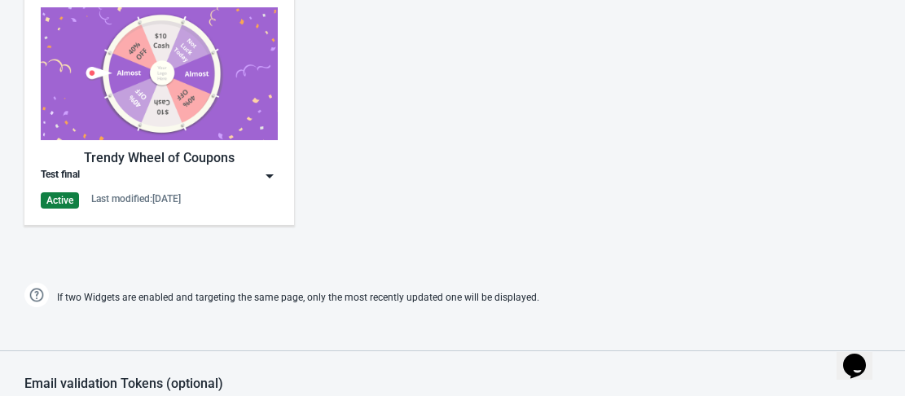
scroll to position [741, 0]
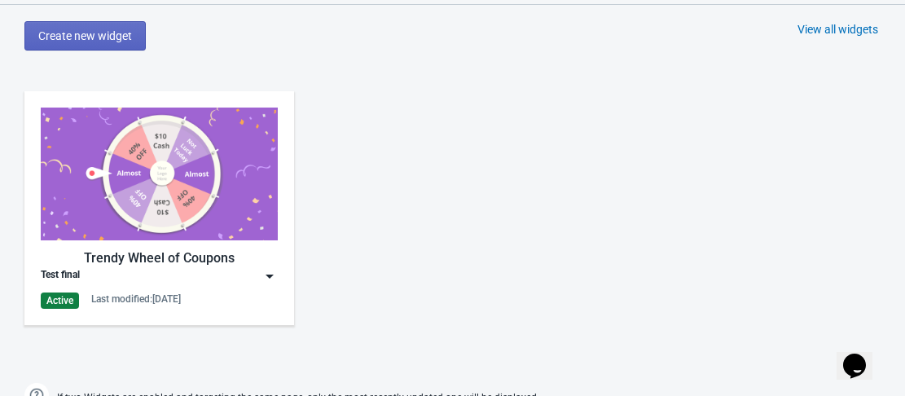
click at [190, 150] on img at bounding box center [159, 174] width 237 height 133
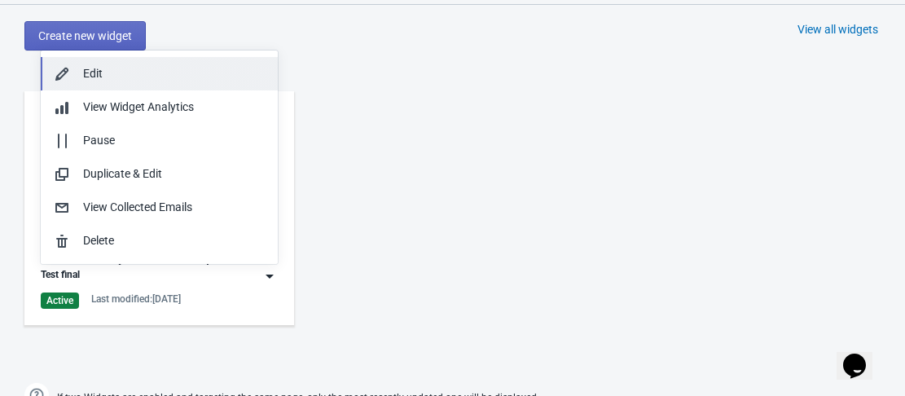
click at [125, 71] on div "Edit" at bounding box center [174, 73] width 182 height 17
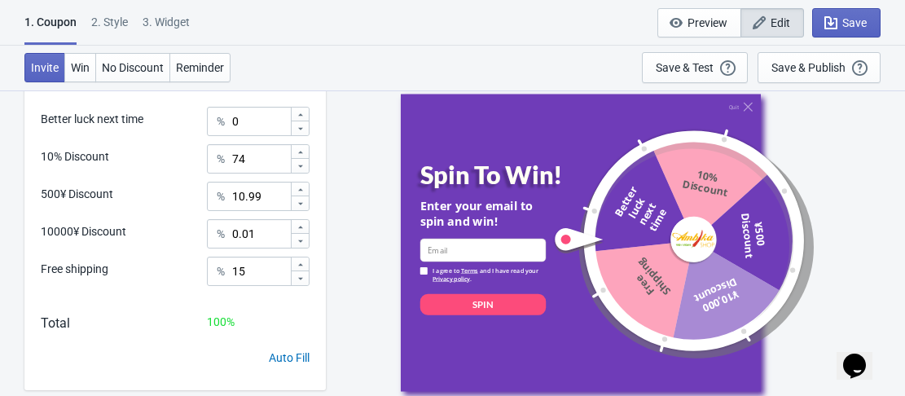
scroll to position [576, 0]
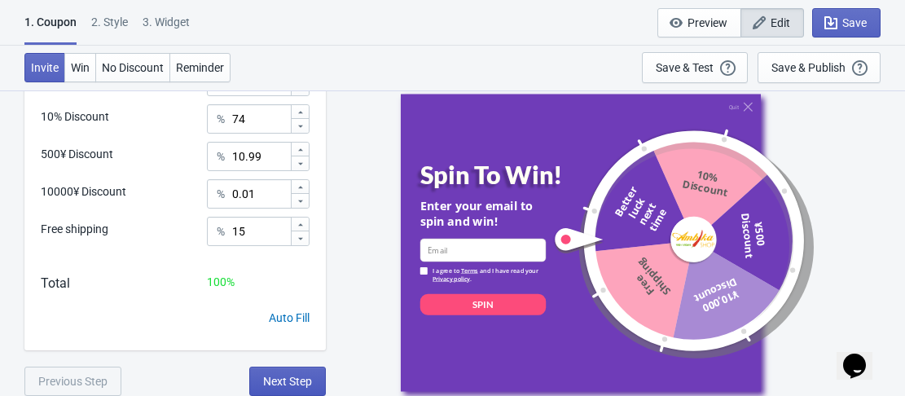
click at [287, 382] on span "Next Step" at bounding box center [287, 381] width 49 height 13
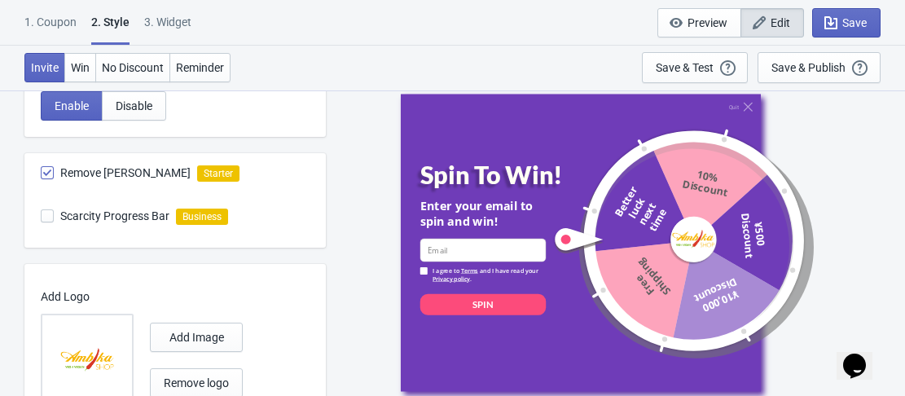
scroll to position [655, 0]
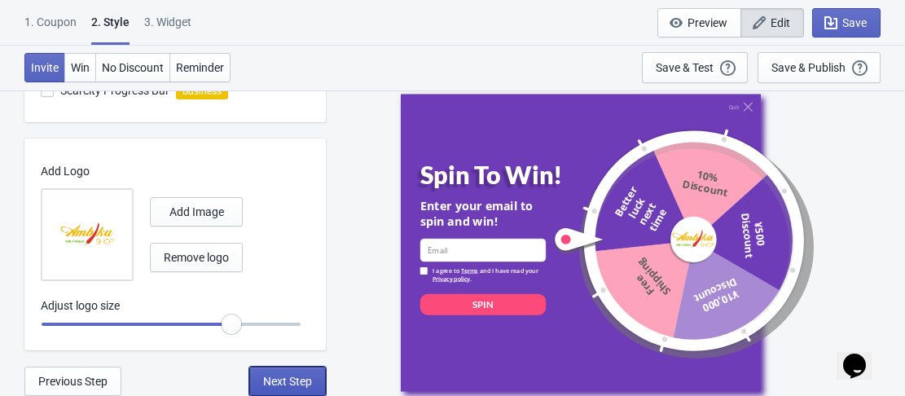
click at [284, 378] on span "Next Step" at bounding box center [287, 381] width 49 height 13
select select "specificURL"
select select "period"
select select "circle"
select select "middle_left"
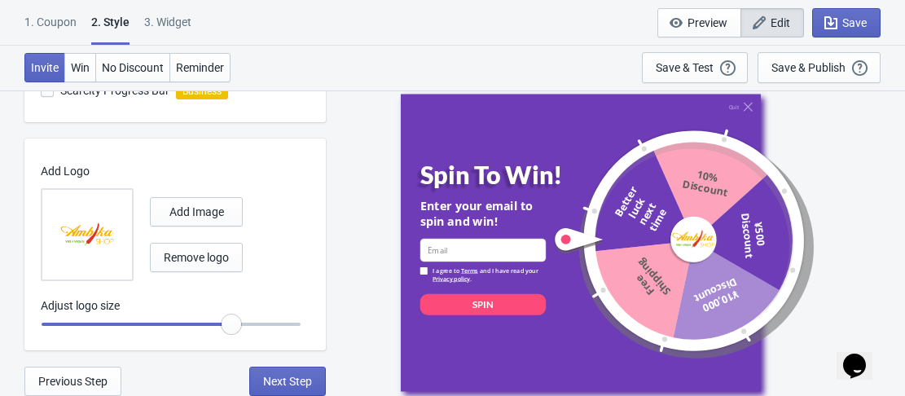
select select "1"
select select "left"
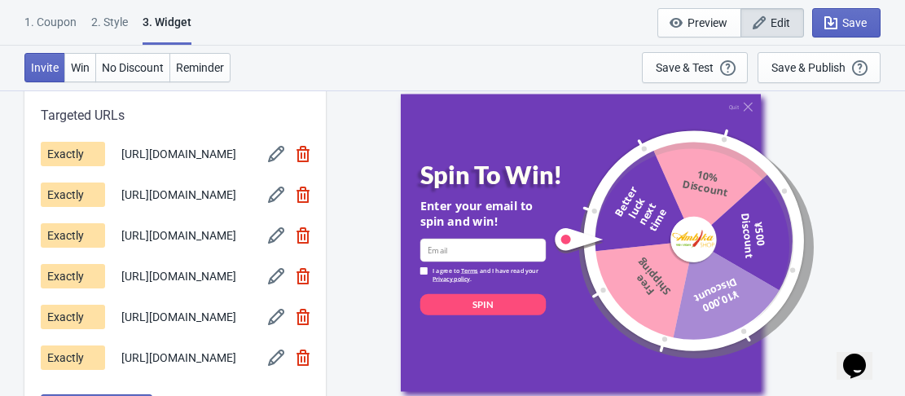
scroll to position [1303, 0]
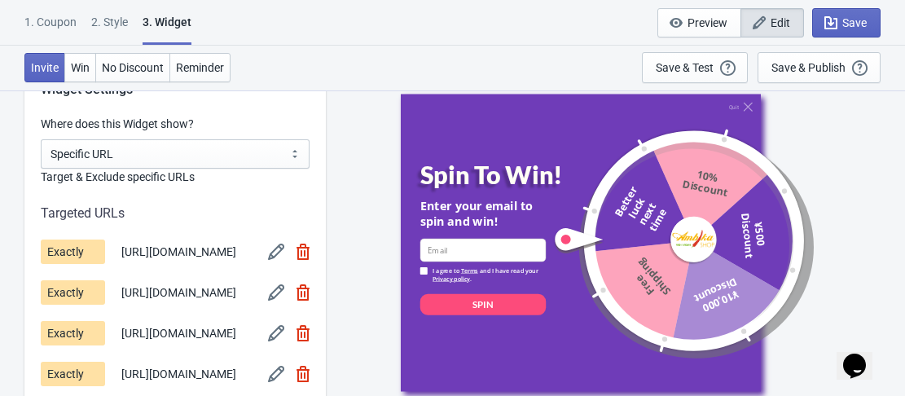
click at [274, 253] on img at bounding box center [276, 252] width 16 height 16
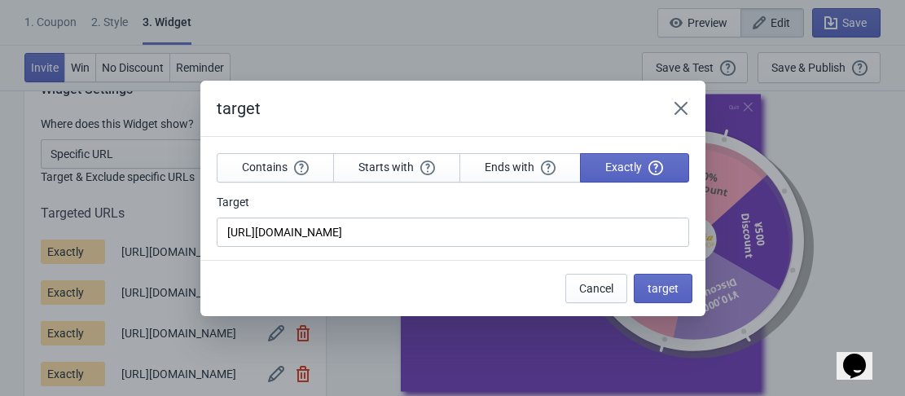
scroll to position [0, 0]
click at [266, 169] on span "Contains" at bounding box center [275, 167] width 67 height 15
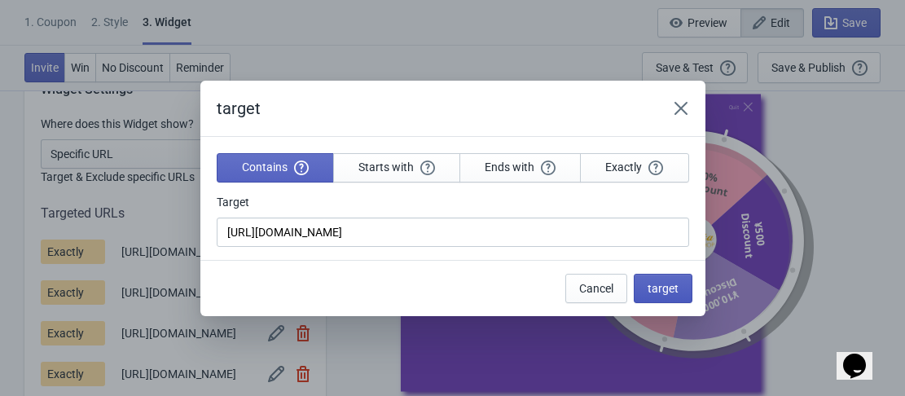
click at [656, 293] on span "target" at bounding box center [663, 288] width 31 height 13
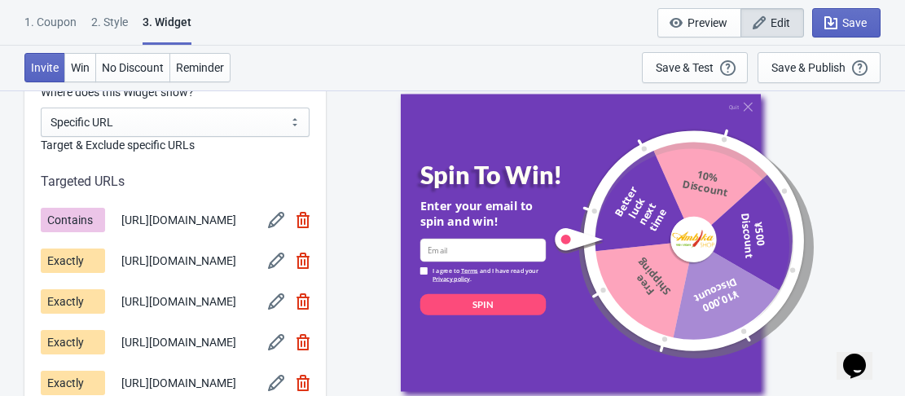
scroll to position [1385, 0]
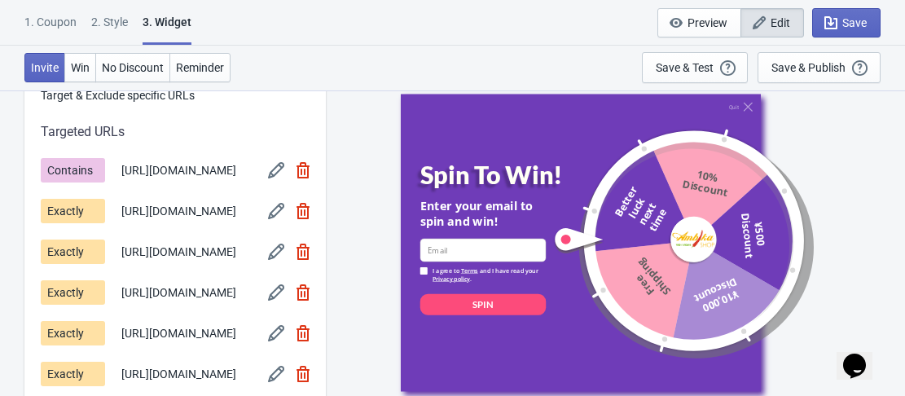
click at [278, 219] on img at bounding box center [276, 211] width 16 height 16
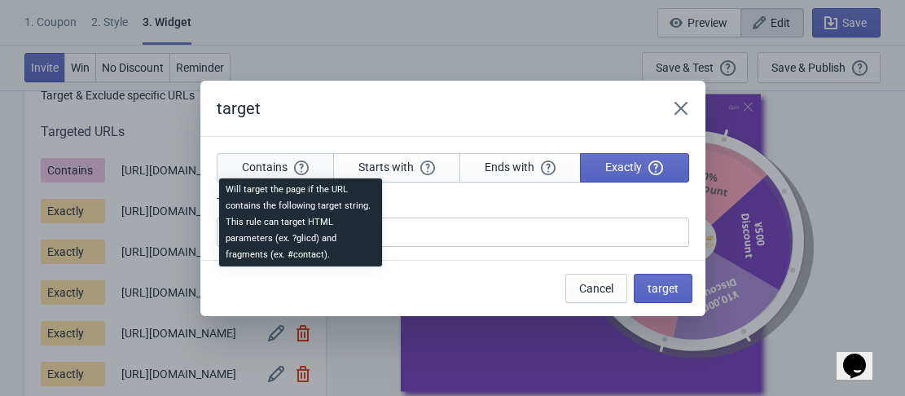
click at [303, 168] on icon "button" at bounding box center [301, 167] width 15 height 15
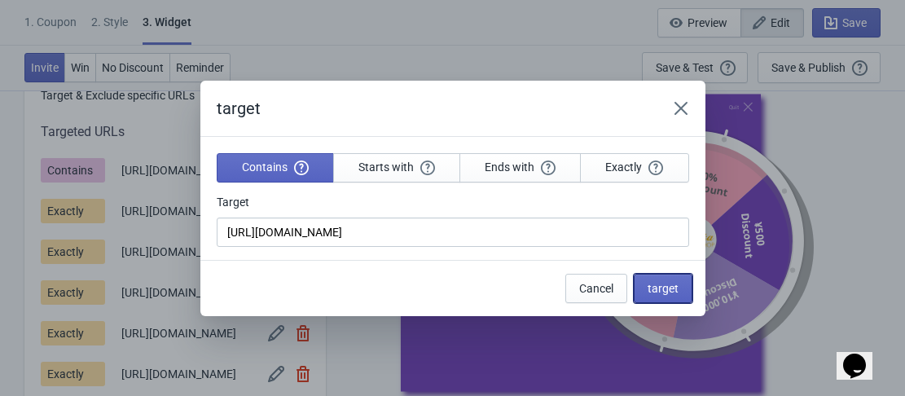
drag, startPoint x: 655, startPoint y: 292, endPoint x: 449, endPoint y: 318, distance: 207.7
click at [655, 290] on span "target" at bounding box center [663, 288] width 31 height 13
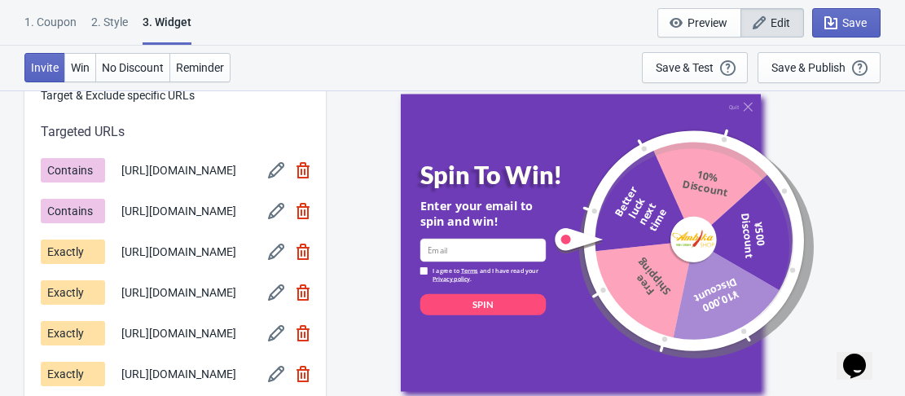
click at [279, 260] on img at bounding box center [276, 252] width 16 height 16
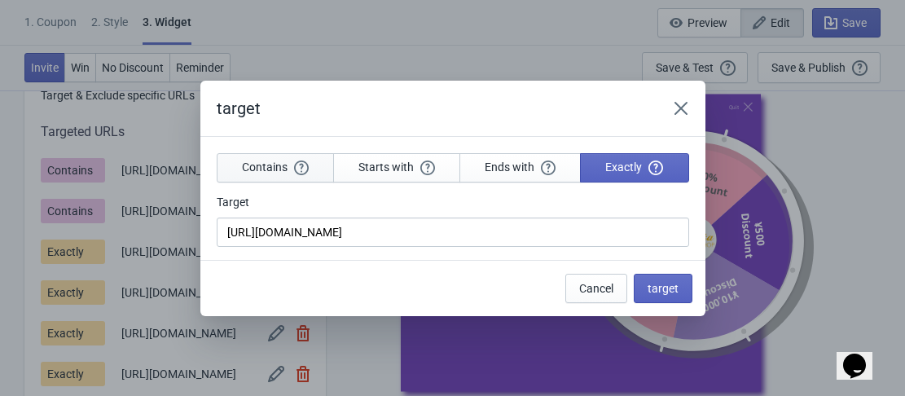
click at [282, 182] on button "Contains" at bounding box center [275, 167] width 117 height 29
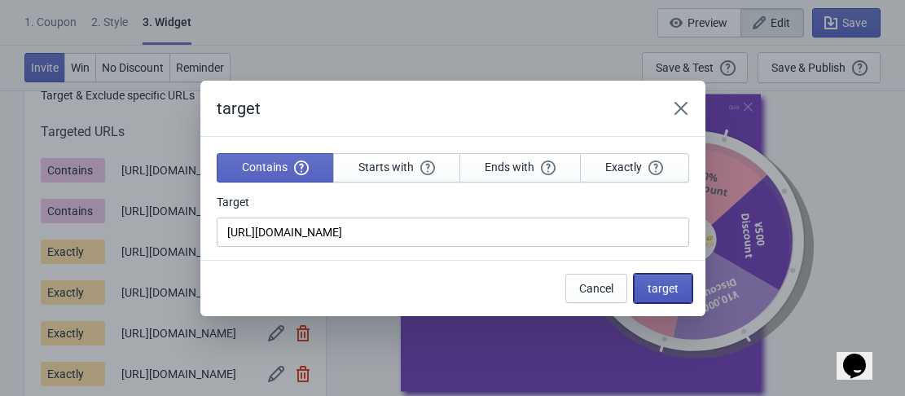
drag, startPoint x: 662, startPoint y: 281, endPoint x: 643, endPoint y: 290, distance: 20.8
click at [661, 282] on span "target" at bounding box center [663, 288] width 31 height 13
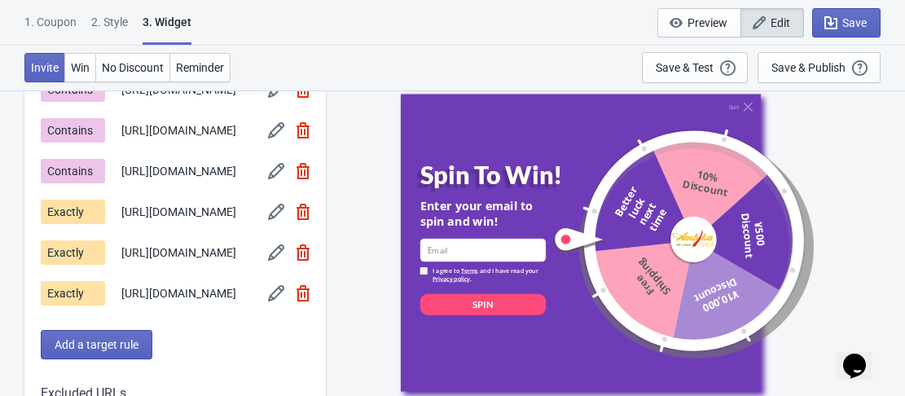
scroll to position [1466, 0]
click at [277, 219] on img at bounding box center [276, 211] width 16 height 16
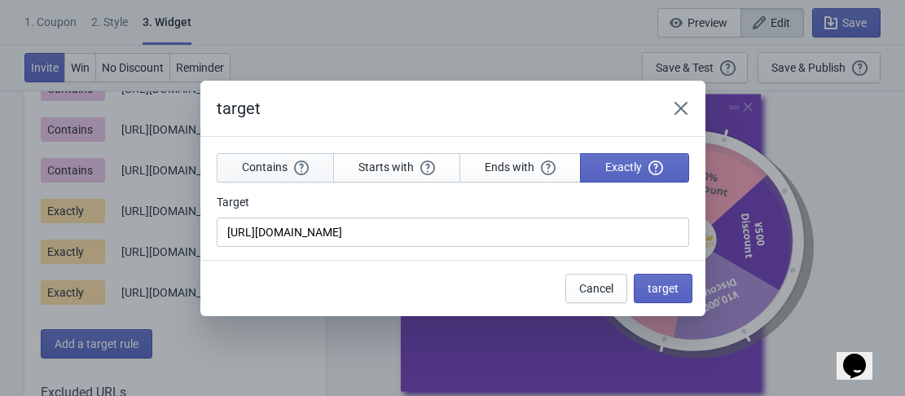
click at [282, 179] on button "Contains" at bounding box center [275, 167] width 117 height 29
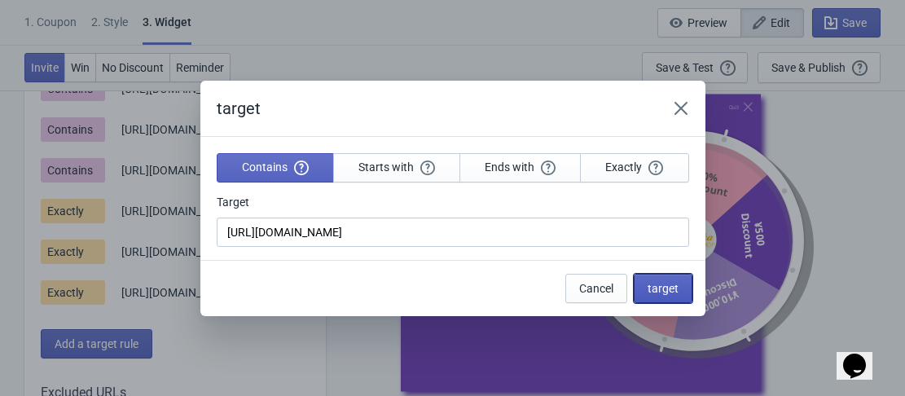
click at [658, 284] on span "target" at bounding box center [663, 288] width 31 height 13
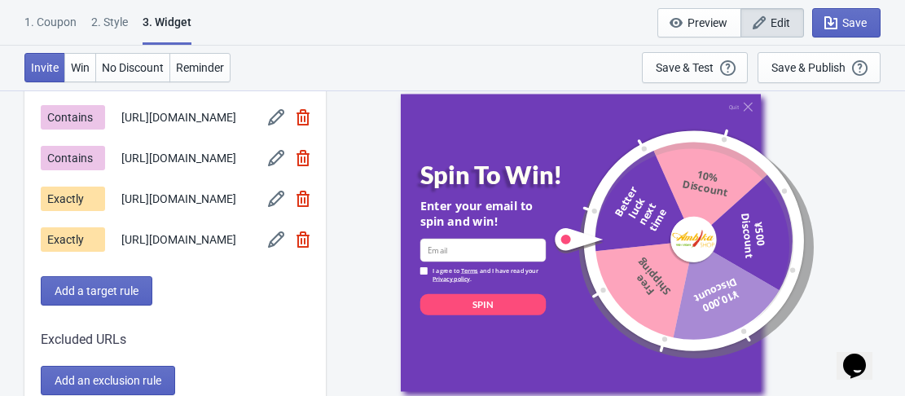
scroll to position [1548, 0]
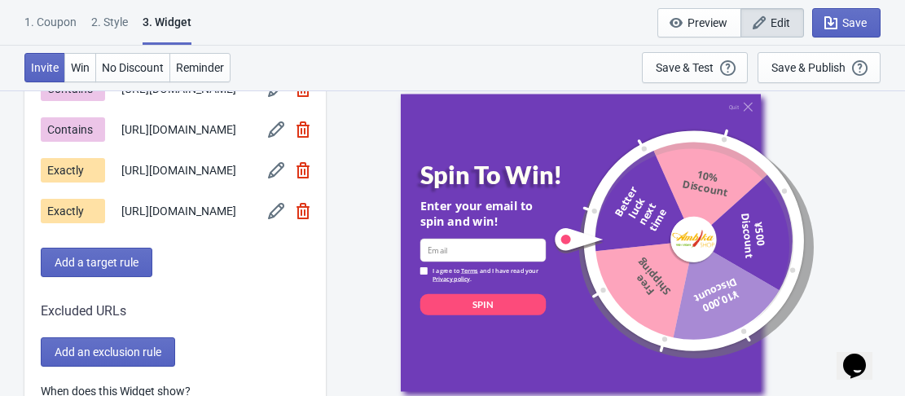
click at [272, 178] on img at bounding box center [276, 170] width 16 height 16
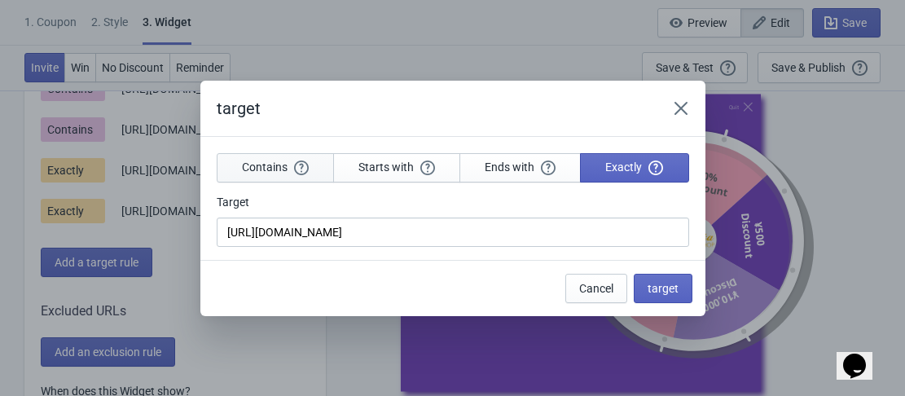
click at [283, 167] on span "Contains" at bounding box center [275, 167] width 67 height 15
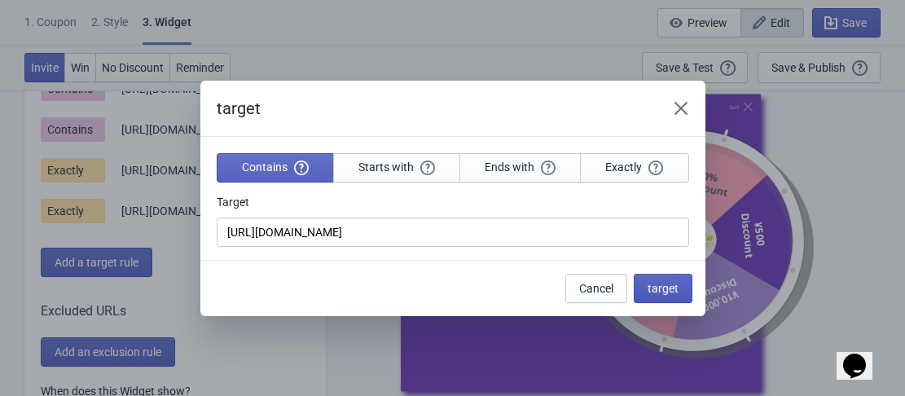
click at [667, 288] on span "target" at bounding box center [663, 288] width 31 height 13
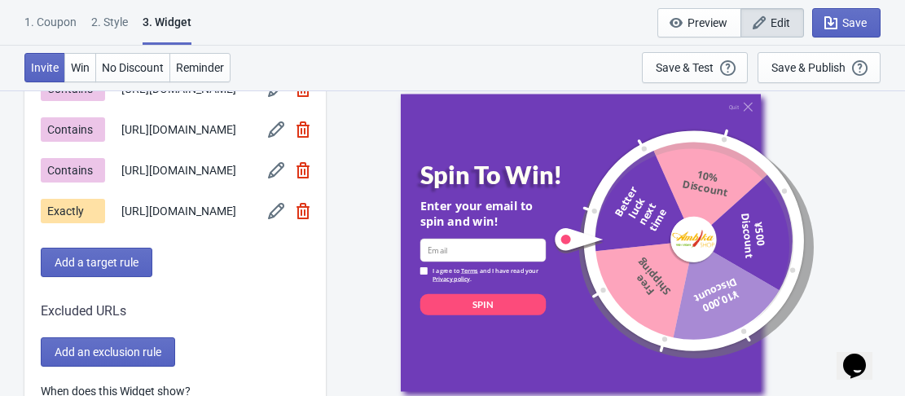
click at [267, 223] on div "Exactly https://shop.ambikajapan.com/ja/pages/howtoplaysw" at bounding box center [175, 211] width 269 height 24
click at [273, 219] on img at bounding box center [276, 211] width 16 height 16
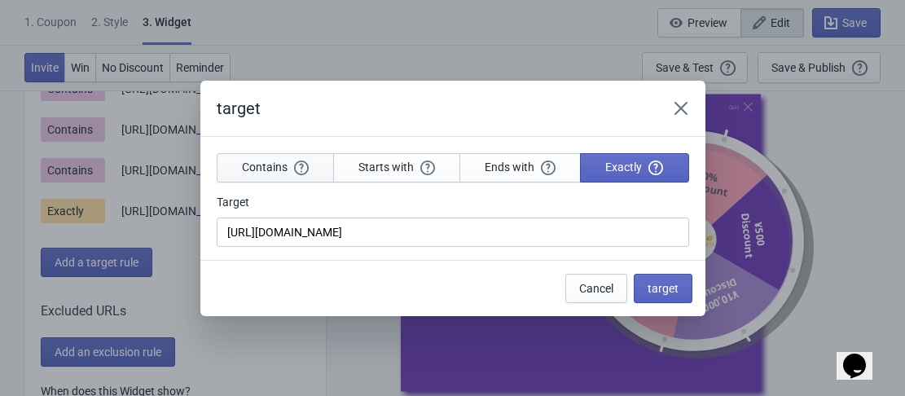
click at [255, 165] on span "Contains" at bounding box center [275, 167] width 67 height 15
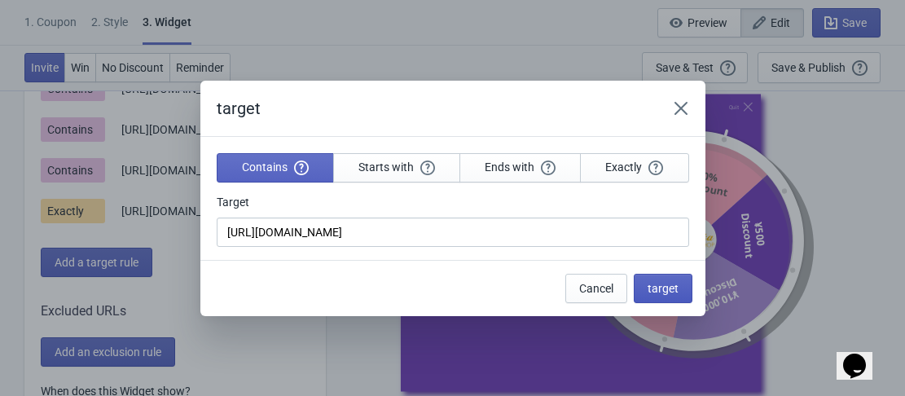
click at [670, 277] on button "target" at bounding box center [663, 288] width 59 height 29
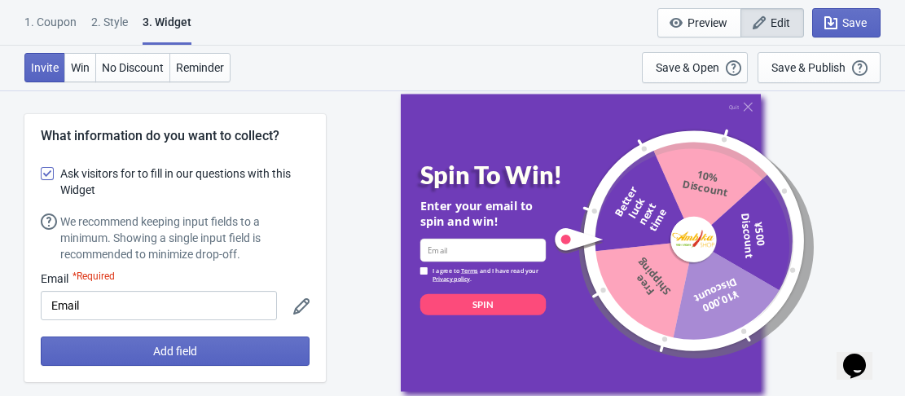
scroll to position [1548, 0]
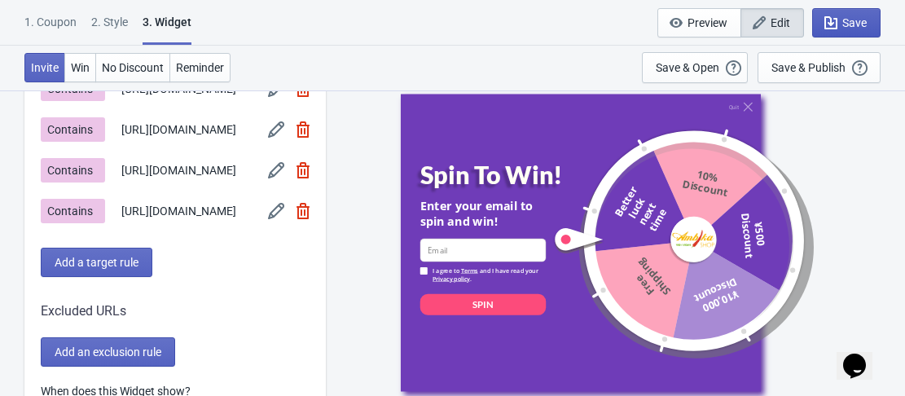
click at [846, 24] on span "Save" at bounding box center [854, 22] width 24 height 13
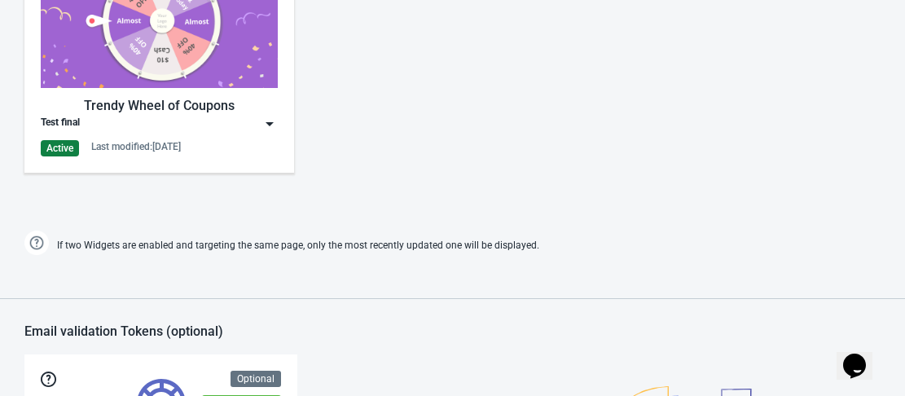
scroll to position [761, 0]
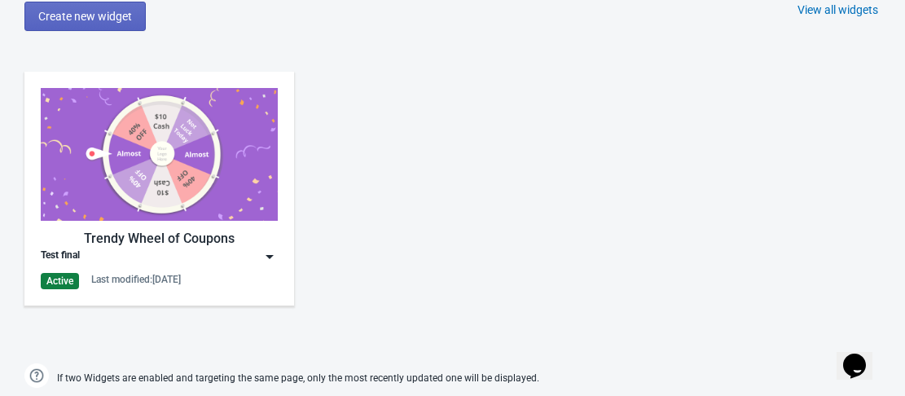
click at [202, 186] on img at bounding box center [159, 154] width 237 height 133
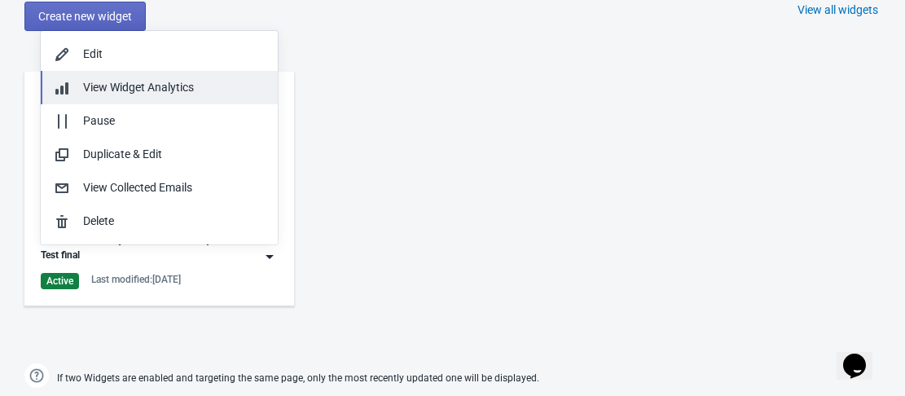
click at [172, 94] on span "View Widget Analytics" at bounding box center [138, 87] width 111 height 13
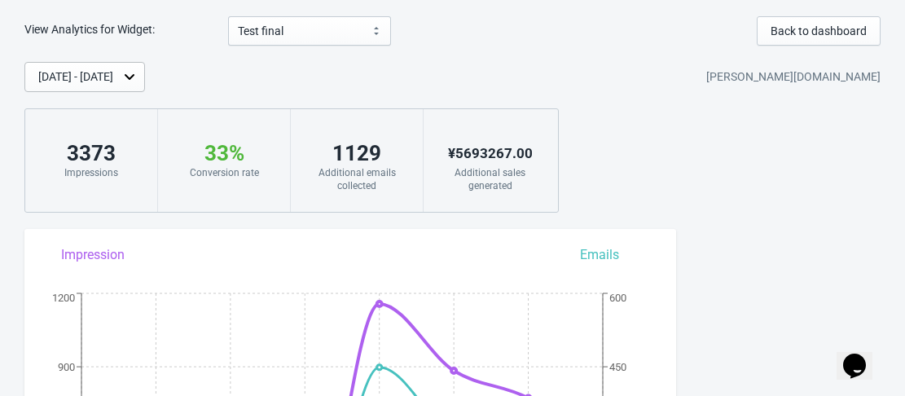
click at [145, 86] on div "[DATE] - [DATE]" at bounding box center [84, 77] width 121 height 30
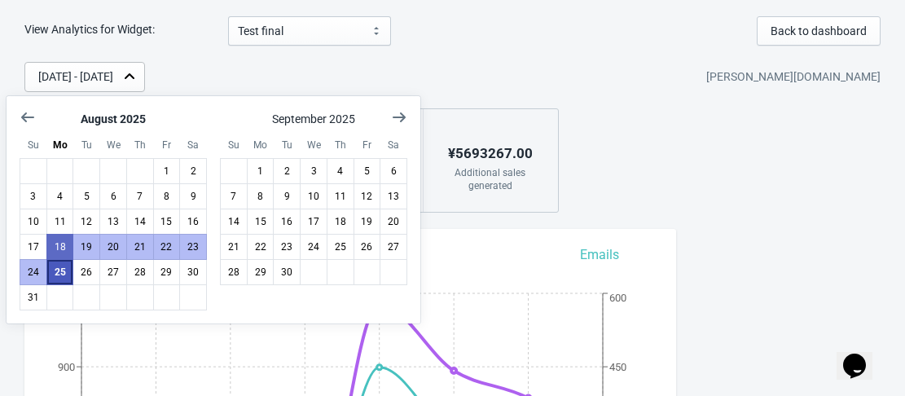
click at [64, 272] on button "25" at bounding box center [60, 272] width 28 height 26
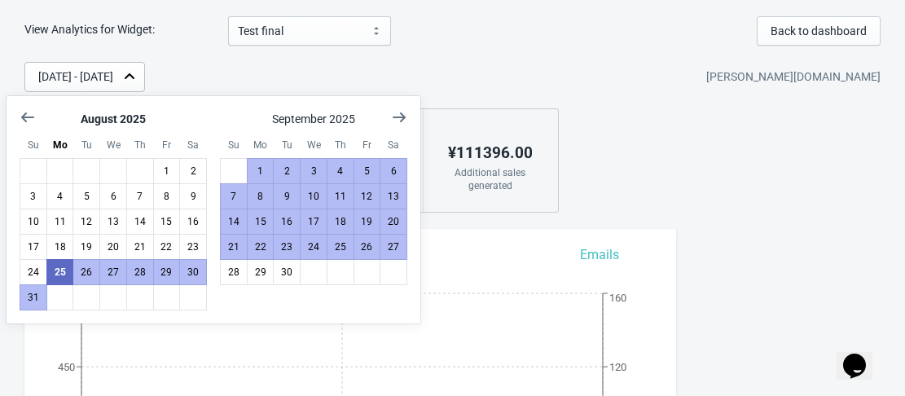
click at [814, 259] on div "View Analytics for Widget: Test final Test final Back to dashboard Aug 25, 2025…" at bounding box center [452, 351] width 905 height 671
